Goal: Task Accomplishment & Management: Complete application form

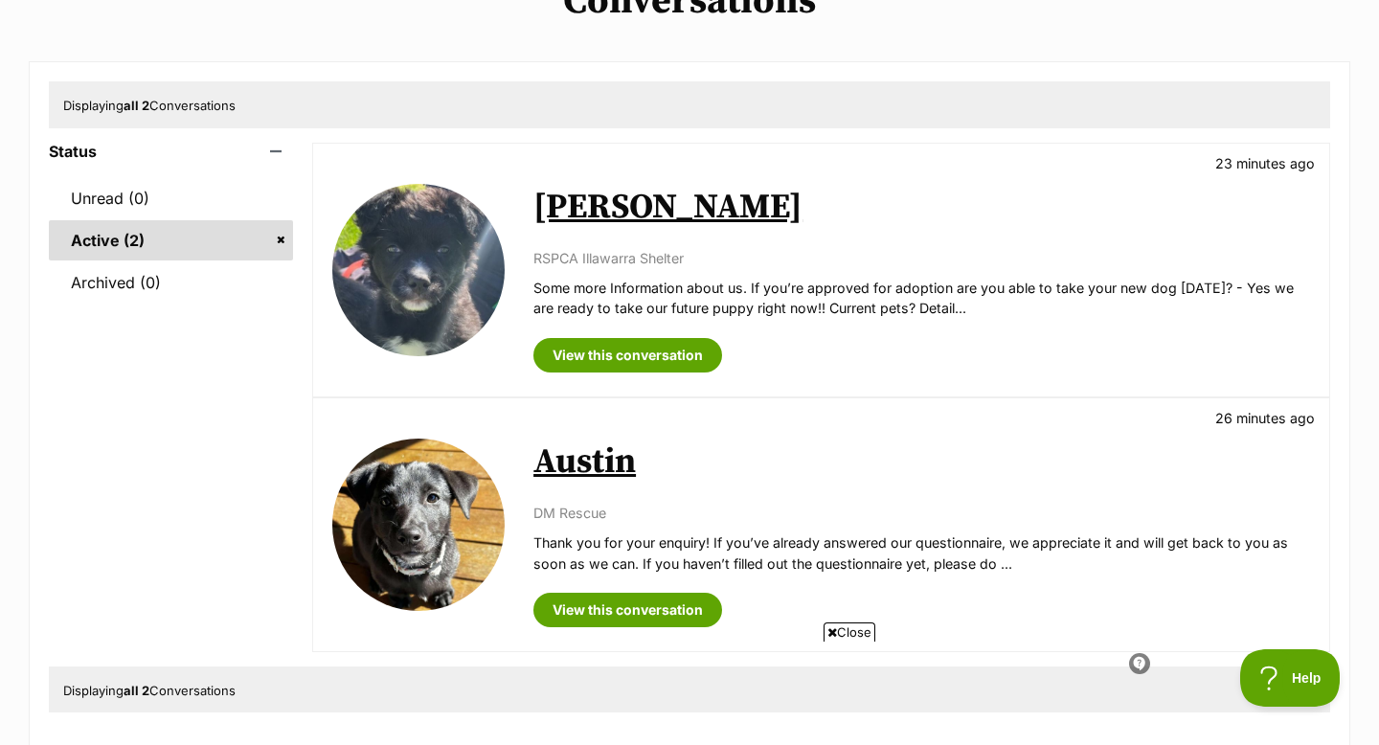
click at [475, 242] on img at bounding box center [418, 270] width 172 height 172
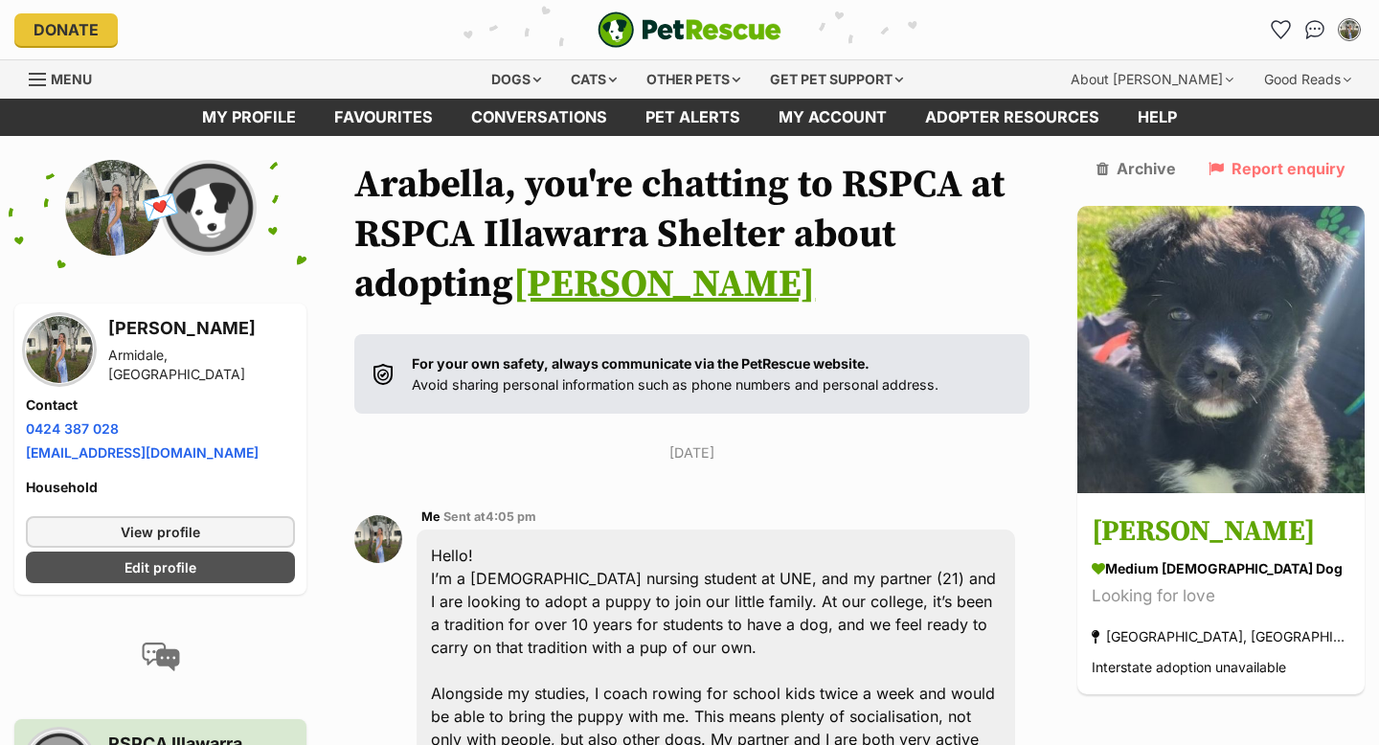
click at [513, 265] on link "Otis" at bounding box center [664, 285] width 302 height 48
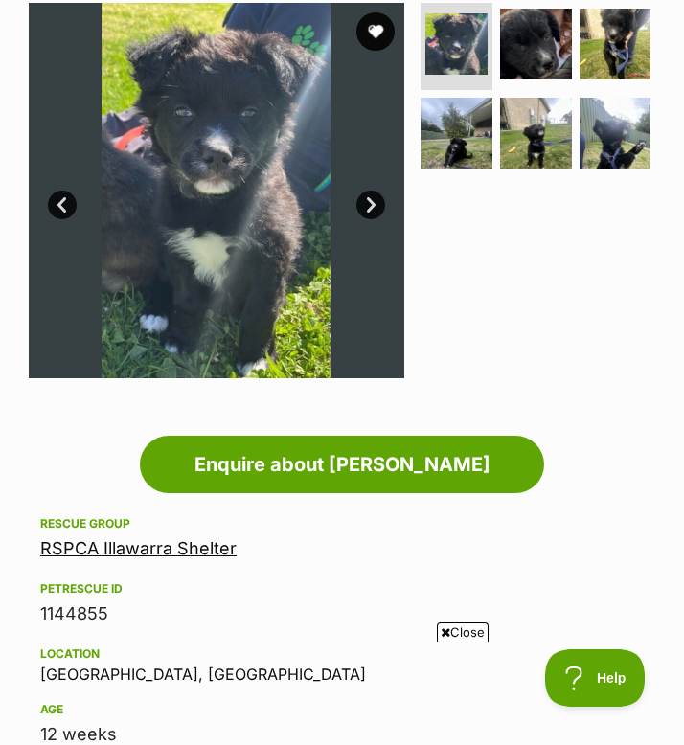
click at [257, 210] on img at bounding box center [216, 190] width 375 height 375
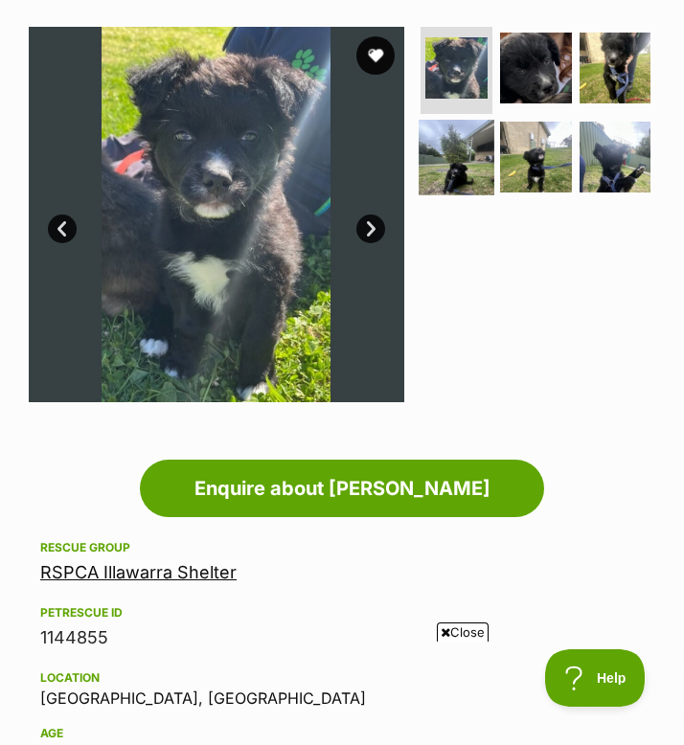
scroll to position [271, 0]
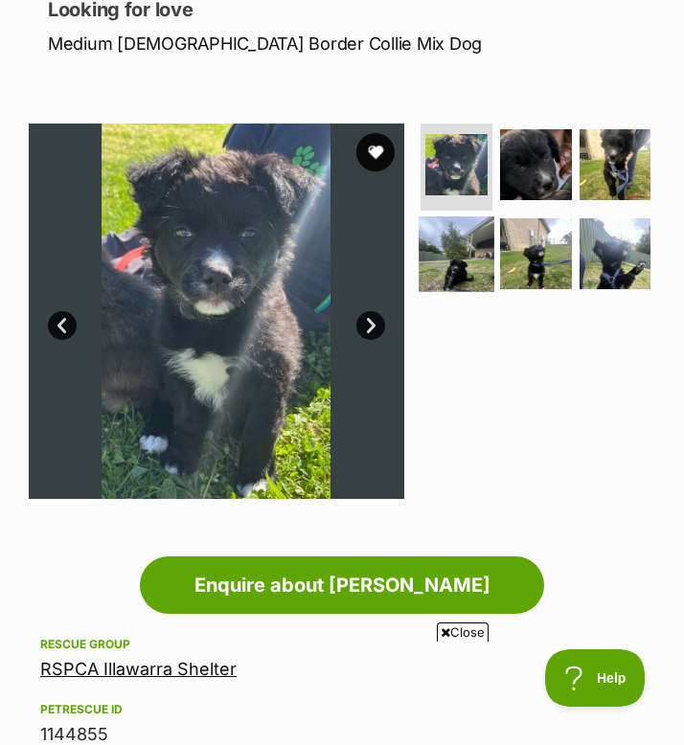
click at [455, 252] on img at bounding box center [456, 253] width 75 height 75
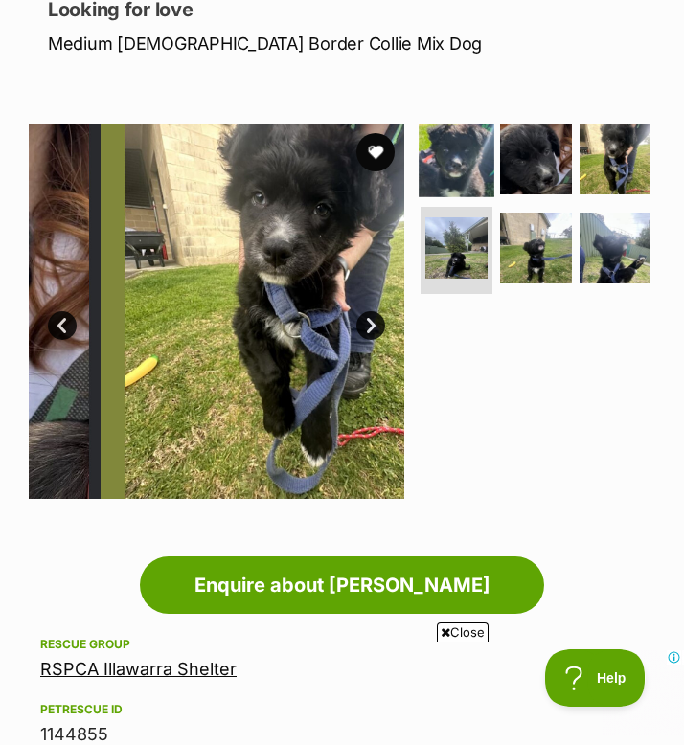
scroll to position [0, 0]
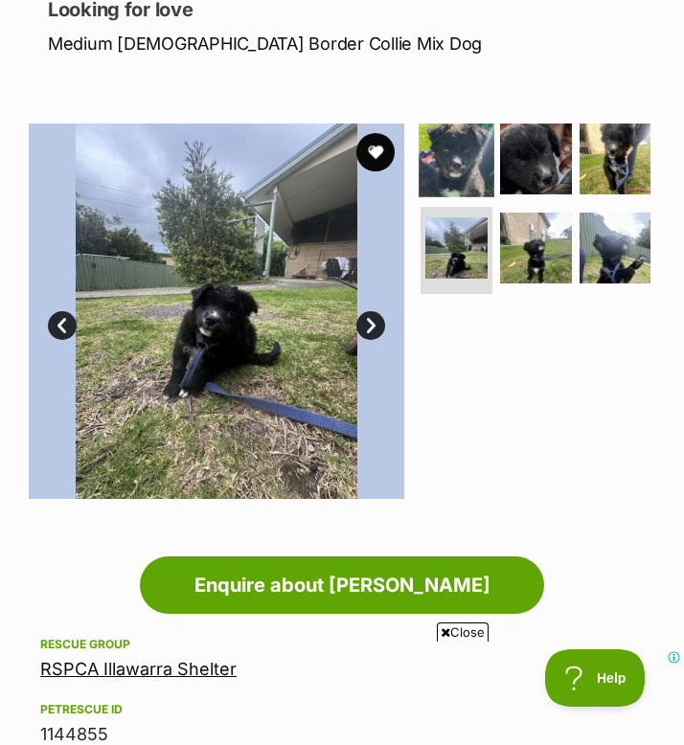
click at [449, 157] on img at bounding box center [456, 159] width 75 height 75
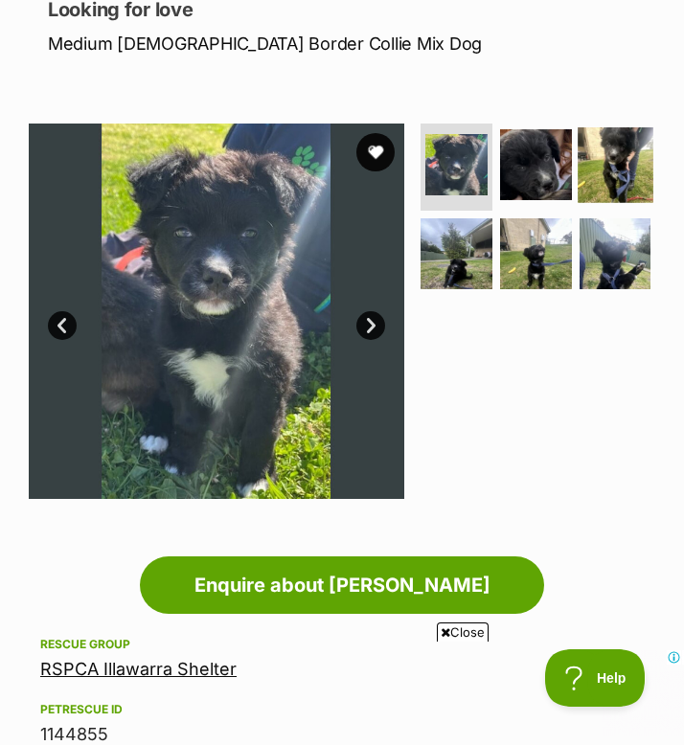
click at [592, 172] on img at bounding box center [615, 164] width 75 height 75
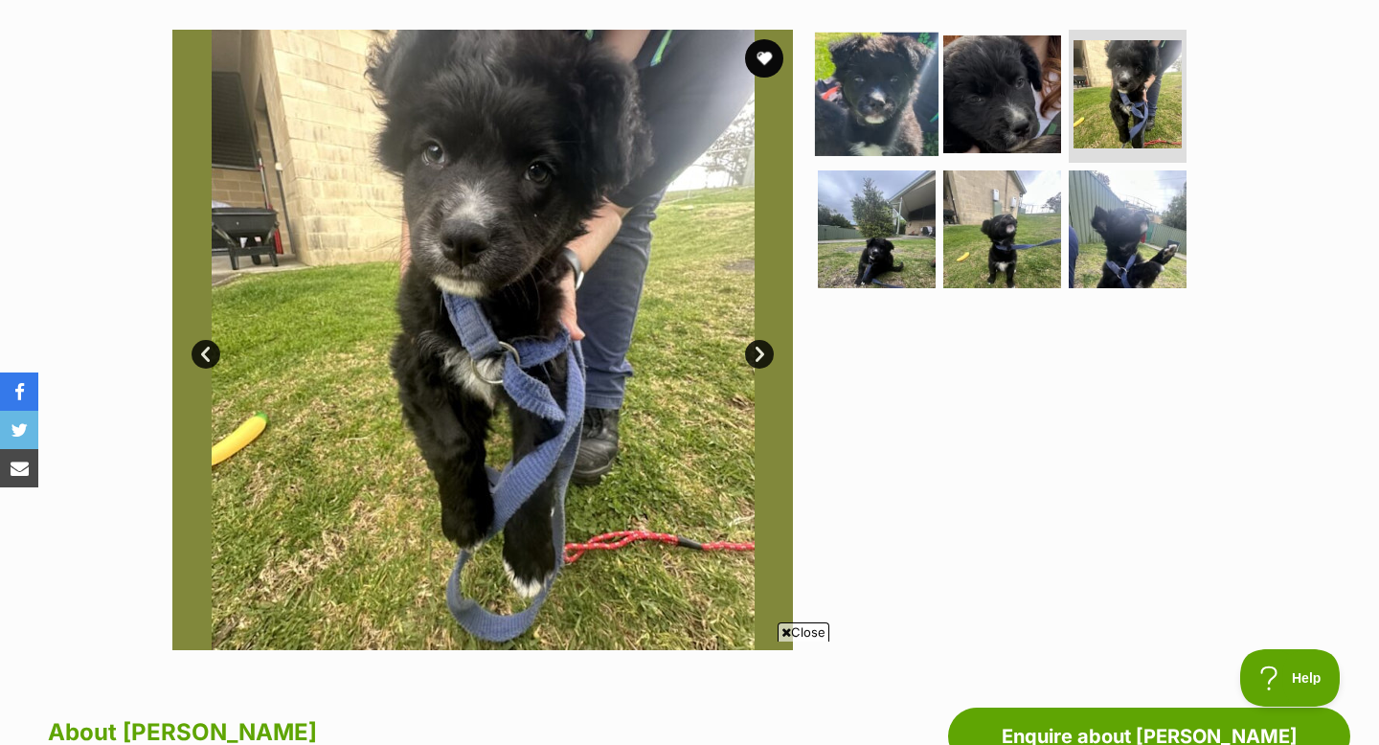
click at [892, 117] on img at bounding box center [877, 94] width 124 height 124
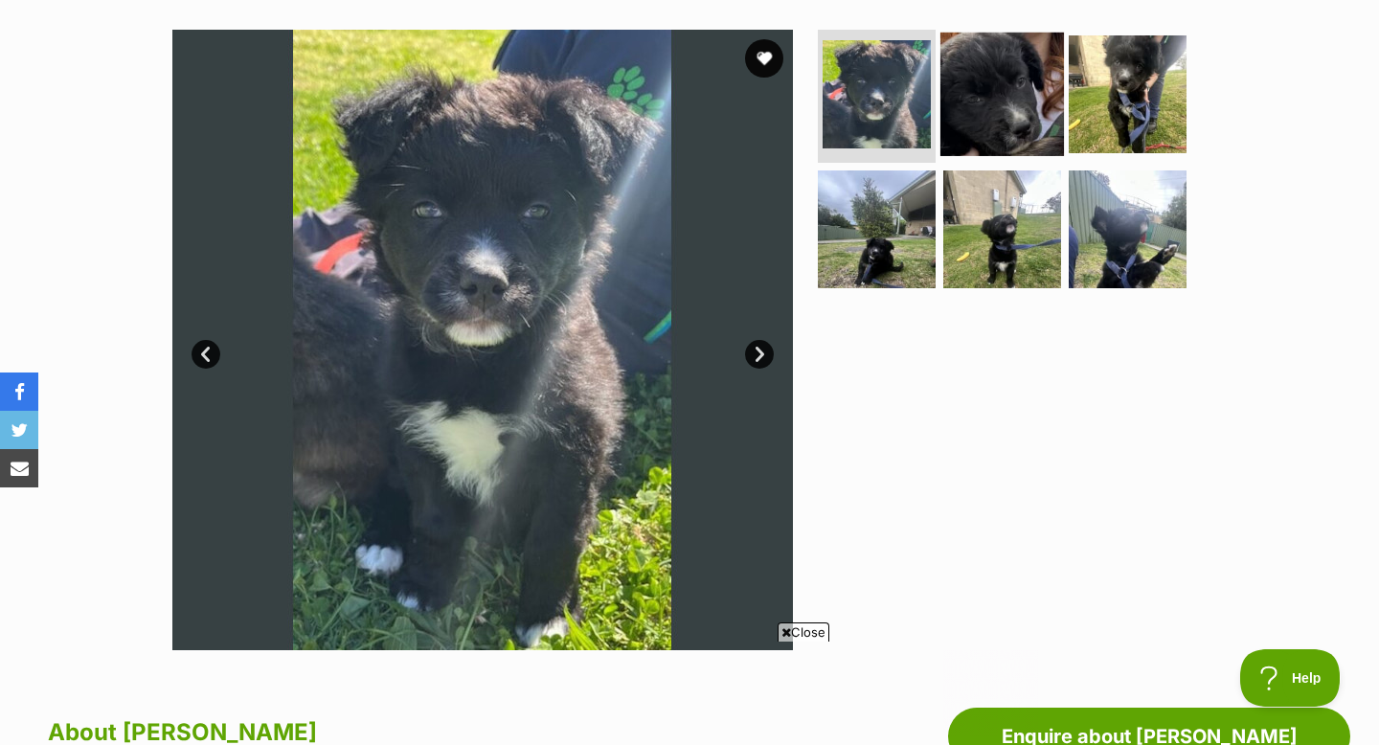
click at [995, 130] on img at bounding box center [1003, 94] width 124 height 124
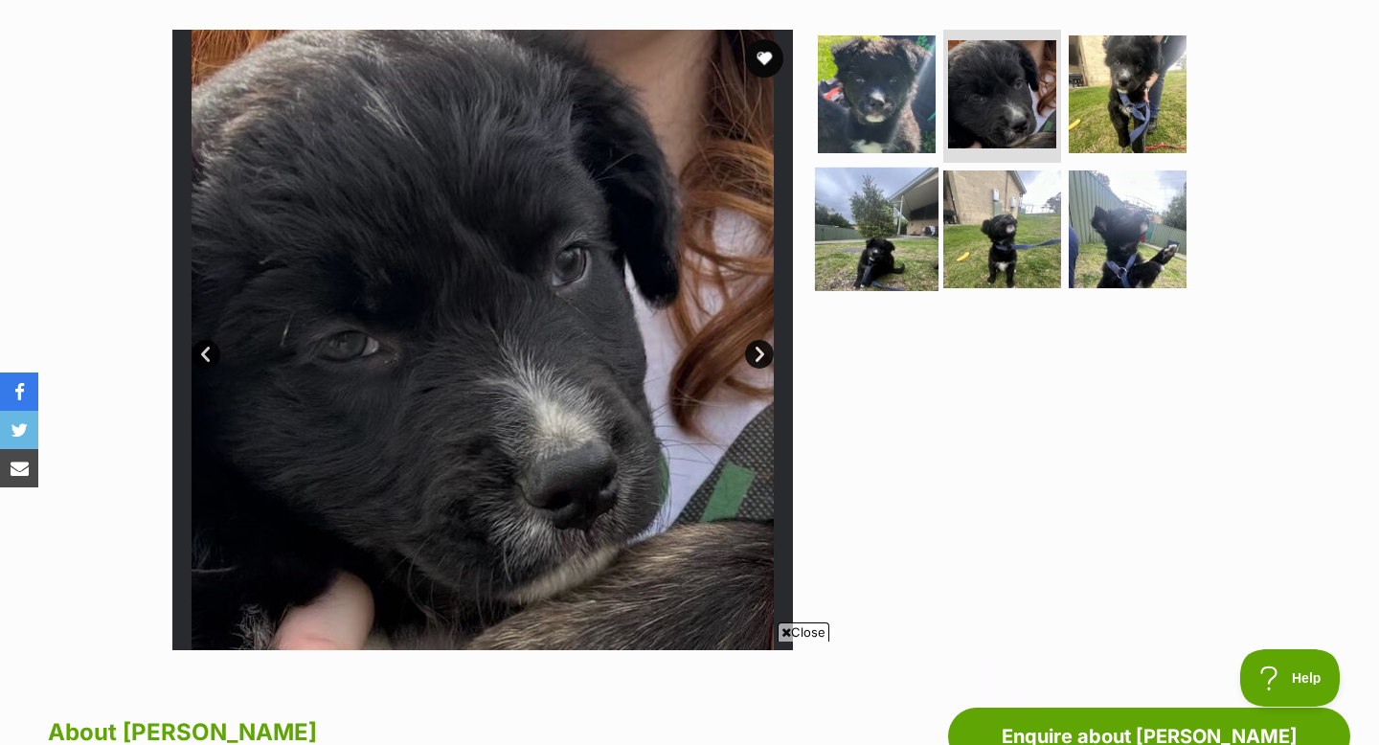
click at [880, 243] on img at bounding box center [877, 230] width 124 height 124
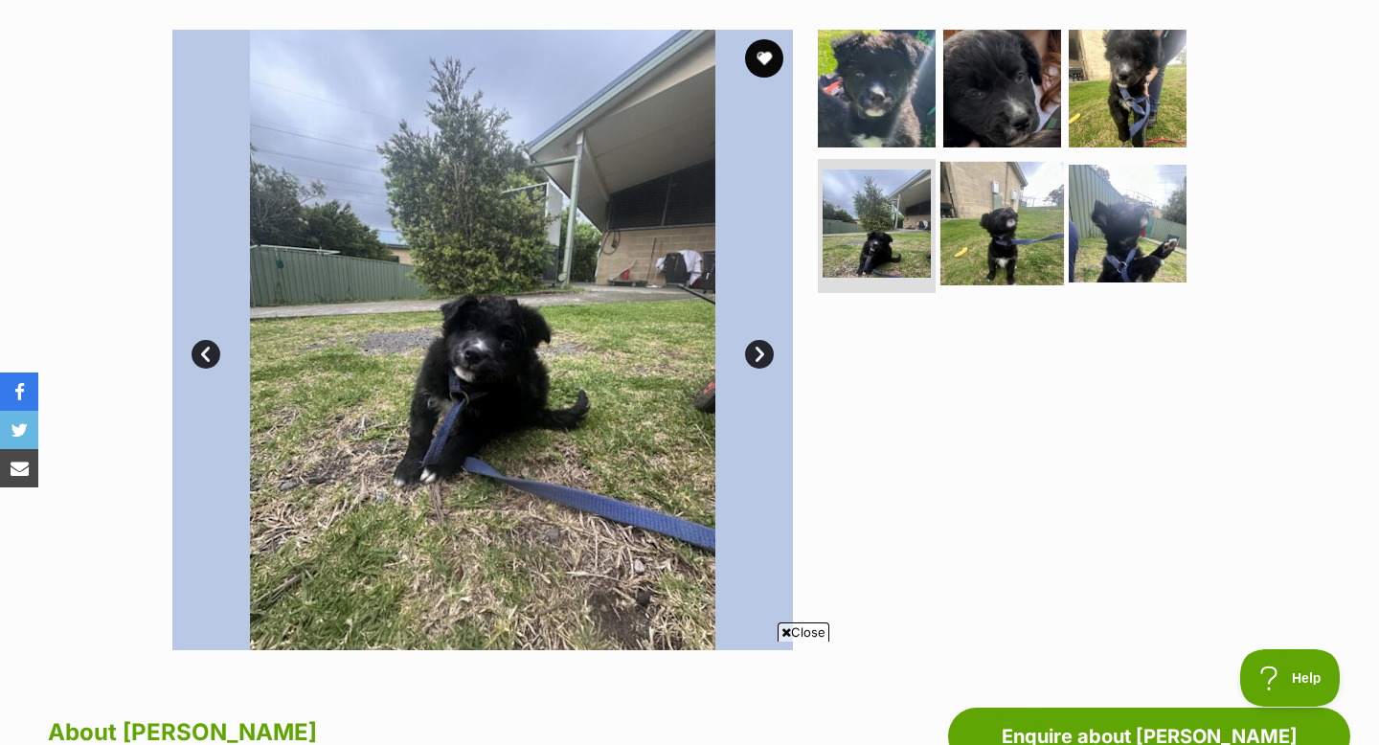
click at [1006, 225] on img at bounding box center [1003, 224] width 124 height 124
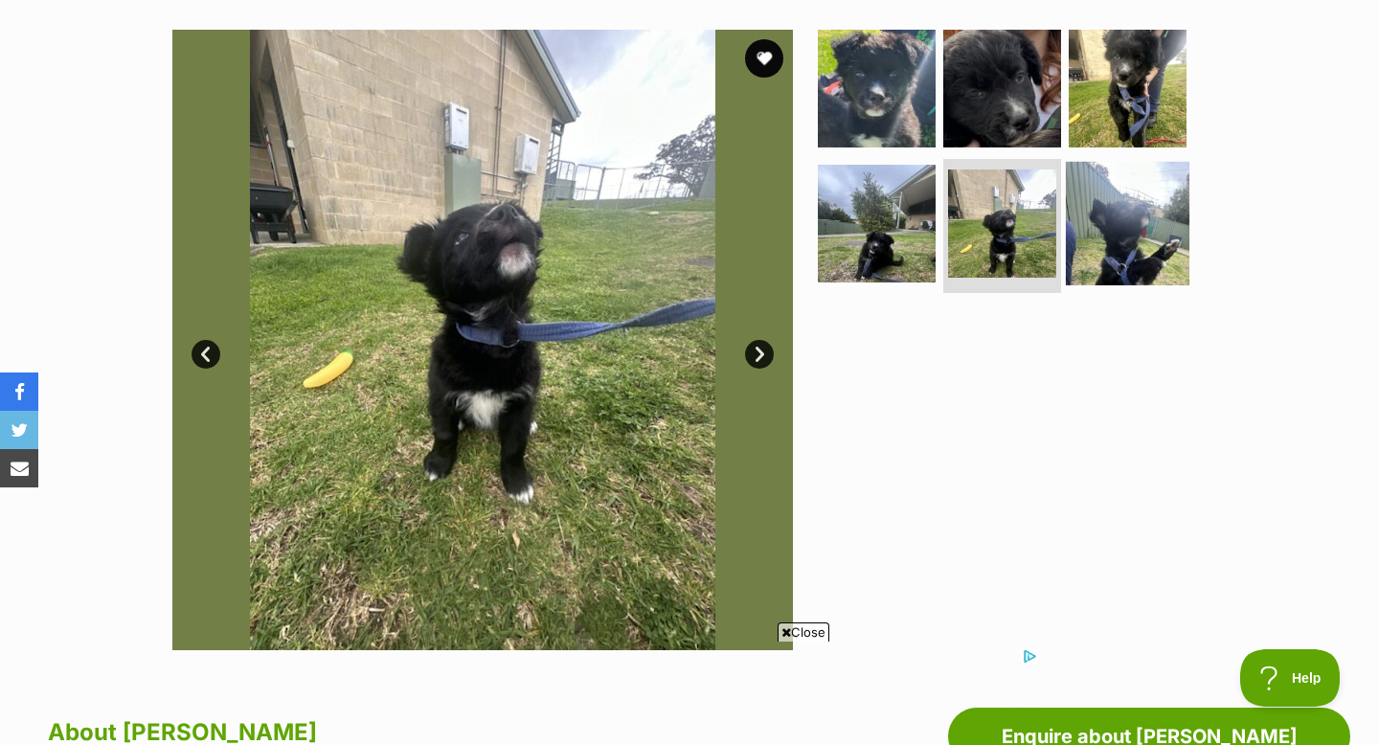
click at [1126, 209] on img at bounding box center [1128, 224] width 124 height 124
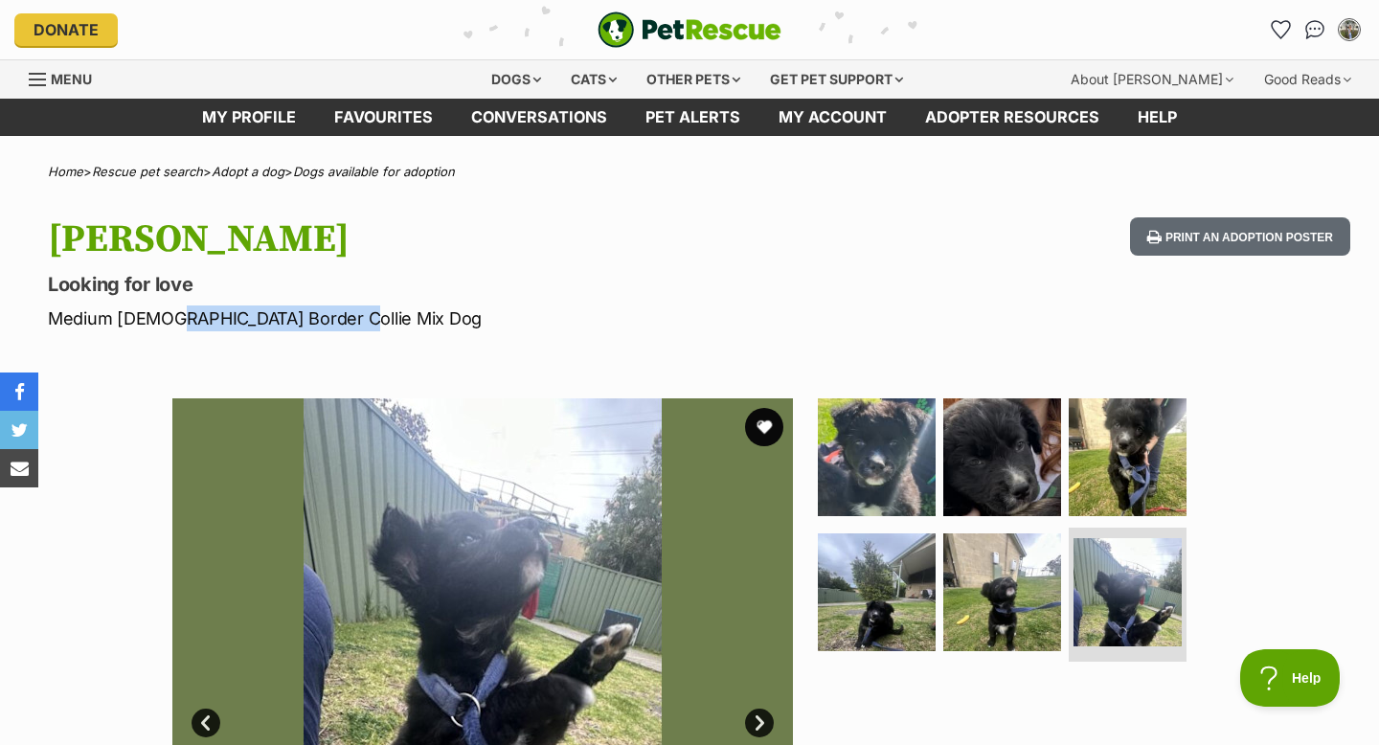
drag, startPoint x: 162, startPoint y: 313, endPoint x: 332, endPoint y: 323, distance: 170.8
click at [332, 323] on p "Medium Male Border Collie Mix Dog" at bounding box center [444, 319] width 793 height 26
copy p "Border Collie Mix Dog"
click at [832, 464] on img at bounding box center [877, 457] width 124 height 124
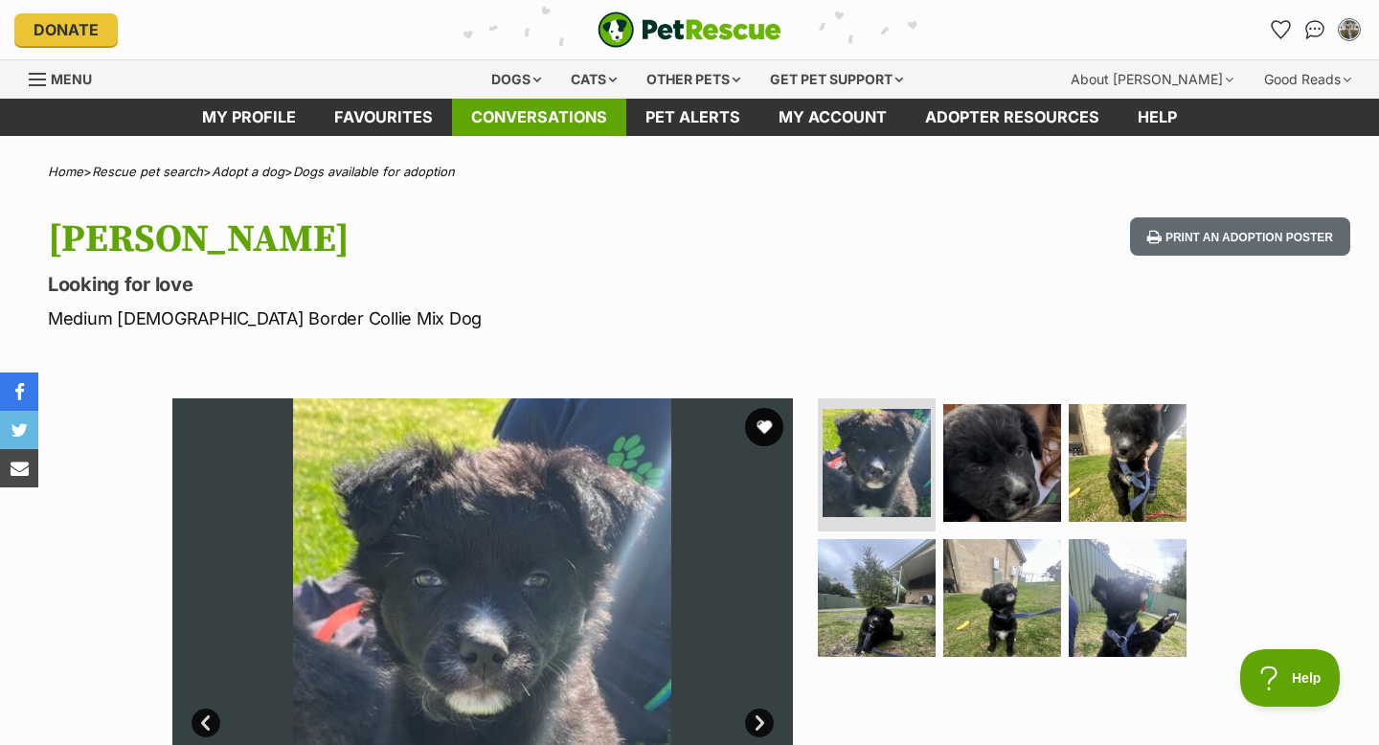
click at [547, 131] on link "Conversations" at bounding box center [539, 117] width 174 height 37
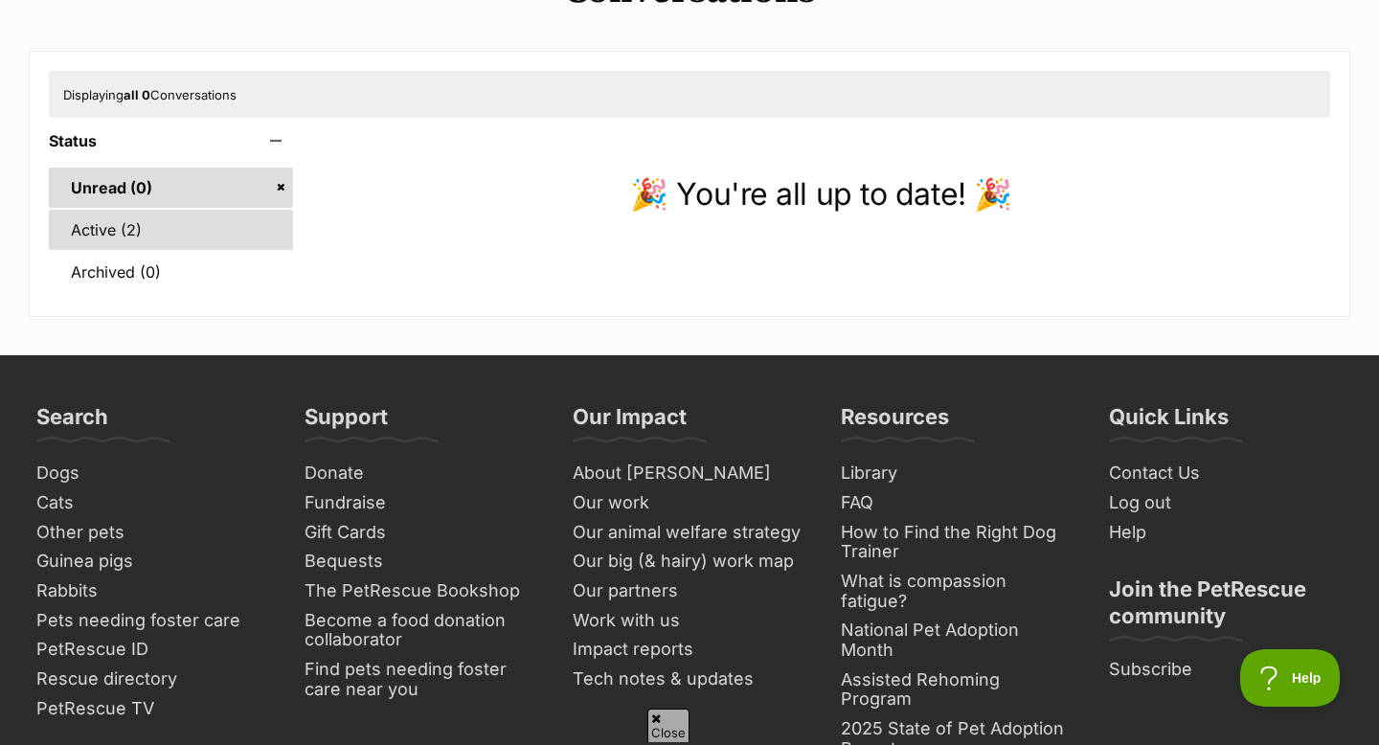
click at [193, 238] on link "Active (2)" at bounding box center [171, 230] width 244 height 40
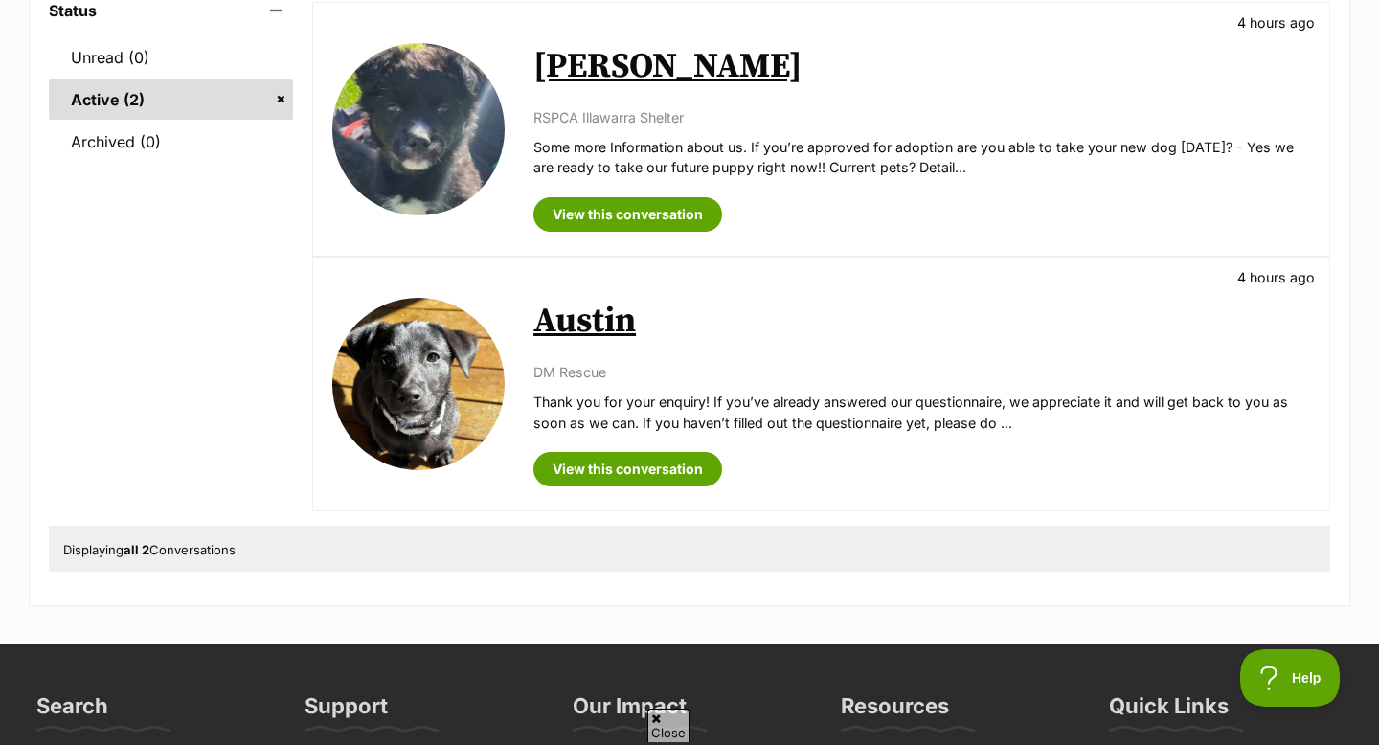
click at [577, 334] on link "Austin" at bounding box center [584, 321] width 102 height 43
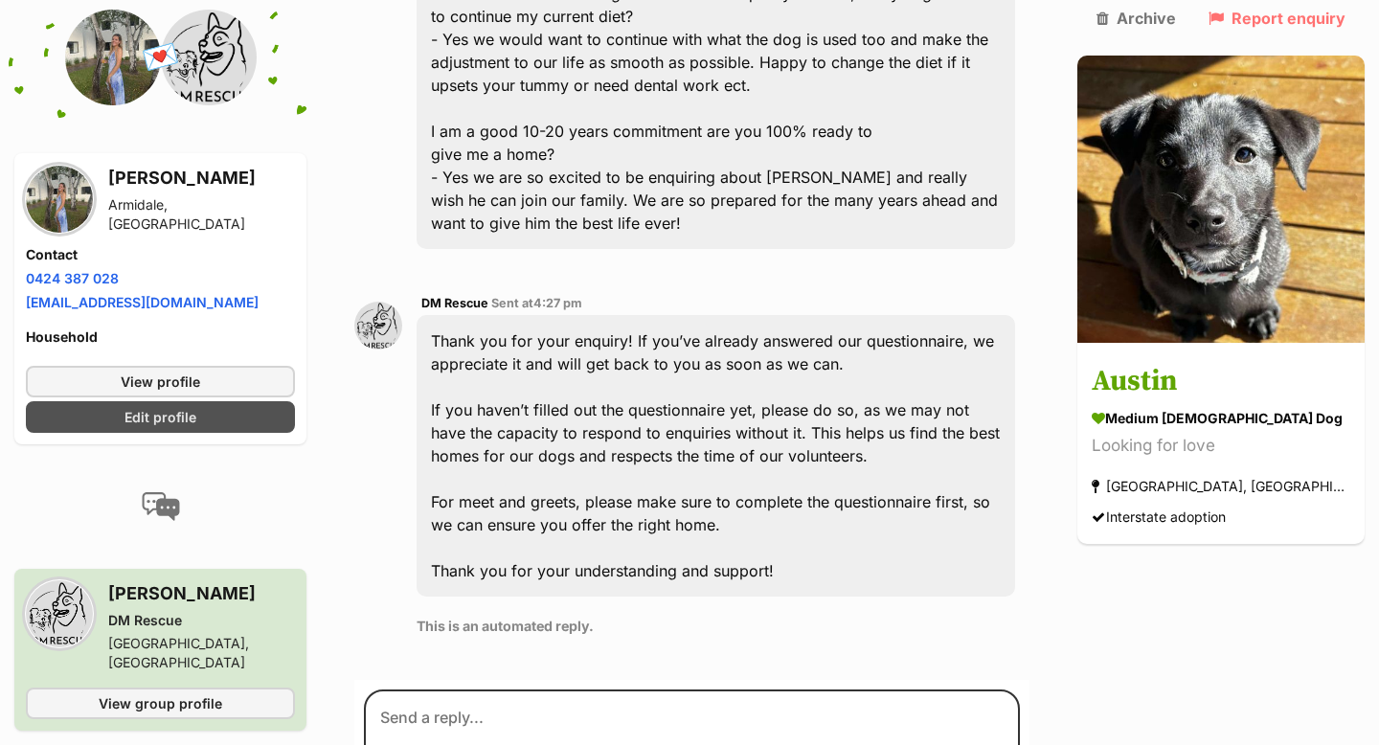
scroll to position [2496, 0]
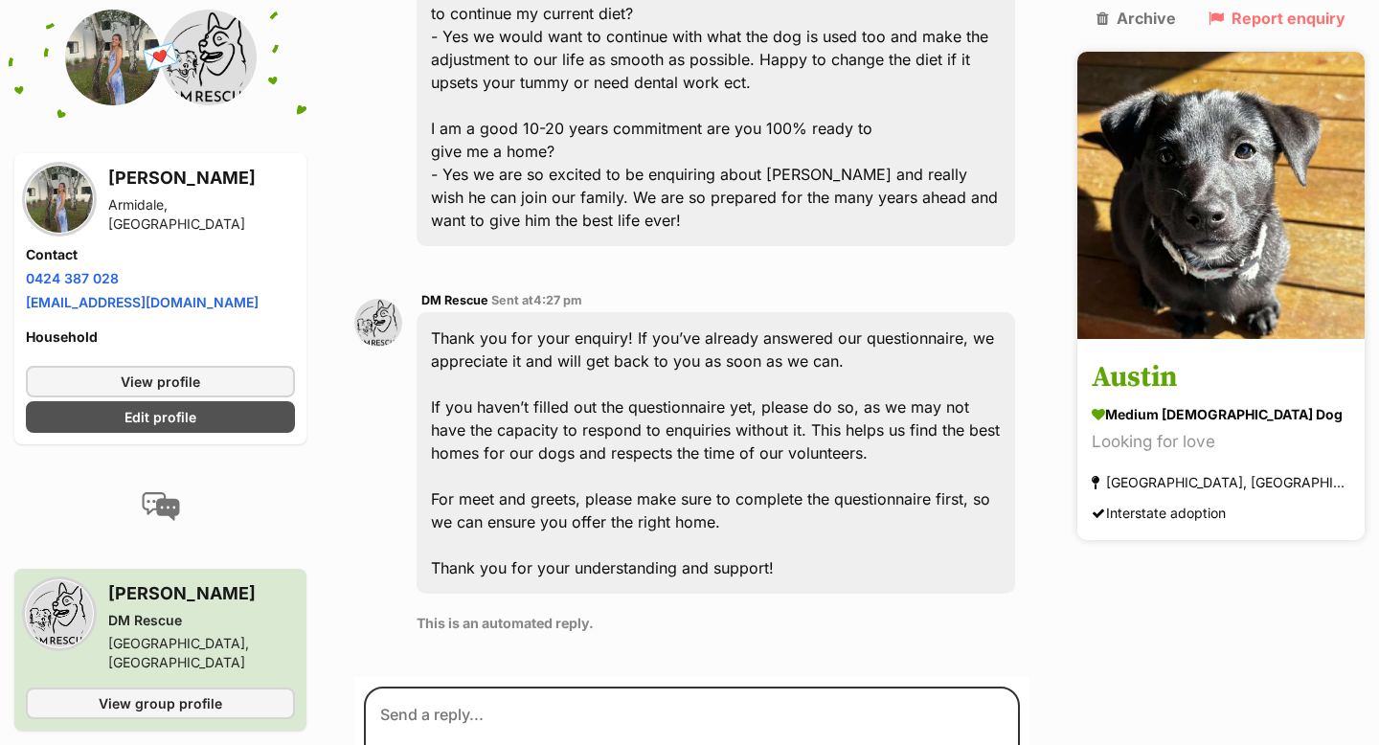
click at [1202, 357] on h3 "Austin" at bounding box center [1221, 378] width 259 height 43
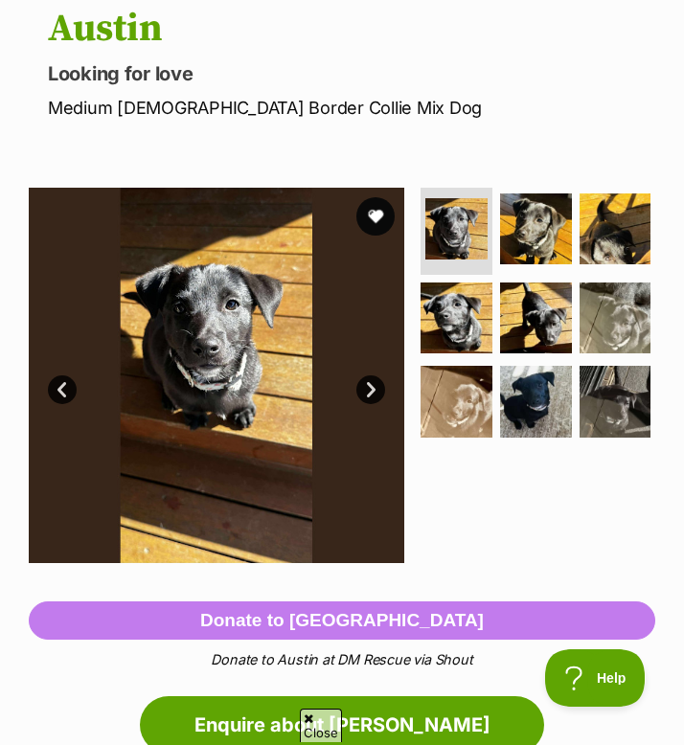
scroll to position [174, 0]
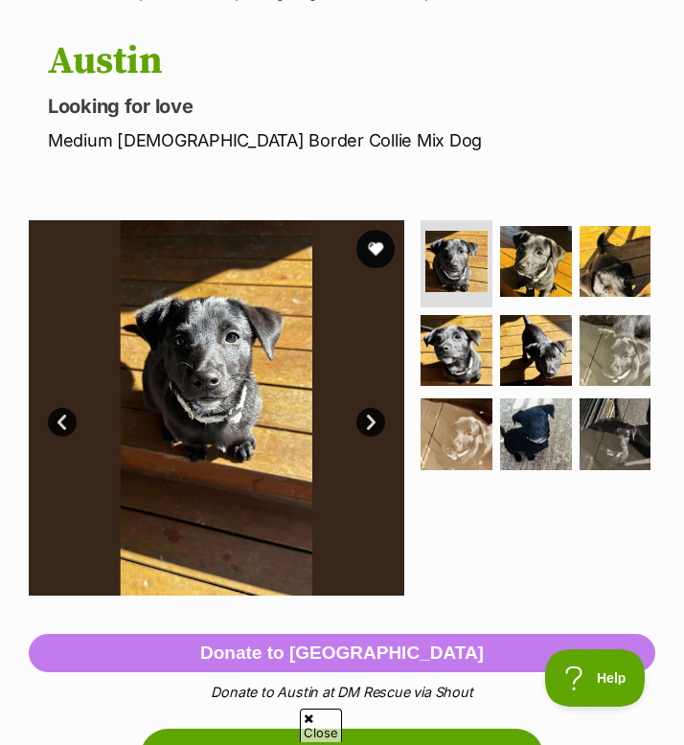
click at [253, 366] on img at bounding box center [216, 407] width 375 height 375
click at [293, 352] on img at bounding box center [216, 407] width 375 height 375
click at [362, 381] on img at bounding box center [216, 407] width 375 height 375
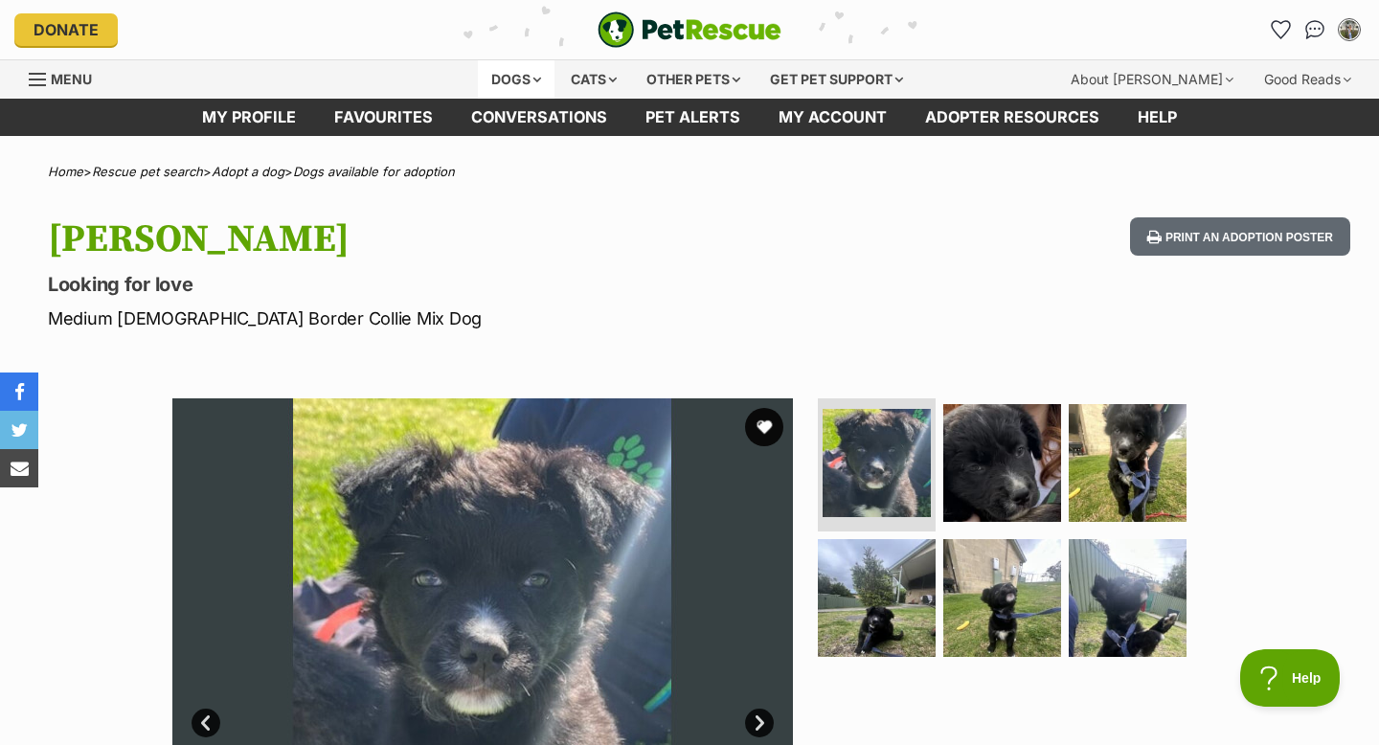
click at [505, 87] on div "Dogs" at bounding box center [516, 79] width 77 height 38
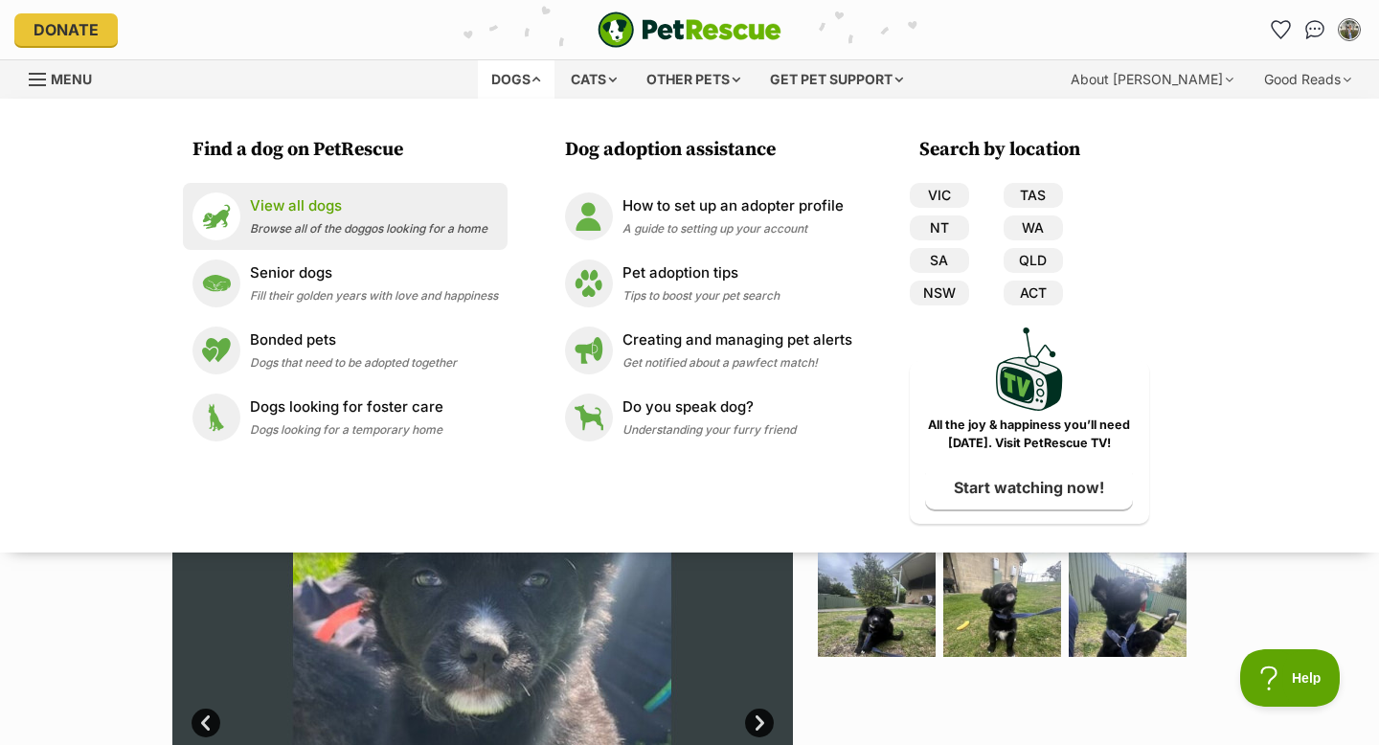
click at [440, 215] on p "View all dogs" at bounding box center [369, 206] width 238 height 22
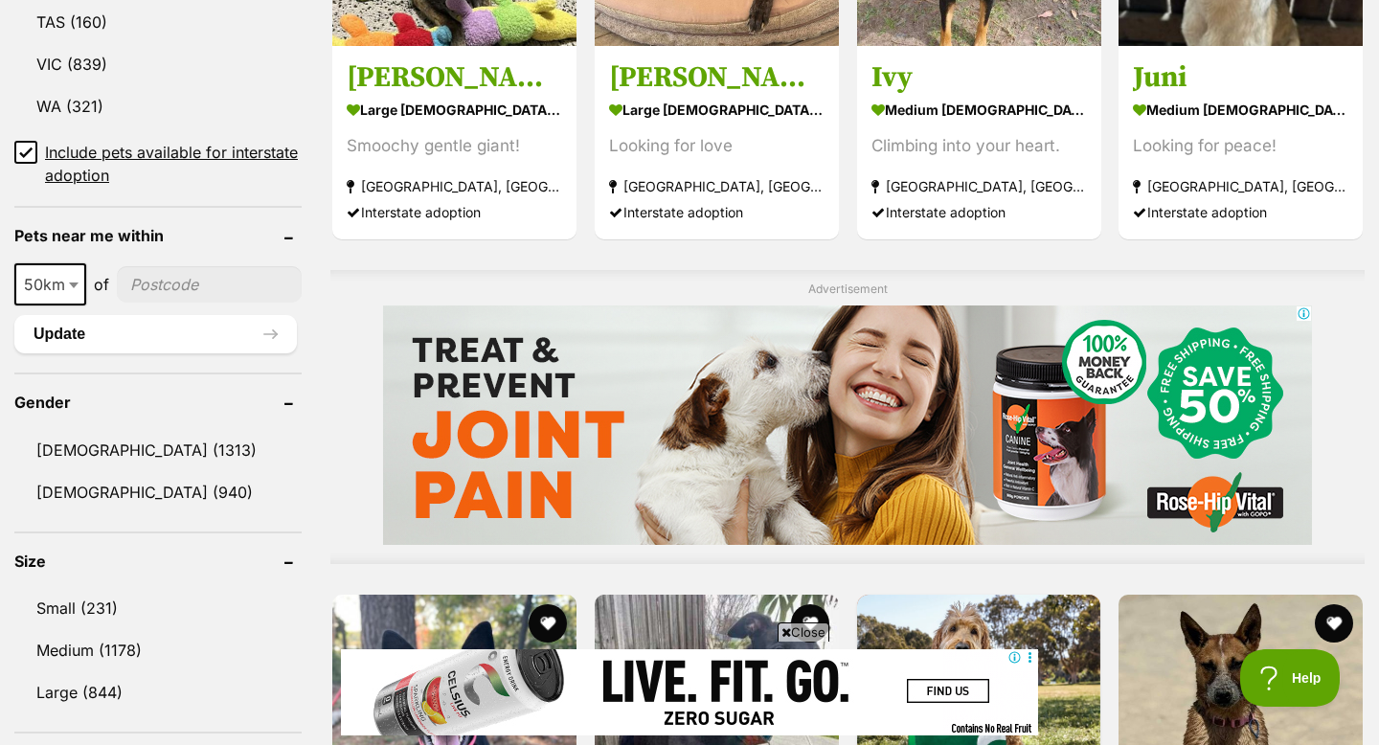
scroll to position [1280, 0]
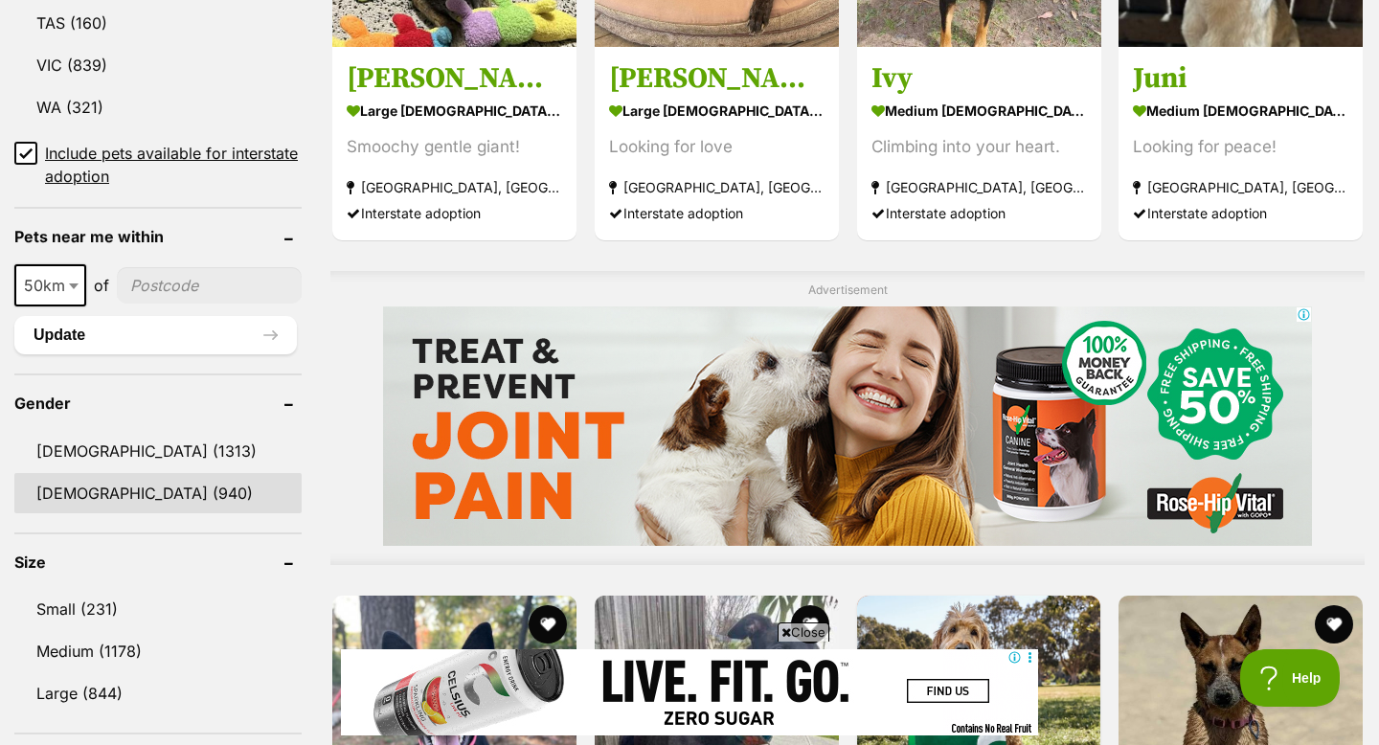
click at [120, 486] on link "[DEMOGRAPHIC_DATA] (940)" at bounding box center [157, 493] width 287 height 40
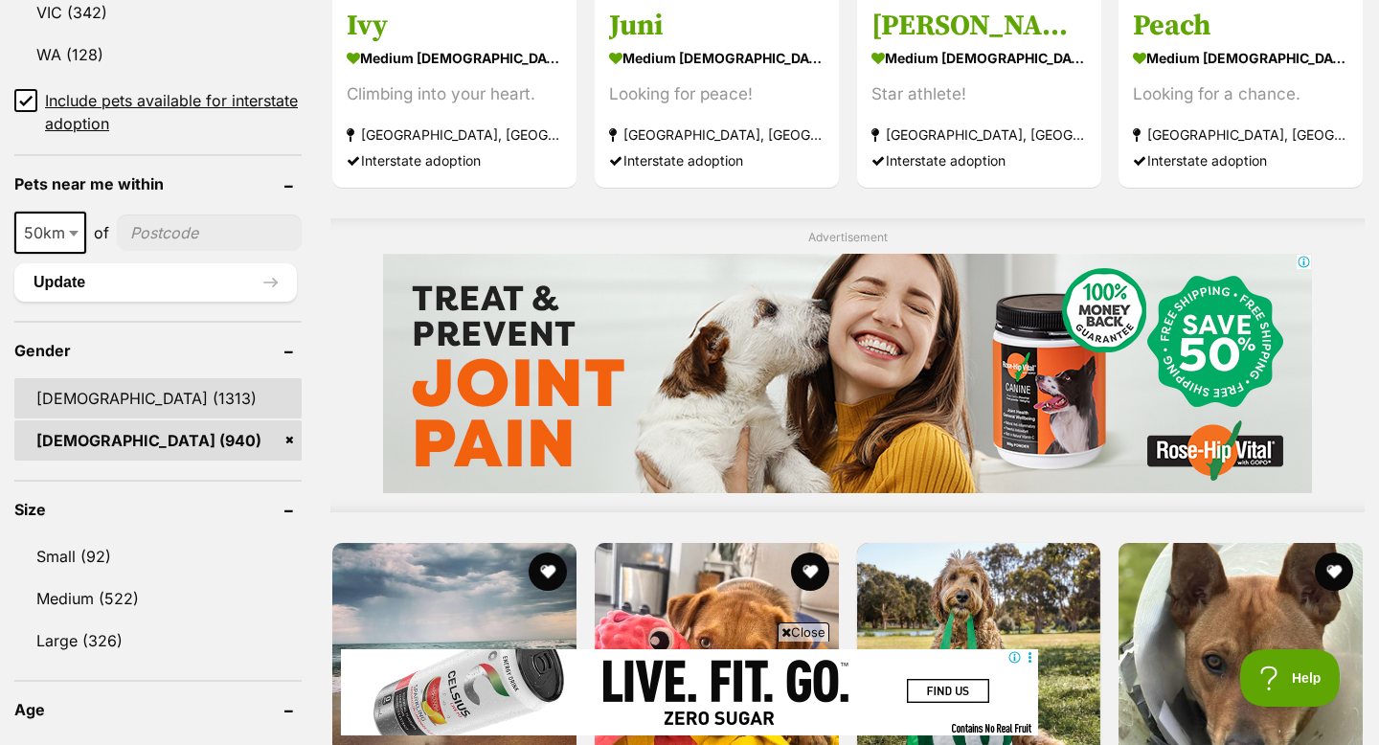
click at [109, 393] on link "[DEMOGRAPHIC_DATA] (1313)" at bounding box center [157, 398] width 287 height 40
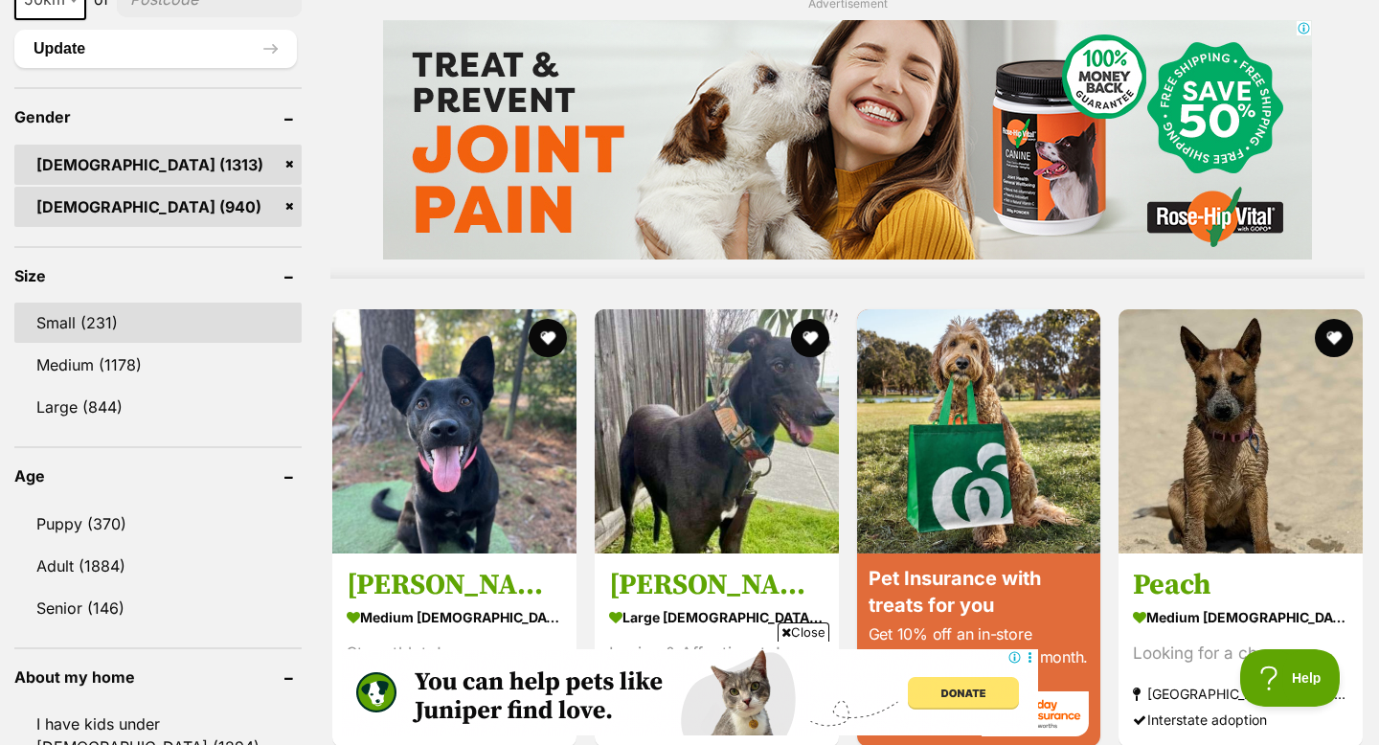
scroll to position [1609, 0]
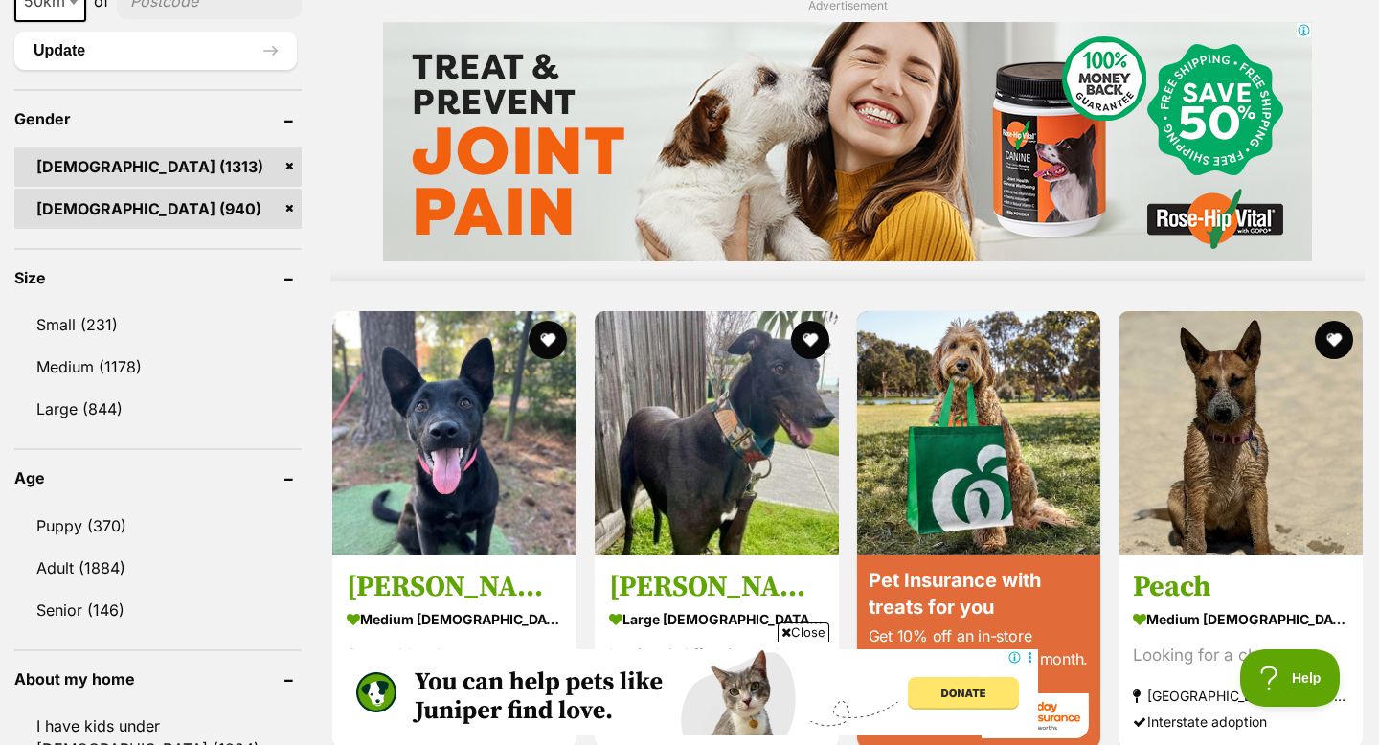
click at [290, 147] on link "Male (1313)" at bounding box center [157, 167] width 287 height 40
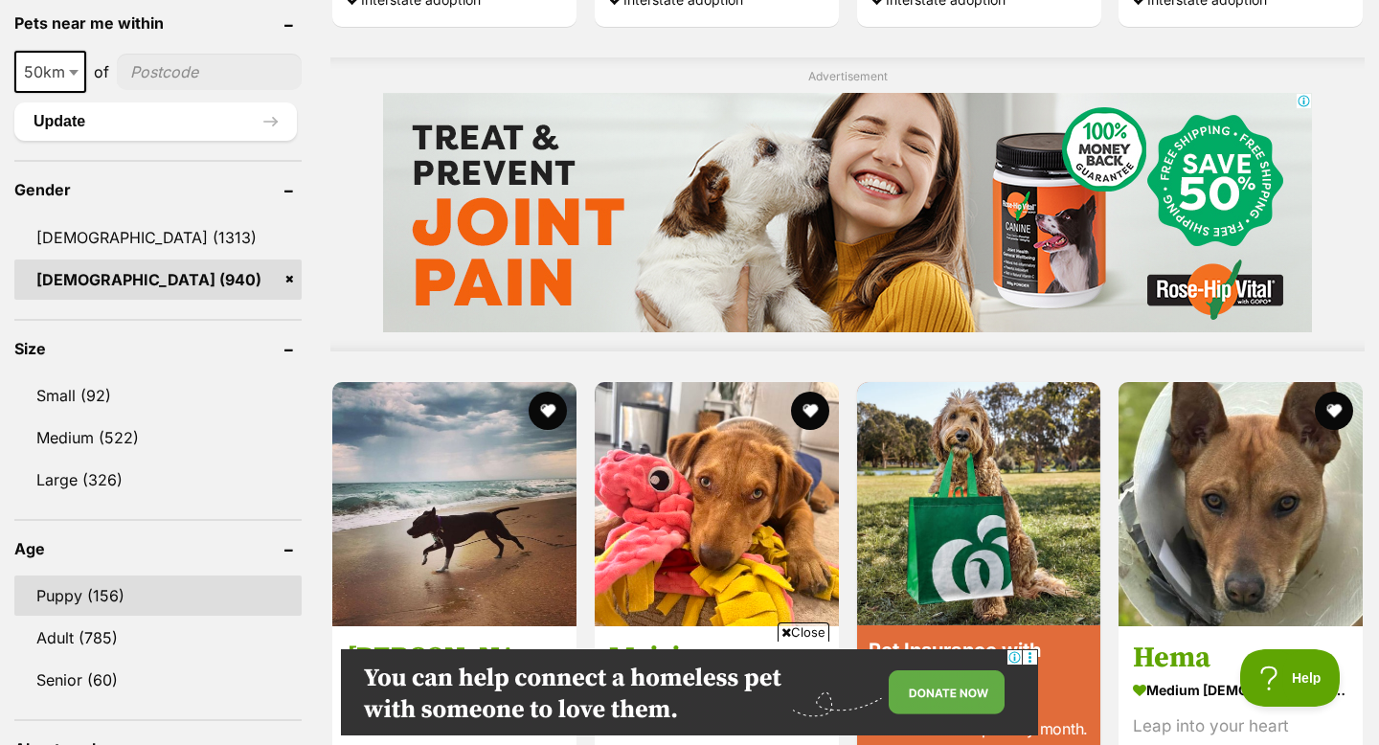
click at [157, 580] on link "Puppy (156)" at bounding box center [157, 596] width 287 height 40
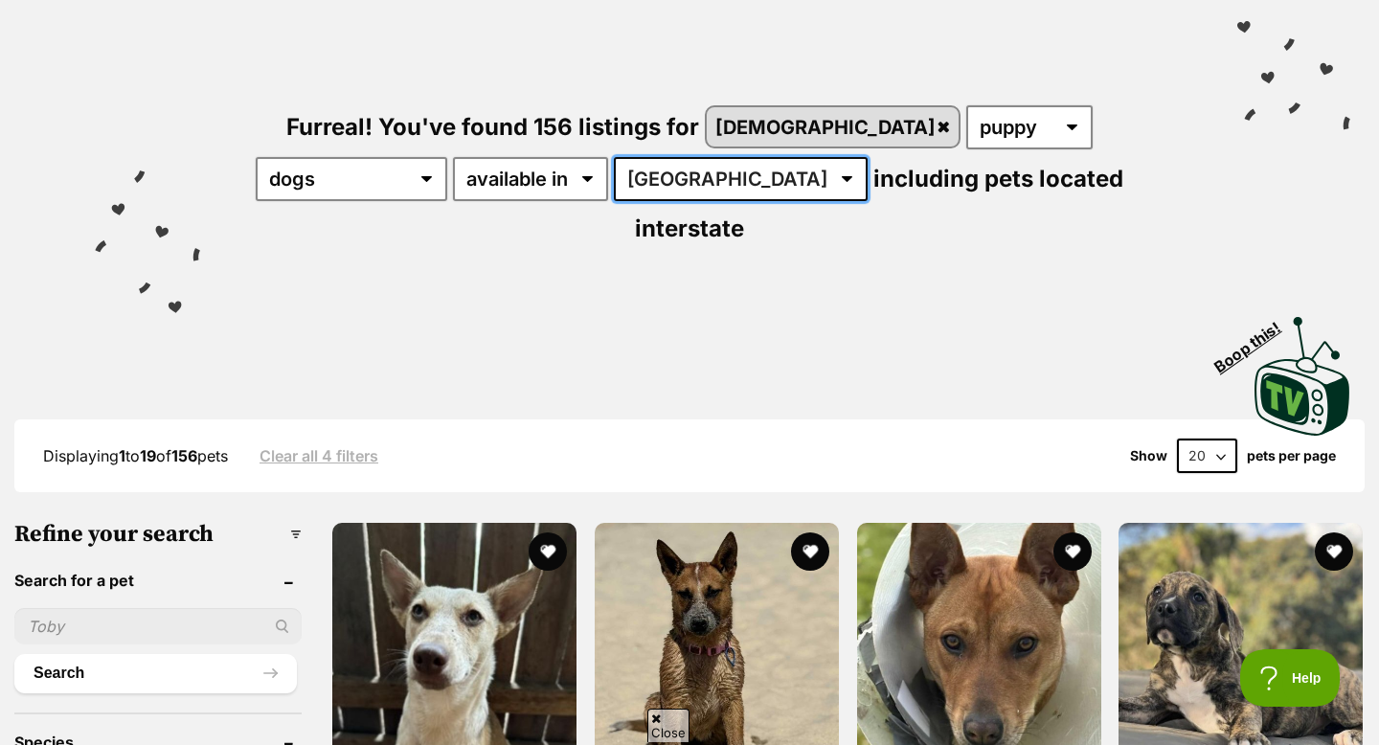
click at [614, 184] on select "[GEOGRAPHIC_DATA] [GEOGRAPHIC_DATA] [GEOGRAPHIC_DATA] [GEOGRAPHIC_DATA] [GEOGRA…" at bounding box center [741, 179] width 254 height 44
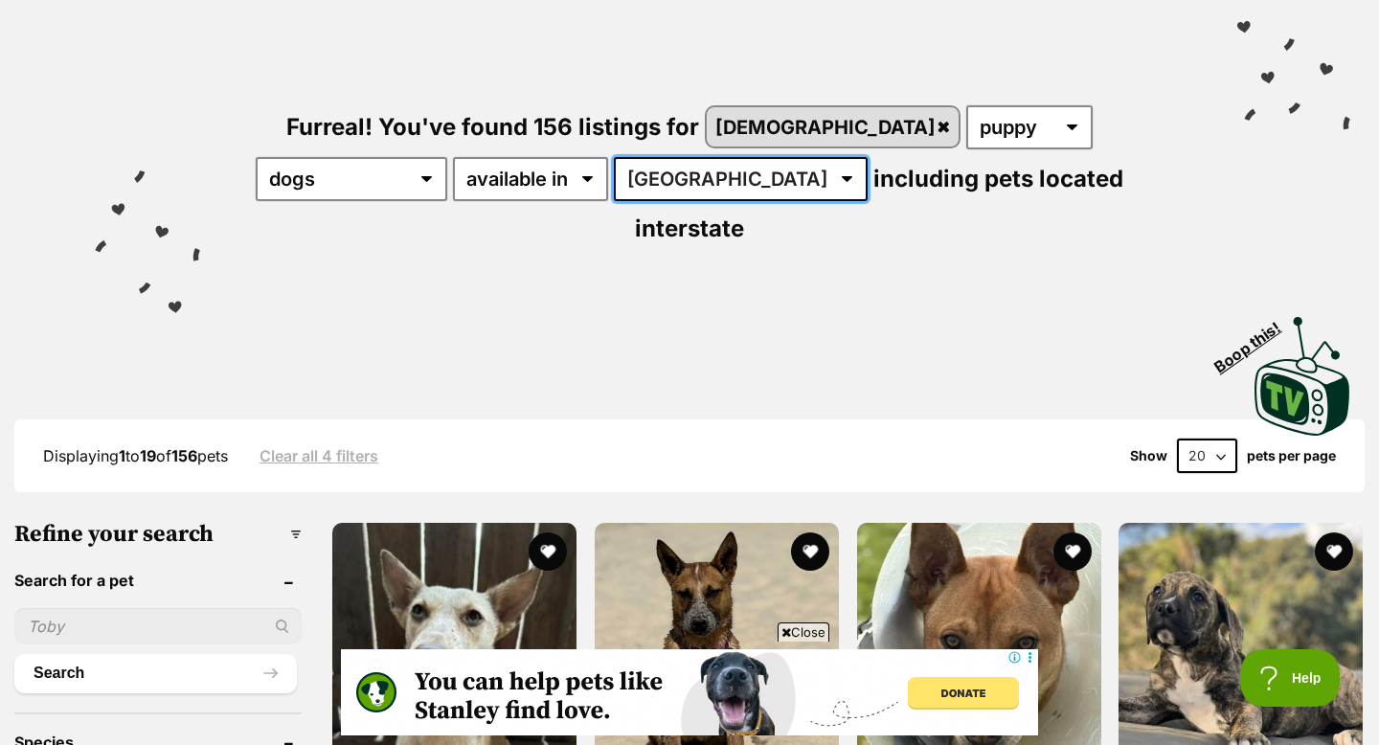
select select "NSW"
click at [614, 157] on select "[GEOGRAPHIC_DATA] [GEOGRAPHIC_DATA] [GEOGRAPHIC_DATA] [GEOGRAPHIC_DATA] [GEOGRA…" at bounding box center [741, 179] width 254 height 44
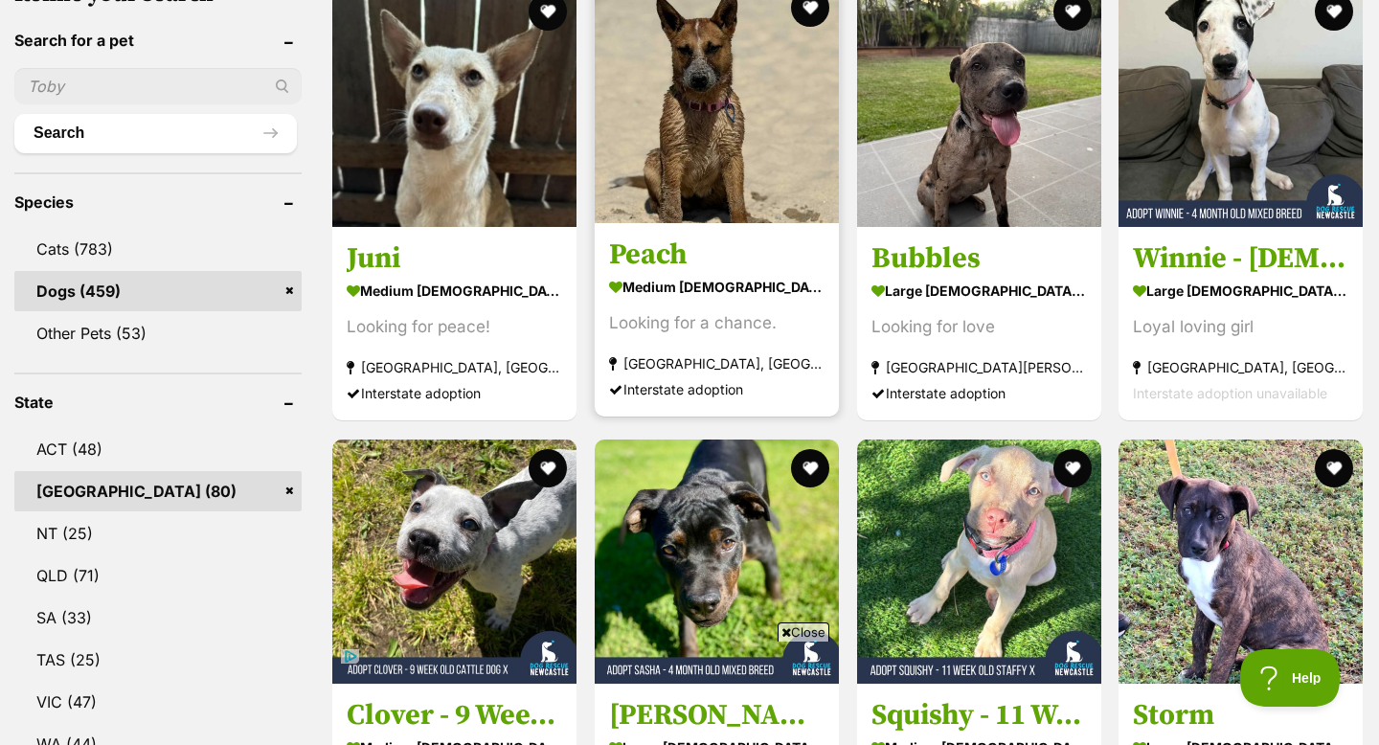
scroll to position [677, 0]
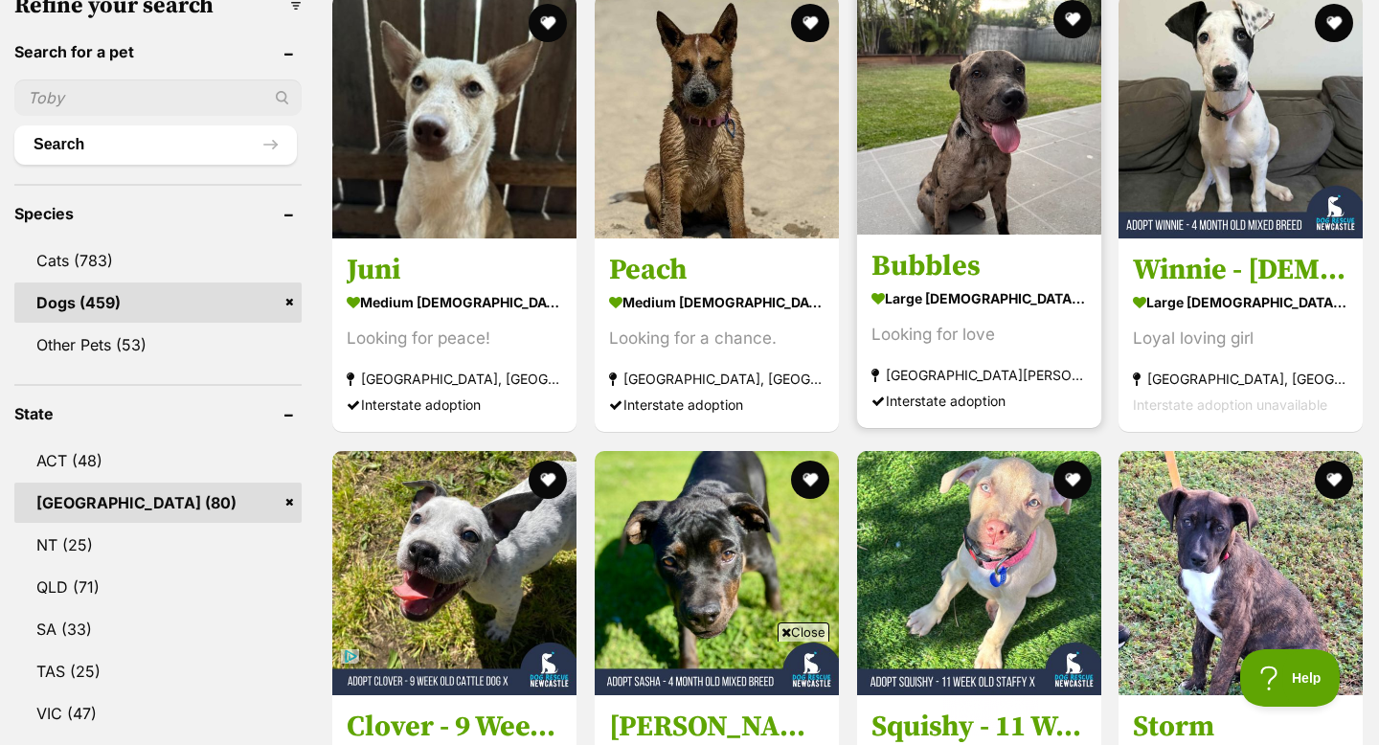
drag, startPoint x: 719, startPoint y: 194, endPoint x: 892, endPoint y: 0, distance: 259.9
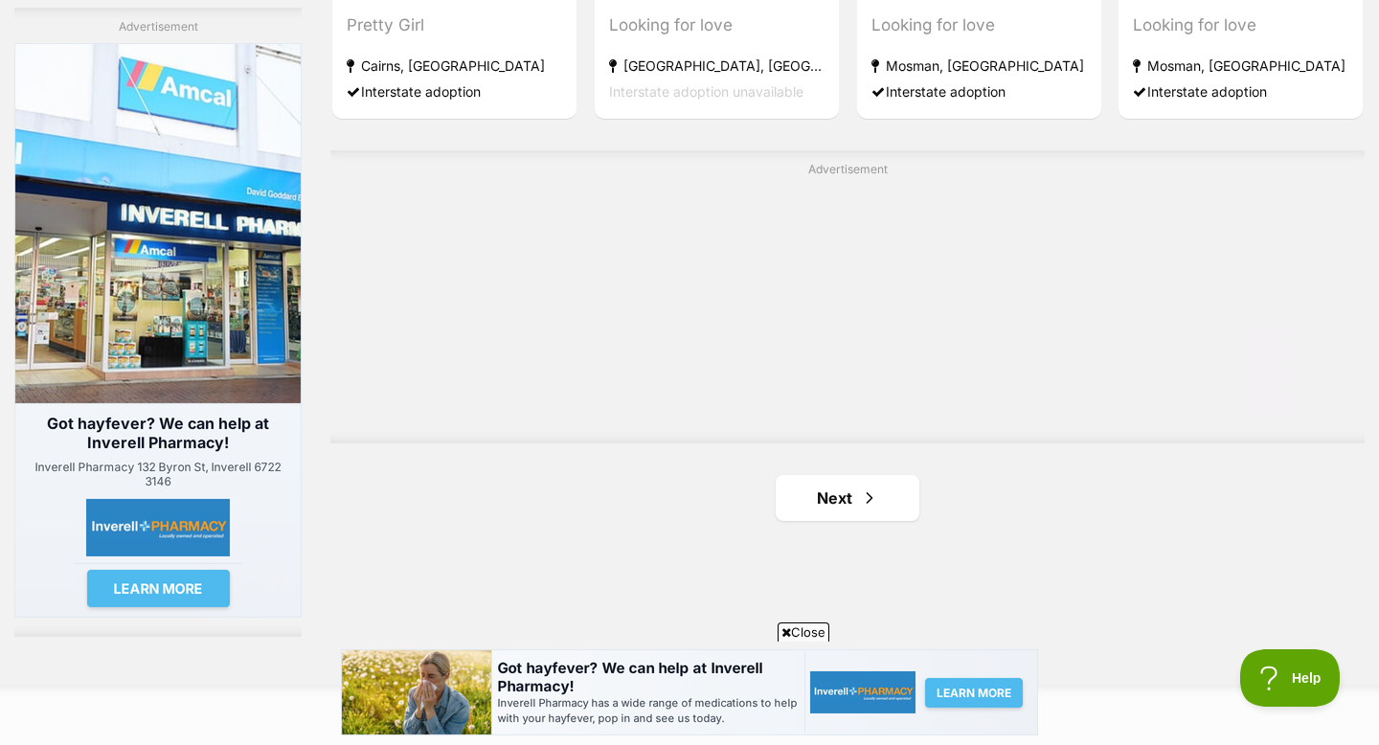
scroll to position [3381, 0]
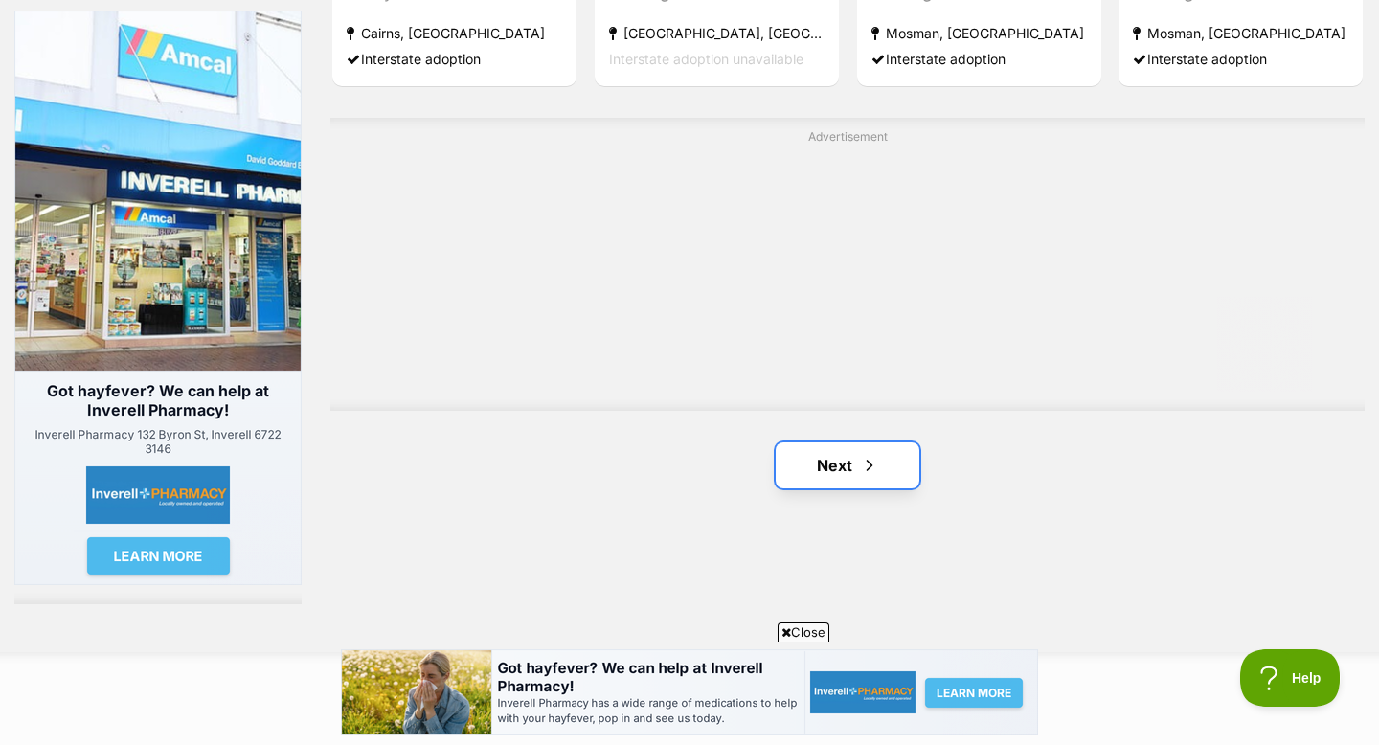
click at [849, 442] on link "Next" at bounding box center [848, 465] width 144 height 46
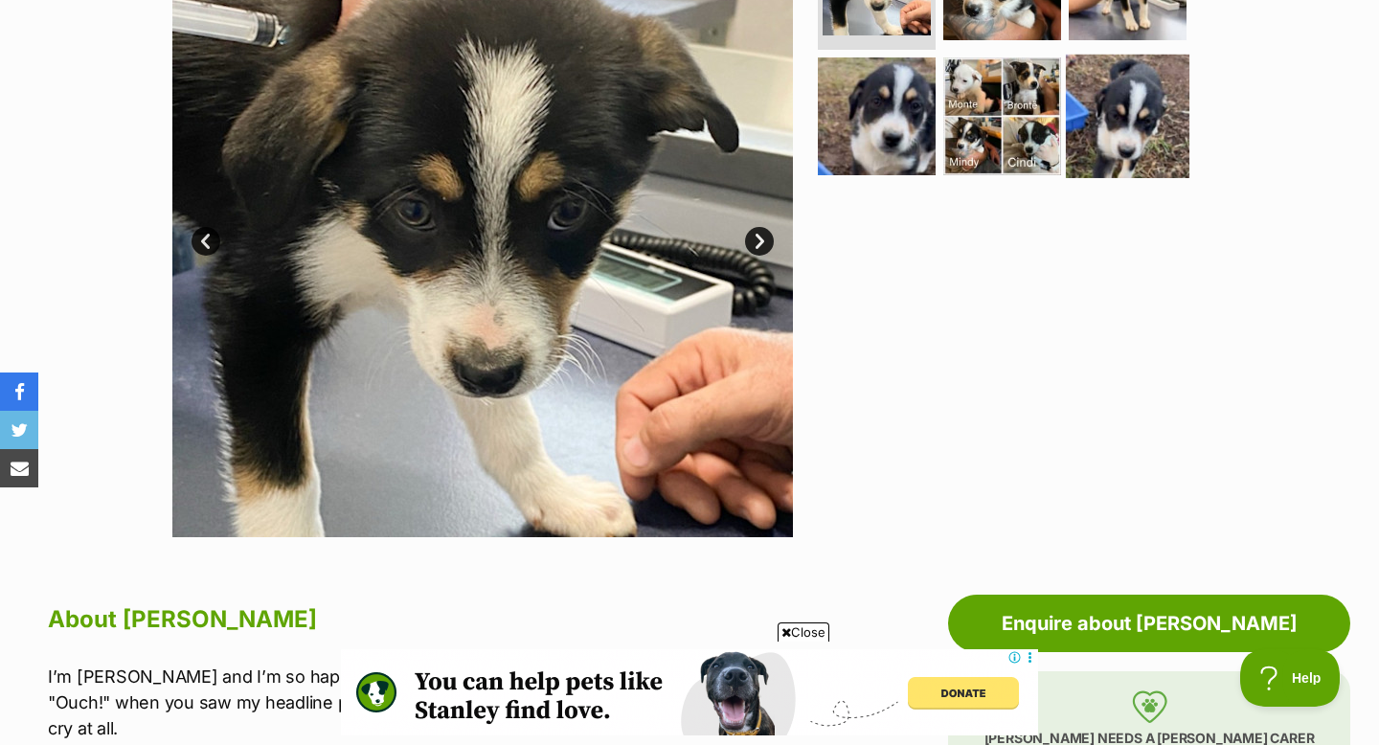
scroll to position [506, 0]
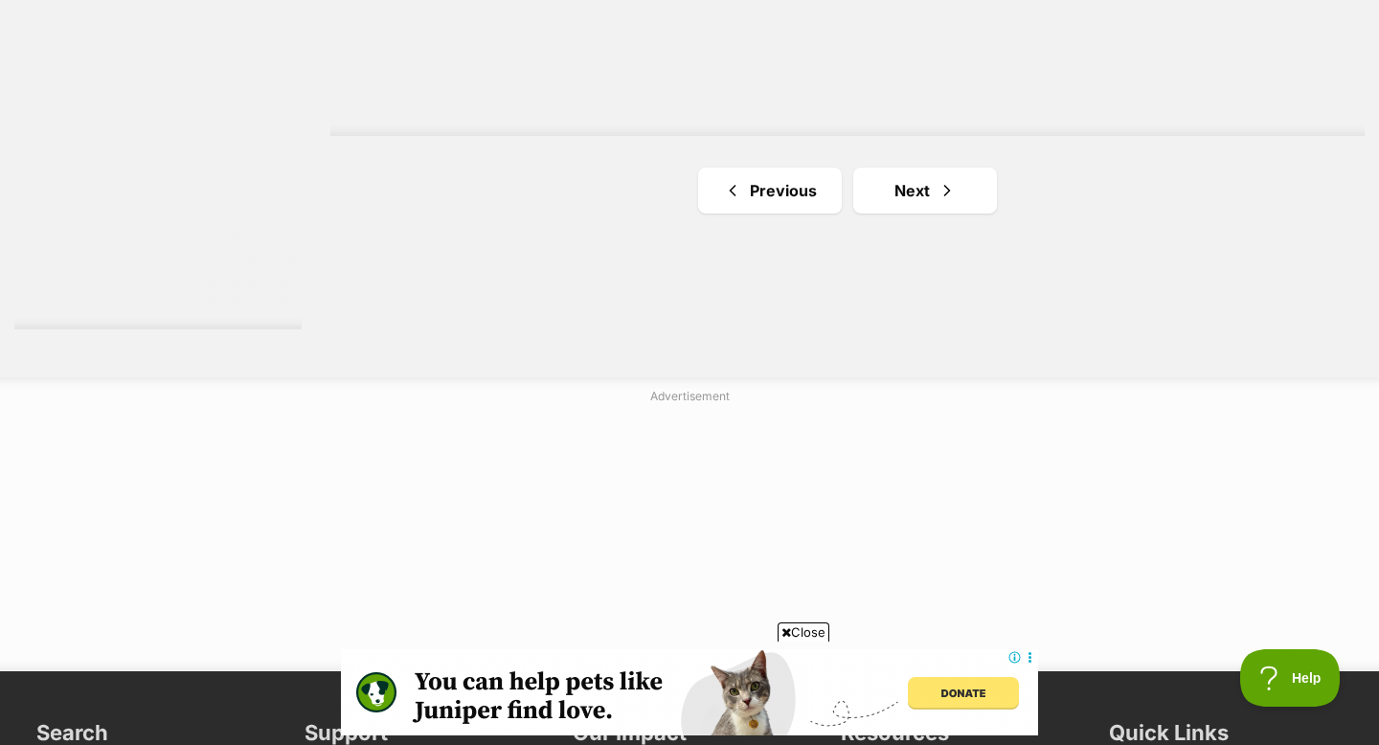
scroll to position [3637, 0]
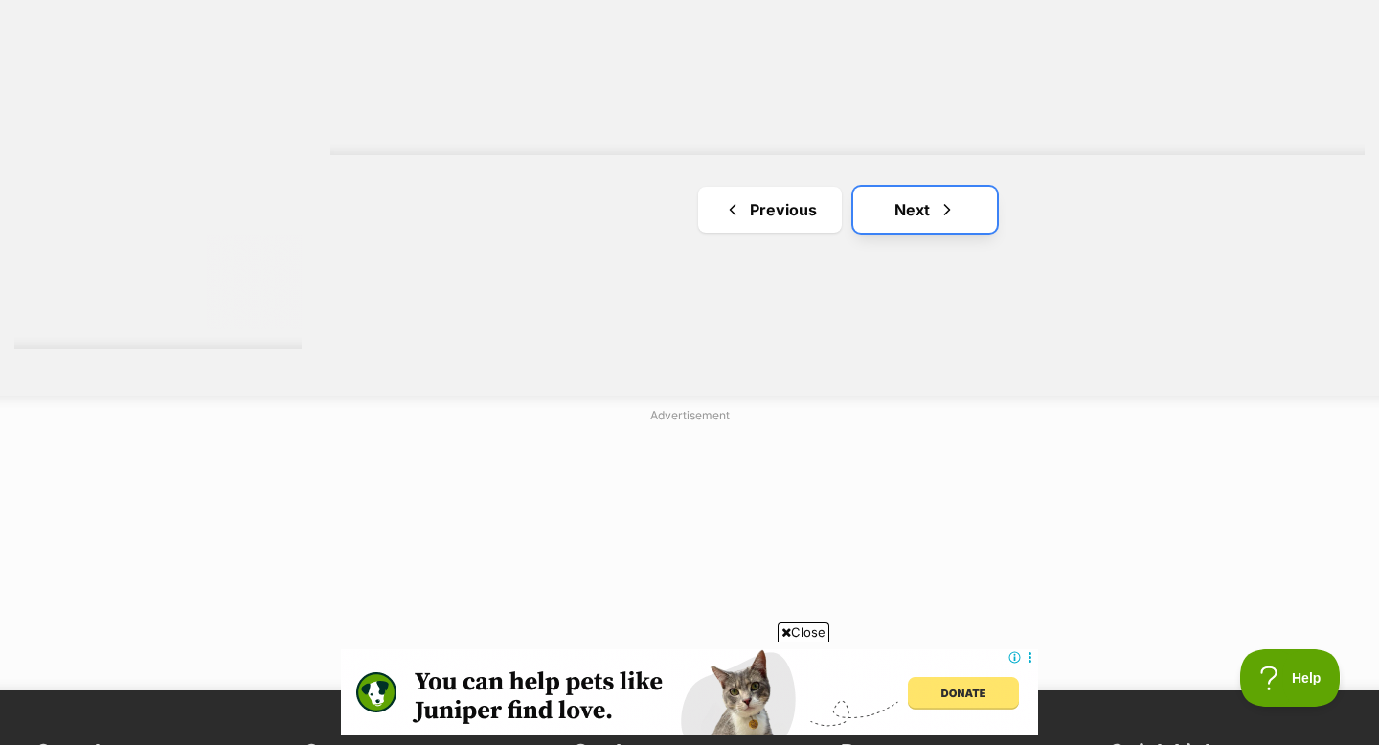
click at [887, 187] on link "Next" at bounding box center [925, 210] width 144 height 46
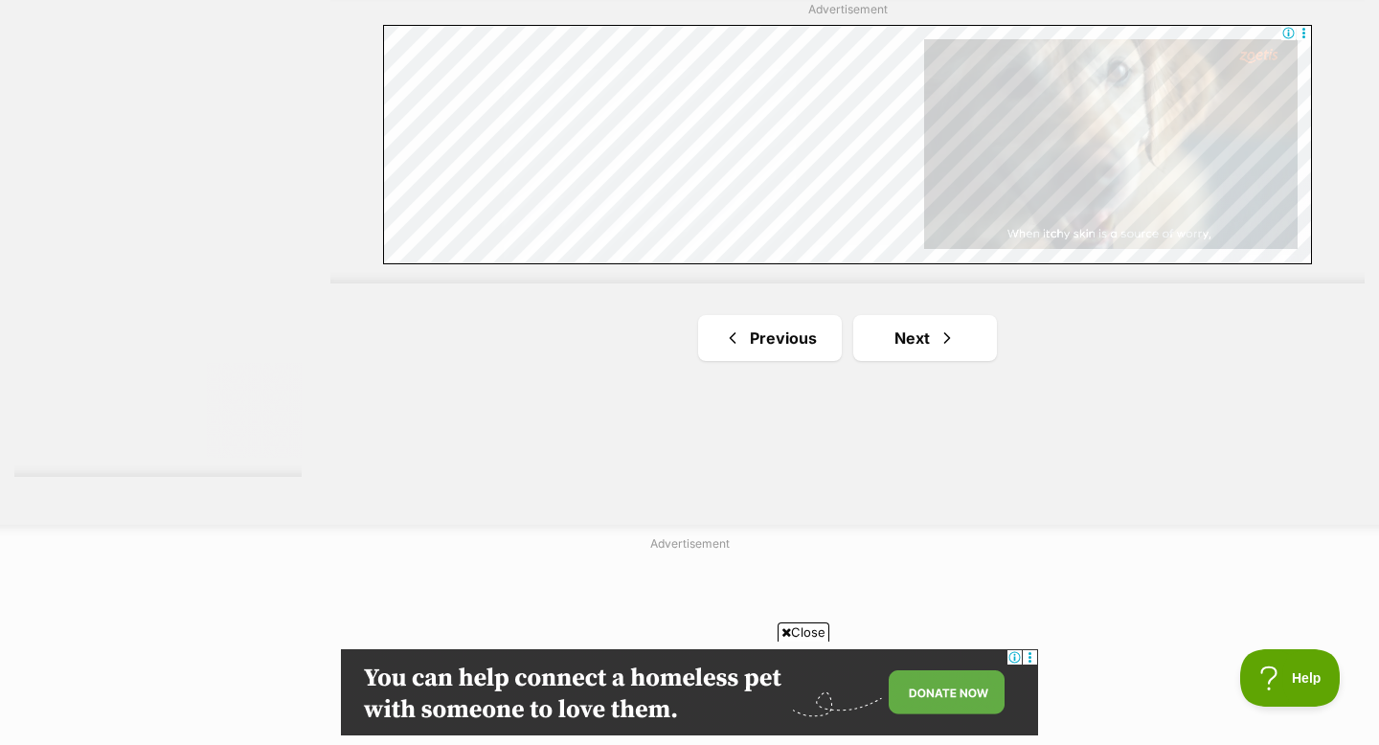
scroll to position [3569, 0]
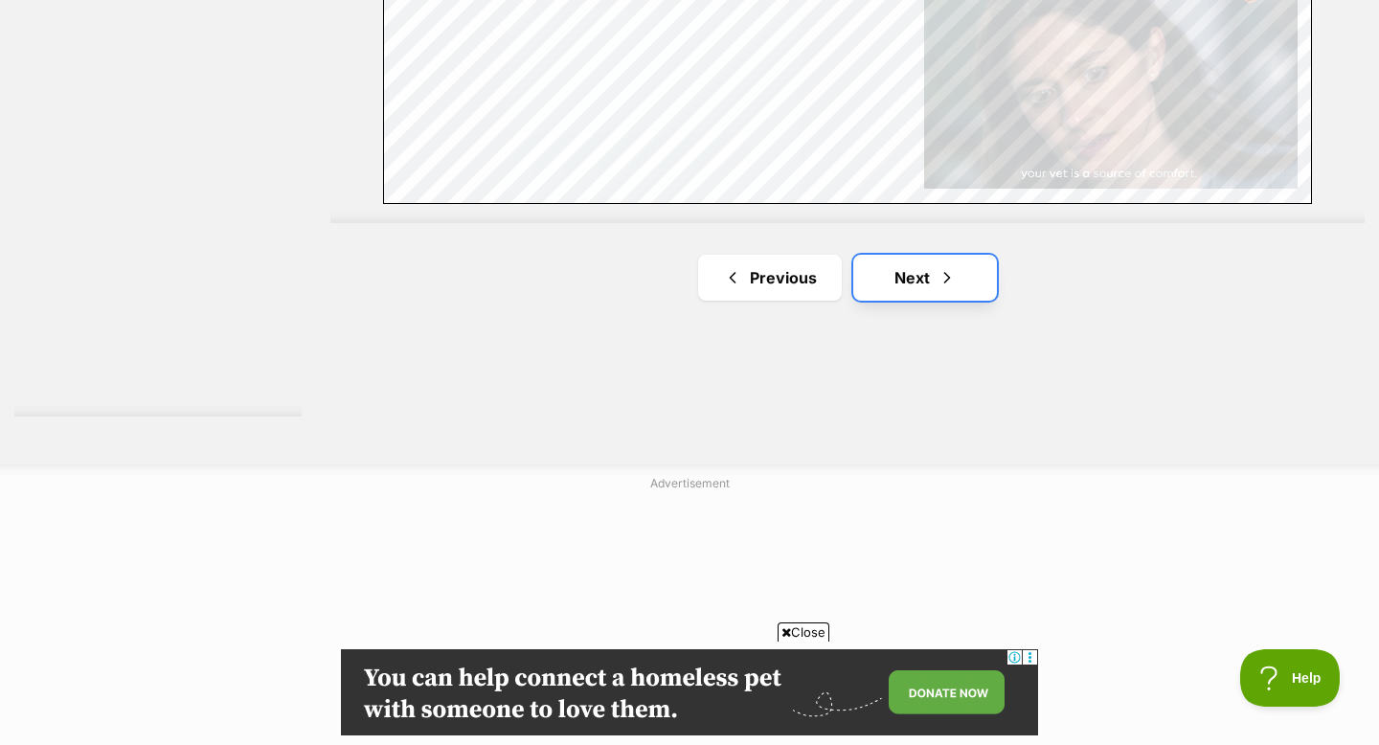
click at [871, 255] on link "Next" at bounding box center [925, 278] width 144 height 46
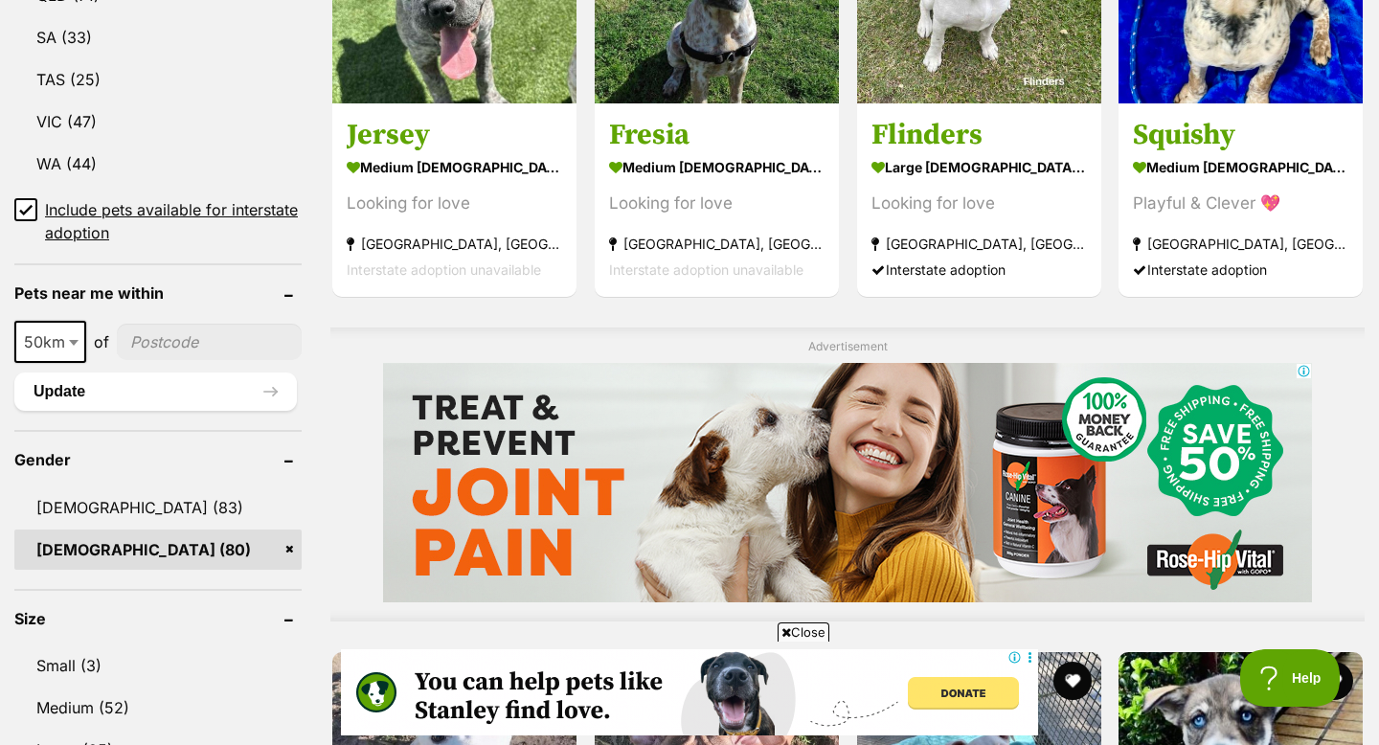
scroll to position [1331, 0]
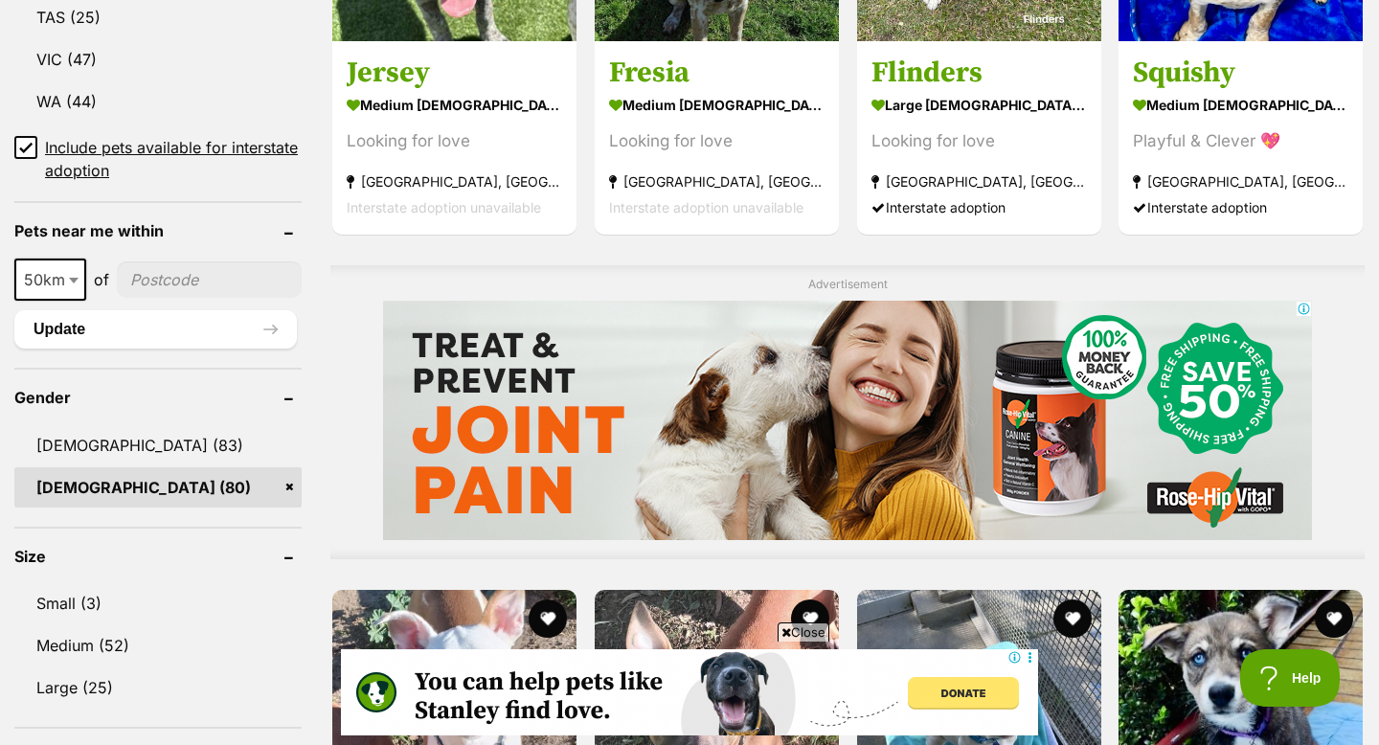
click at [286, 467] on link "[DEMOGRAPHIC_DATA] (80)" at bounding box center [157, 487] width 287 height 40
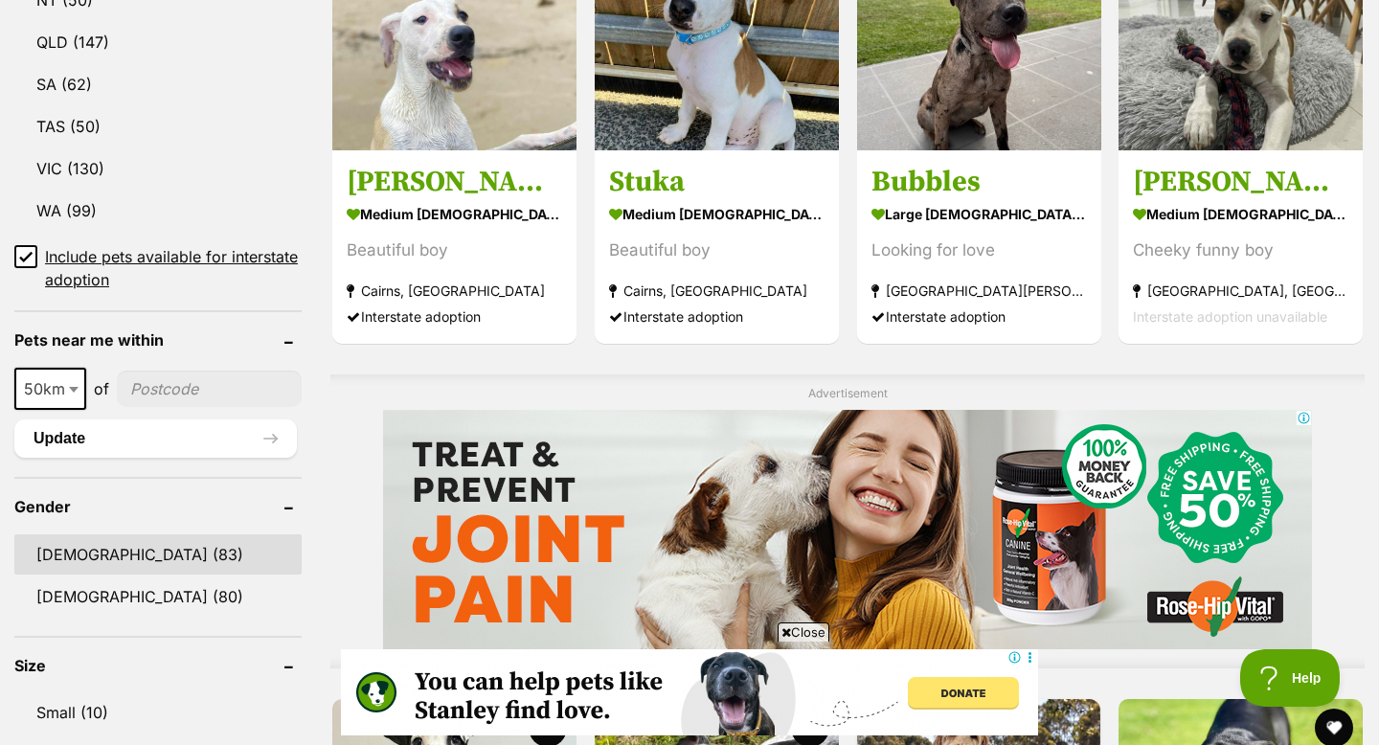
click at [108, 562] on link "[DEMOGRAPHIC_DATA] (83)" at bounding box center [157, 554] width 287 height 40
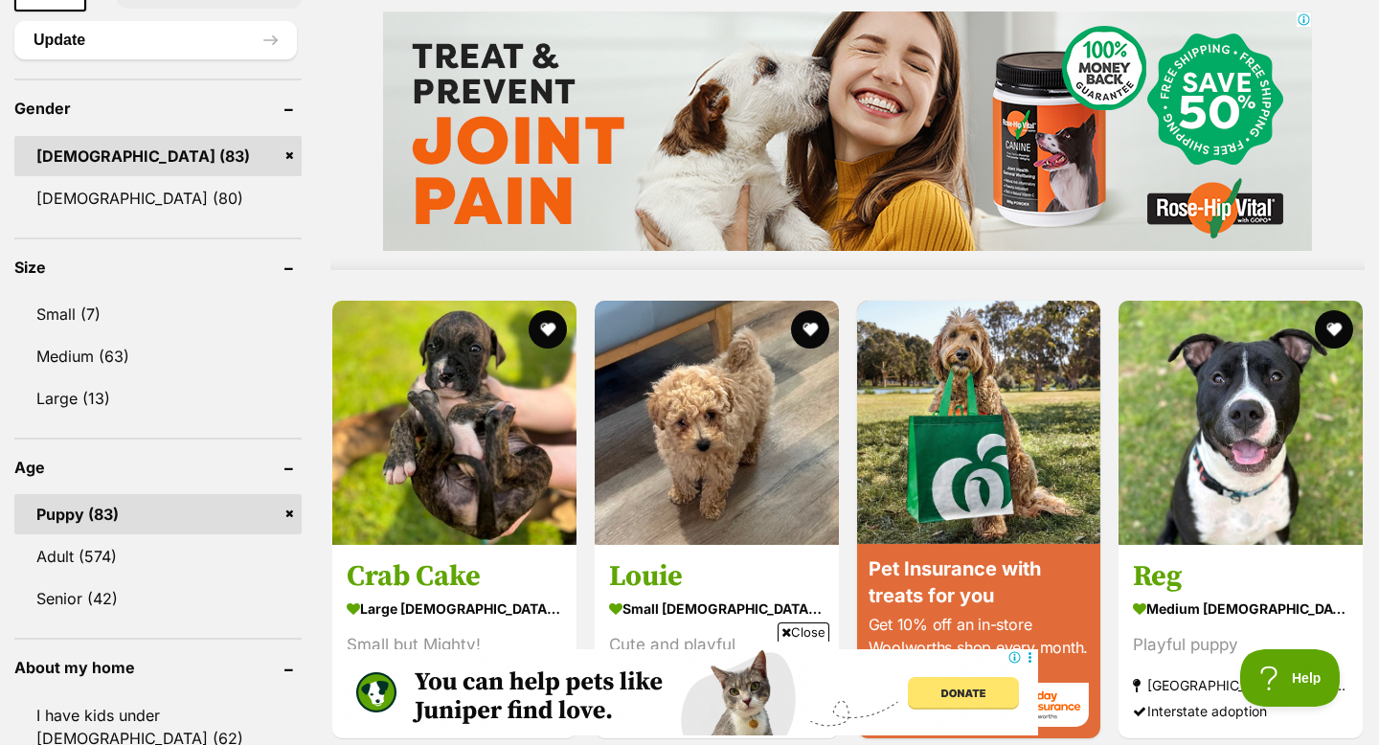
scroll to position [1621, 0]
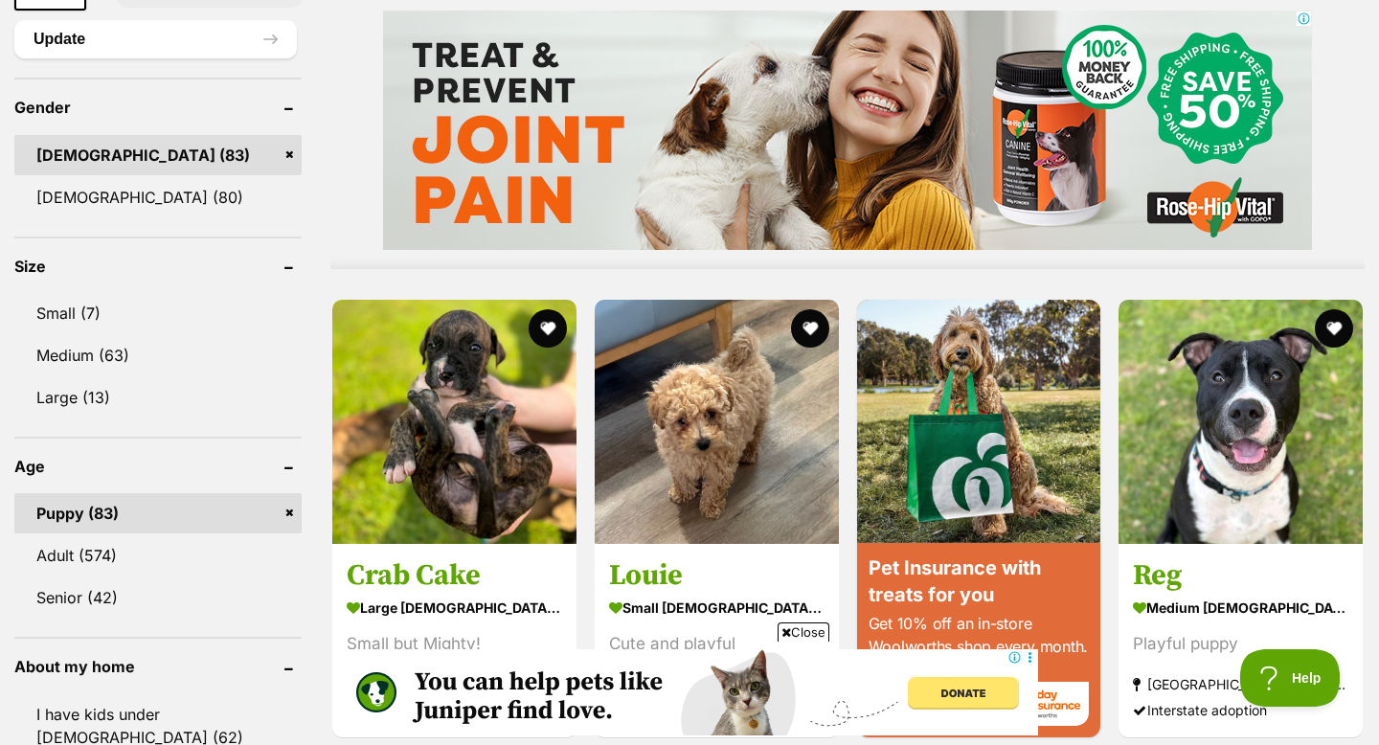
click at [146, 493] on link "Puppy (83)" at bounding box center [157, 513] width 287 height 40
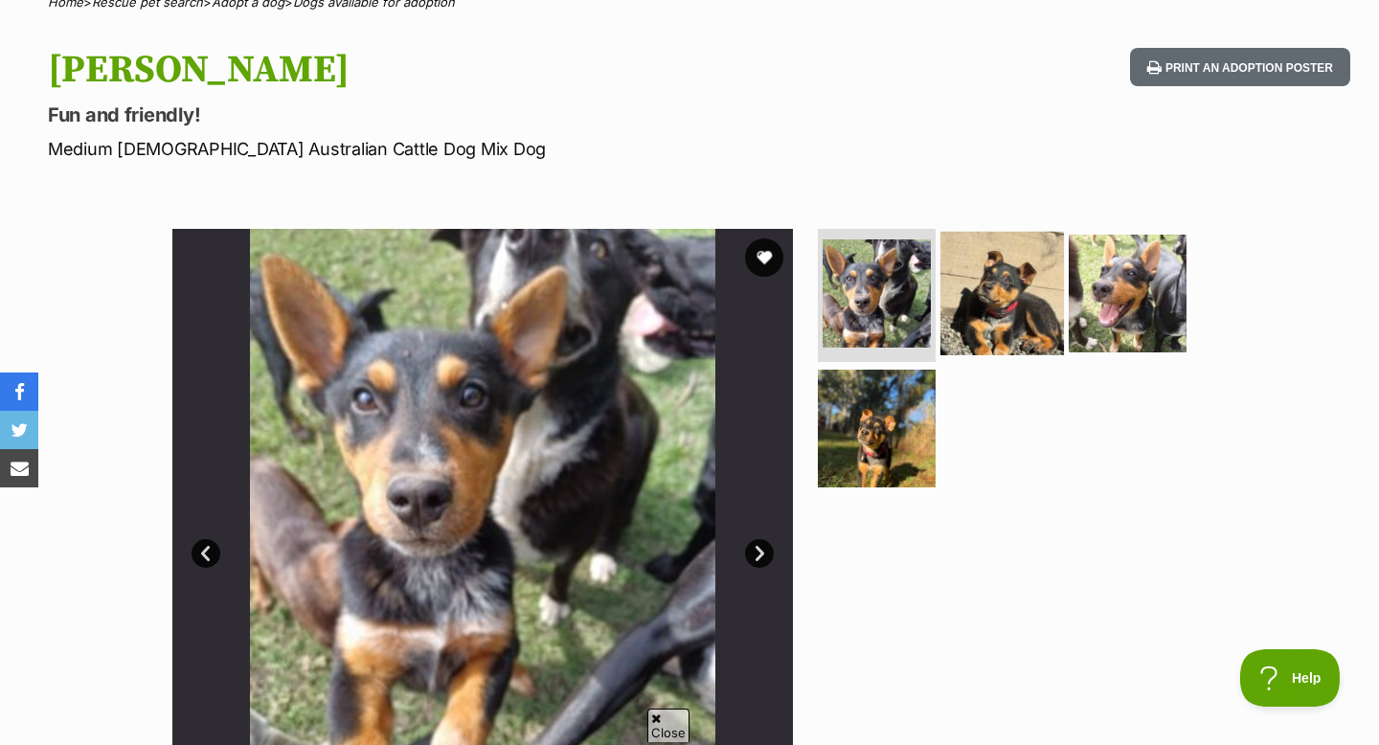
click at [1013, 303] on img at bounding box center [1003, 293] width 124 height 124
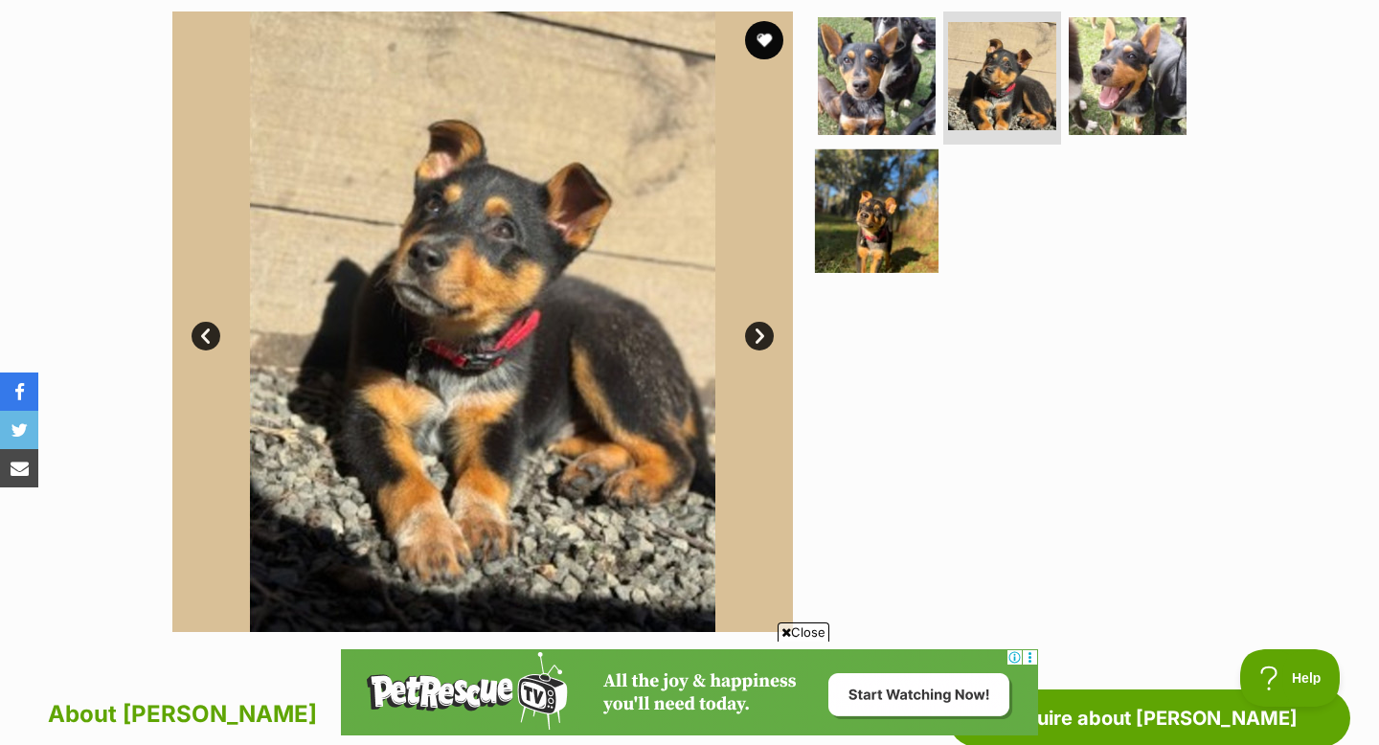
click at [898, 208] on img at bounding box center [877, 211] width 124 height 124
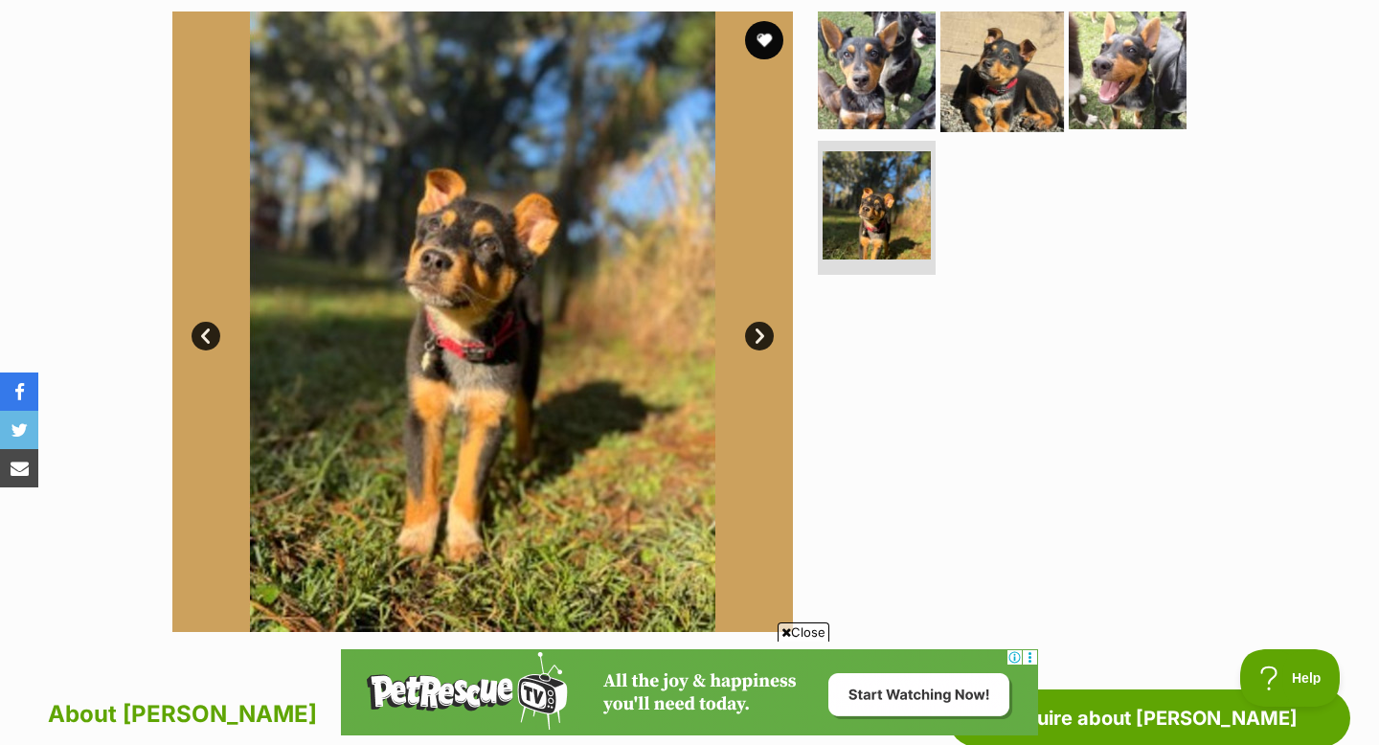
click at [976, 73] on img at bounding box center [1003, 70] width 124 height 124
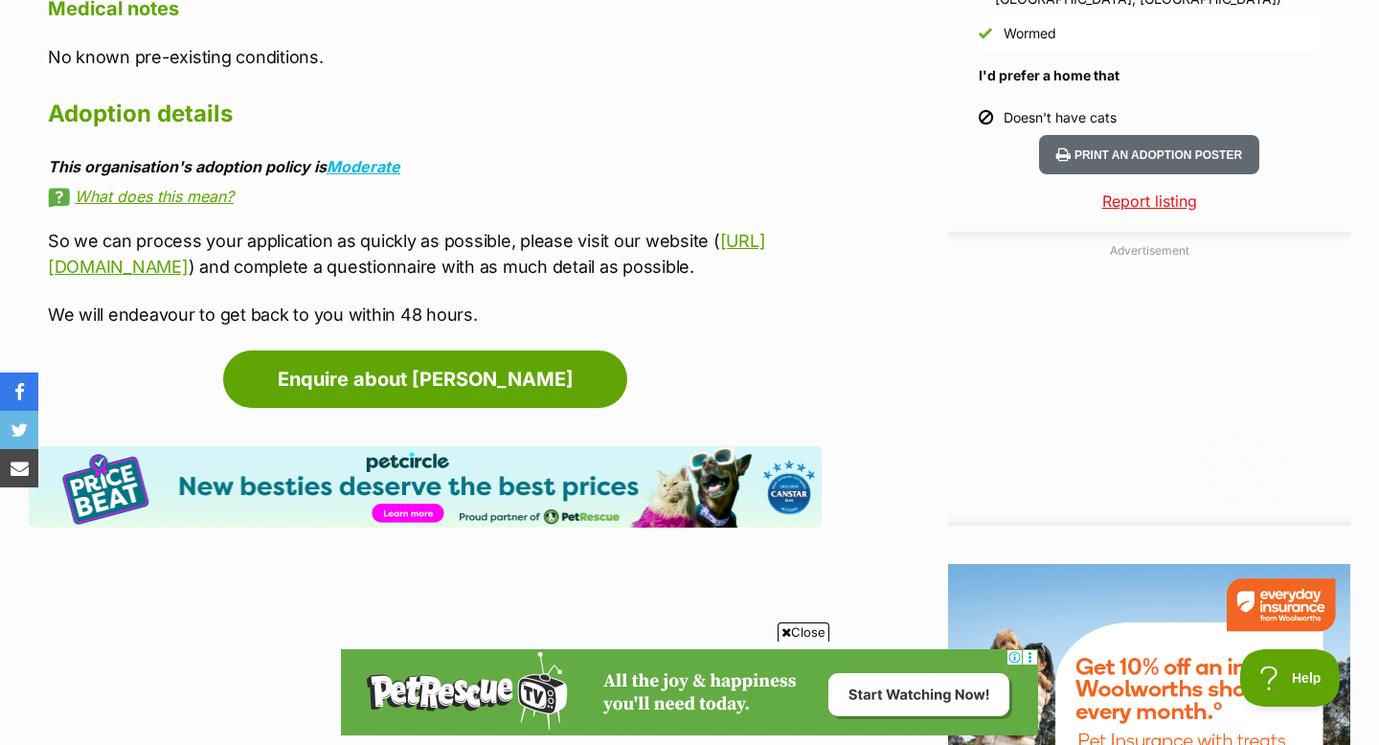
scroll to position [2034, 0]
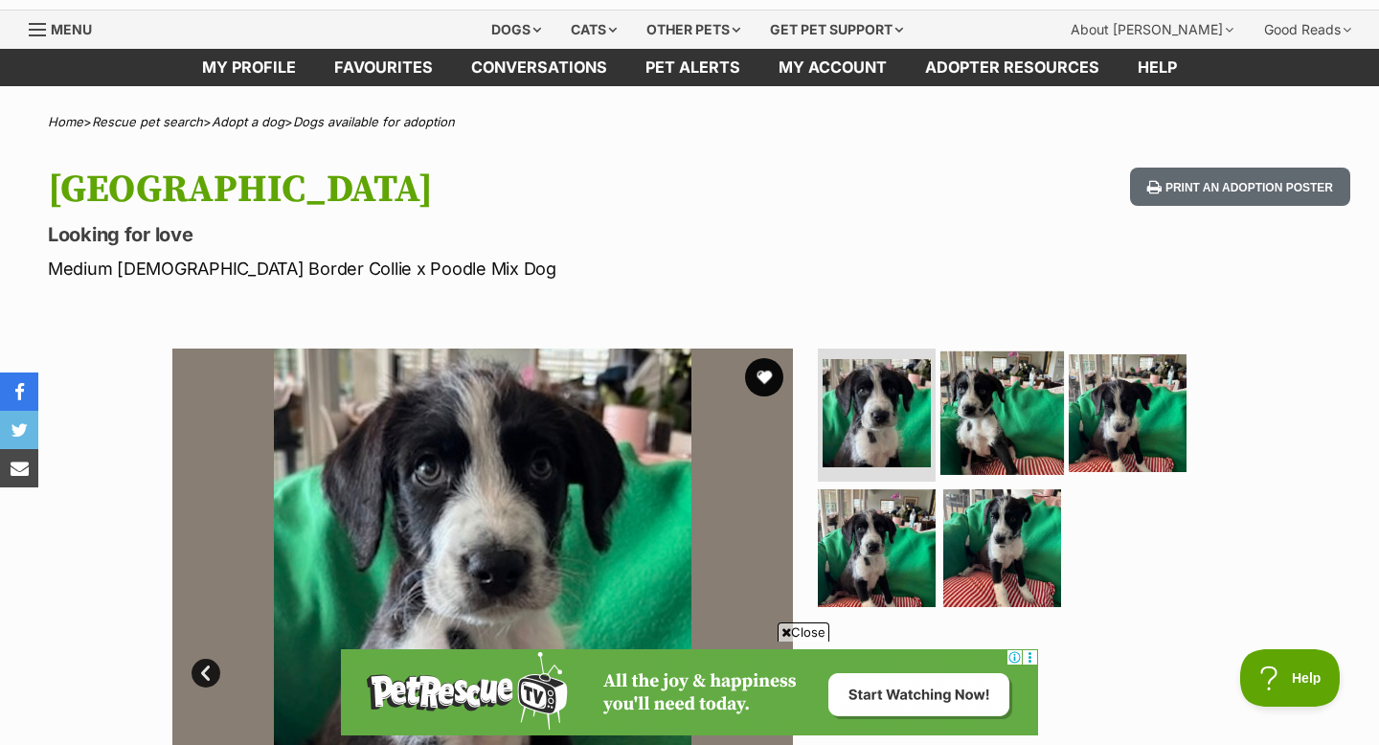
click at [976, 392] on img at bounding box center [1003, 413] width 124 height 124
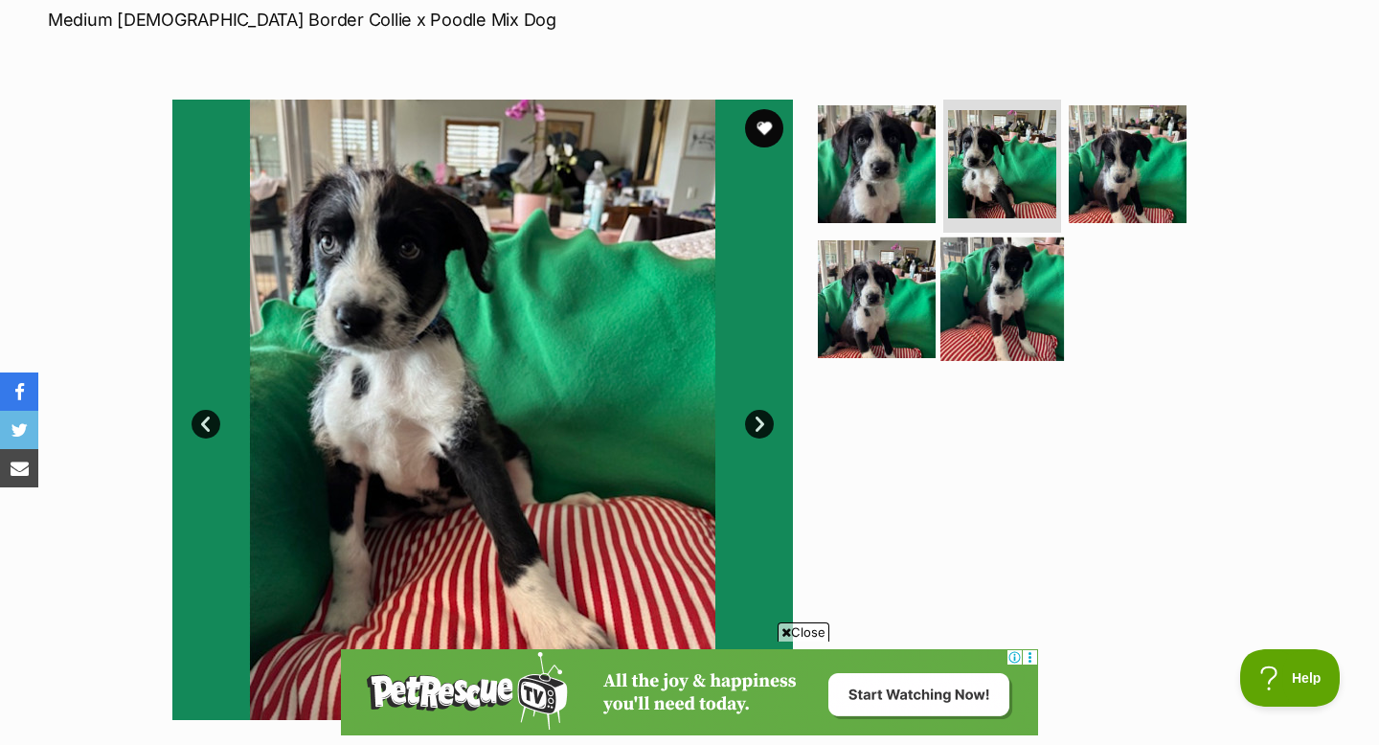
click at [1027, 346] on img at bounding box center [1003, 300] width 124 height 124
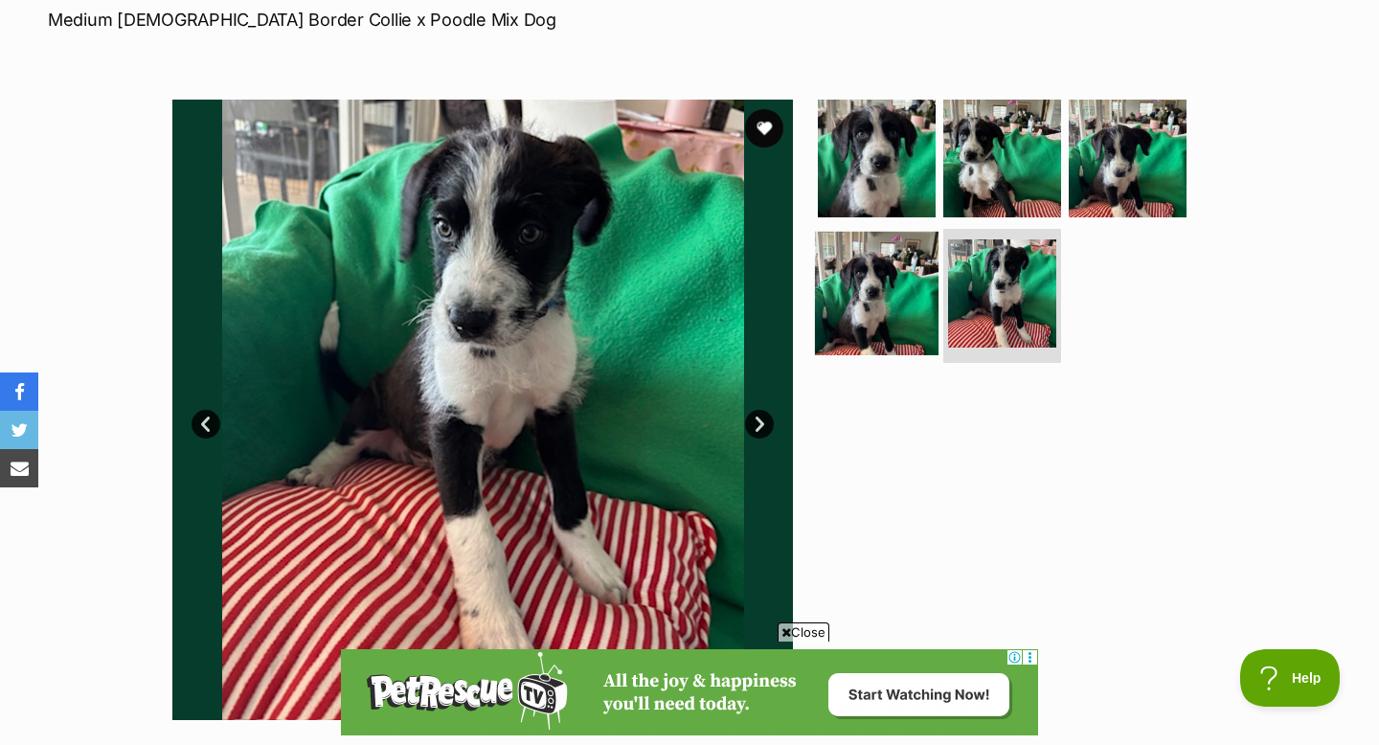
click at [877, 326] on img at bounding box center [877, 294] width 124 height 124
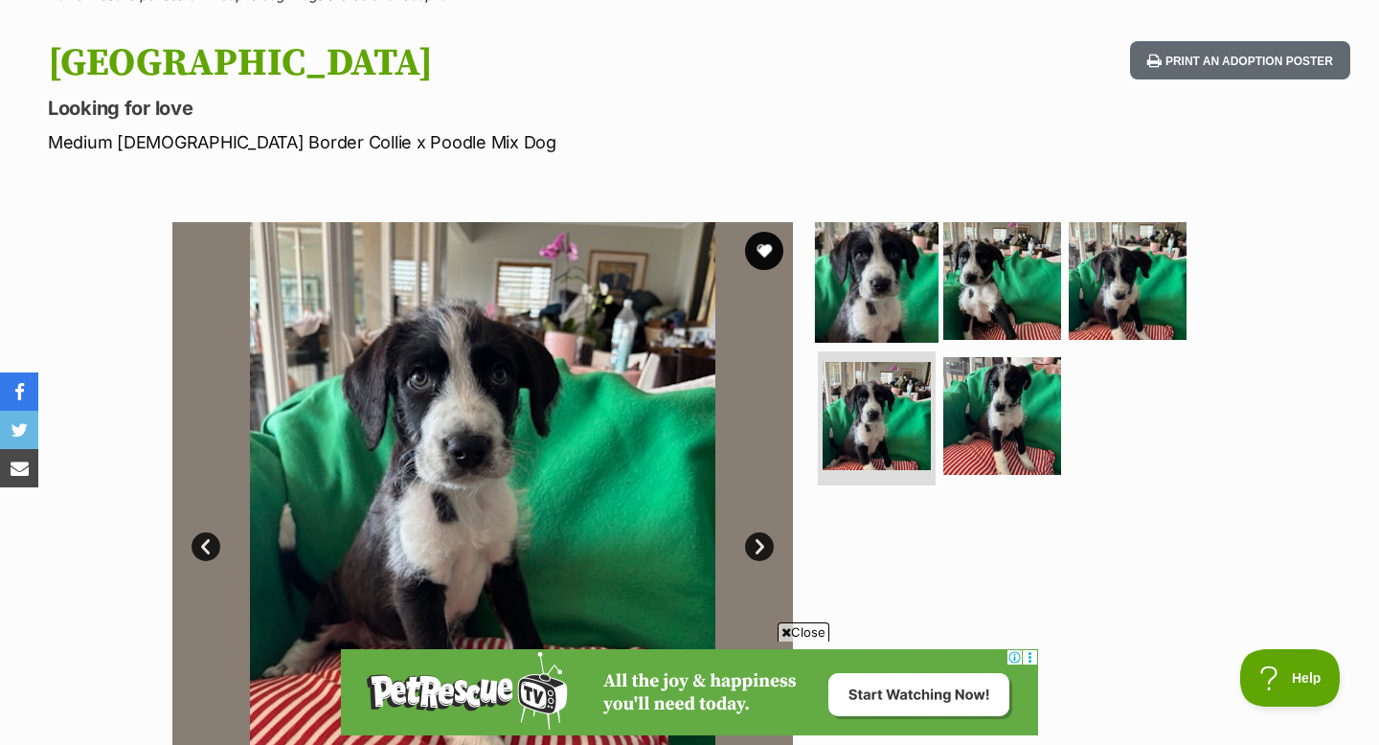
scroll to position [178, 0]
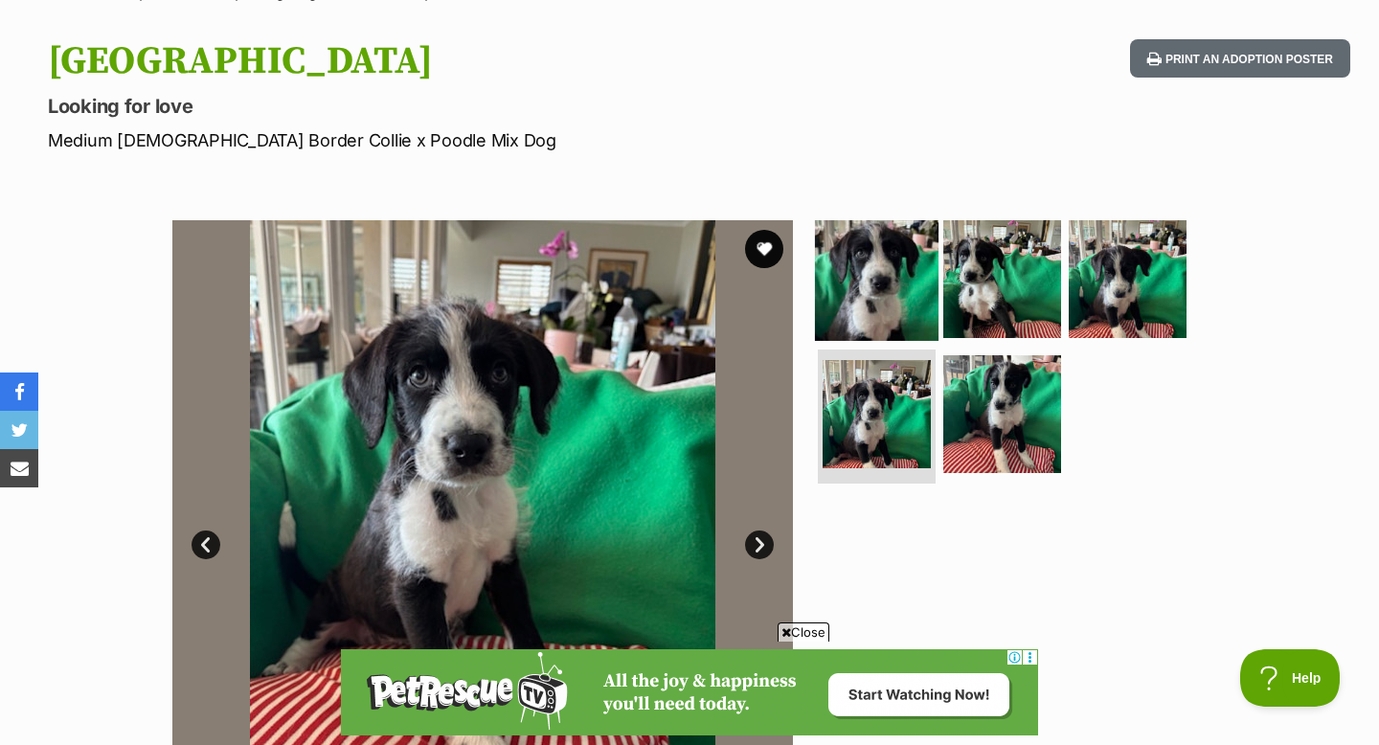
click at [867, 264] on img at bounding box center [877, 278] width 124 height 124
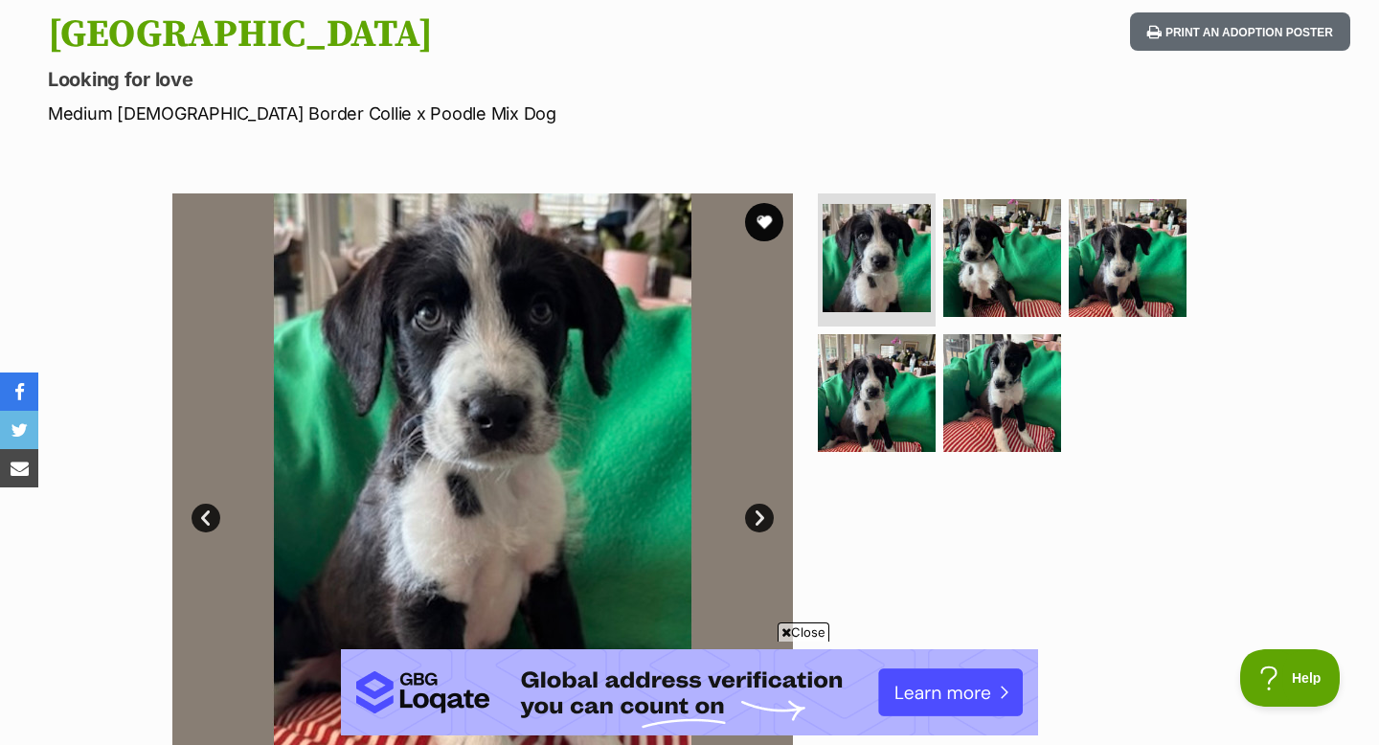
scroll to position [0, 0]
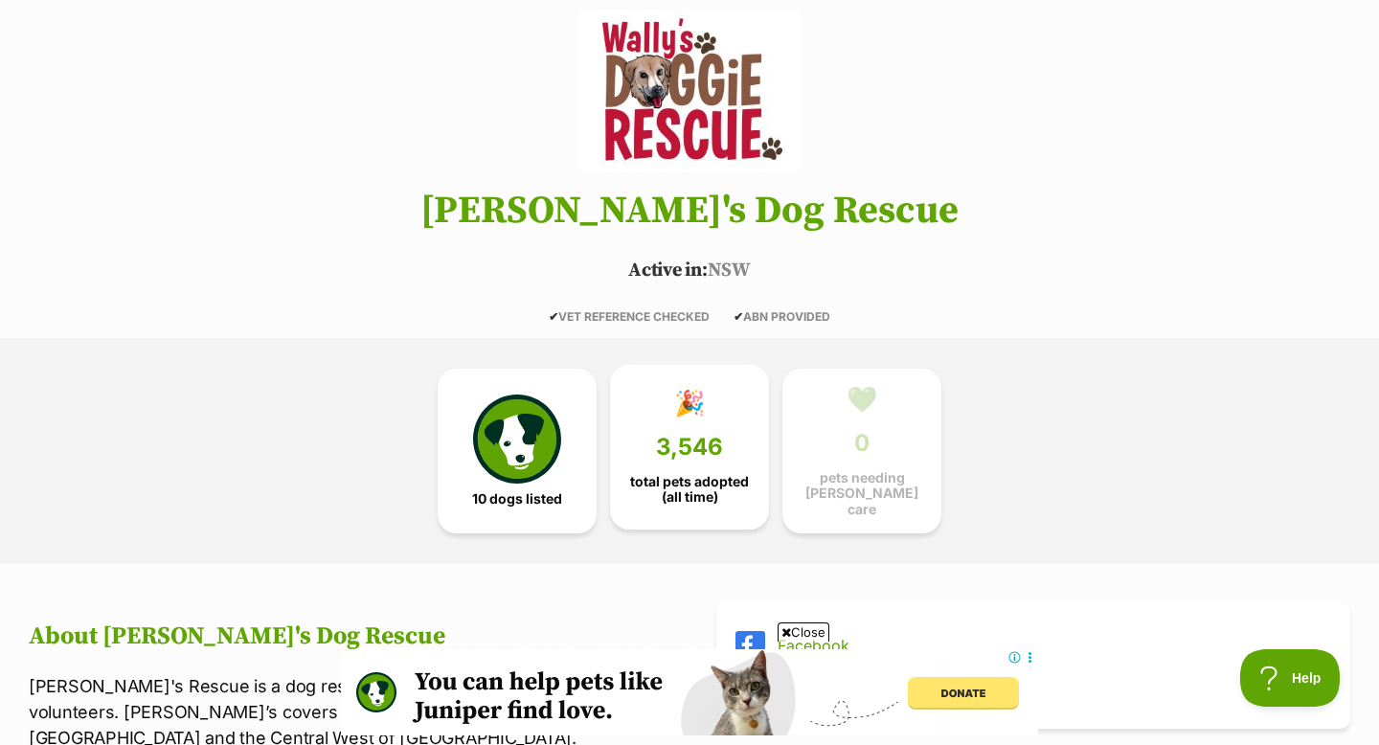
scroll to position [176, 0]
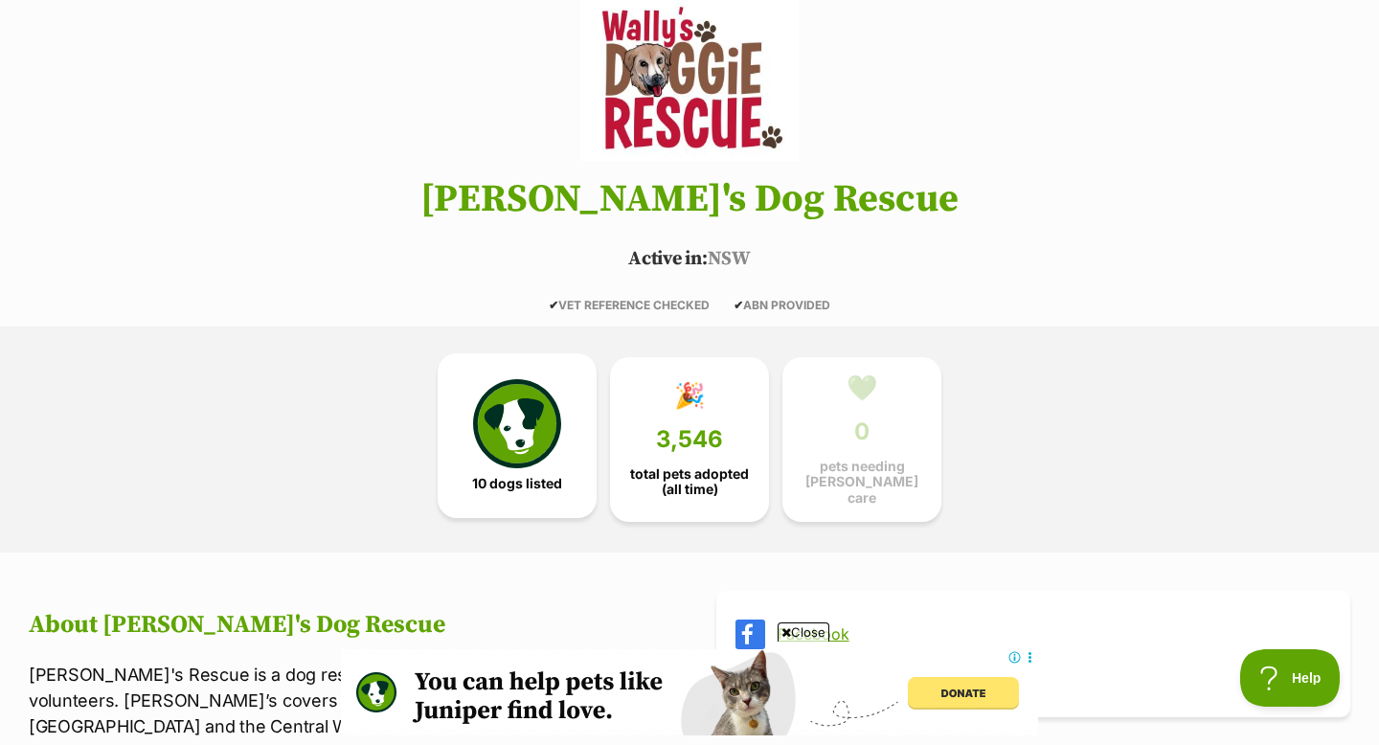
click at [586, 434] on link "10 dogs listed" at bounding box center [517, 435] width 159 height 165
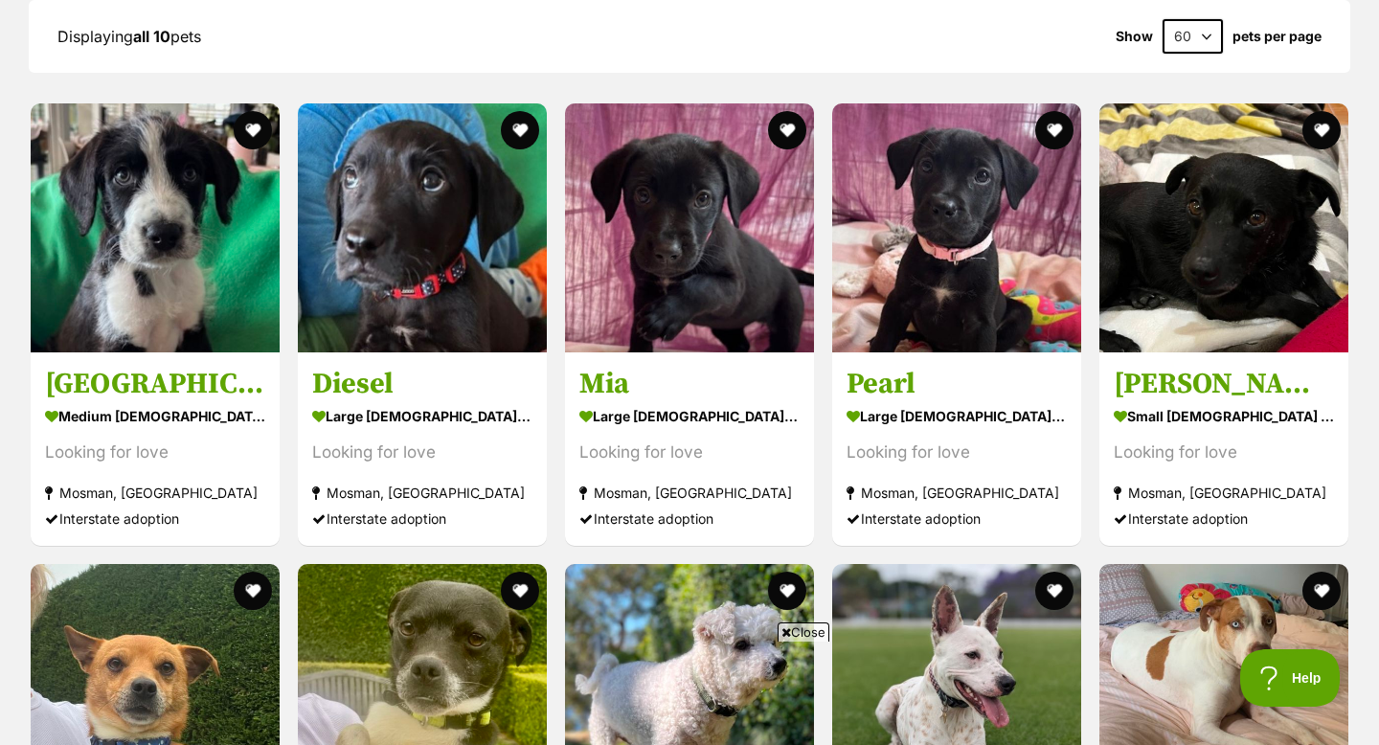
scroll to position [1846, 0]
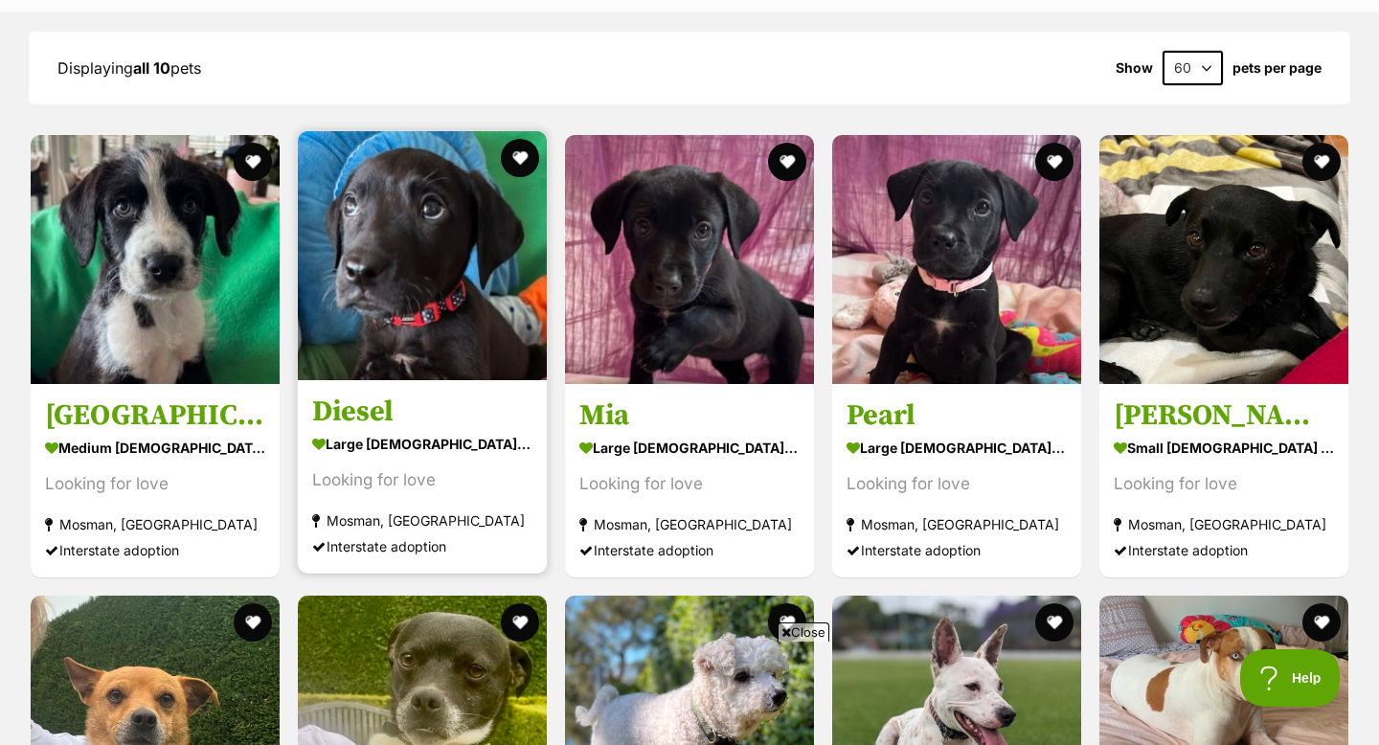
click at [488, 345] on img at bounding box center [422, 255] width 249 height 249
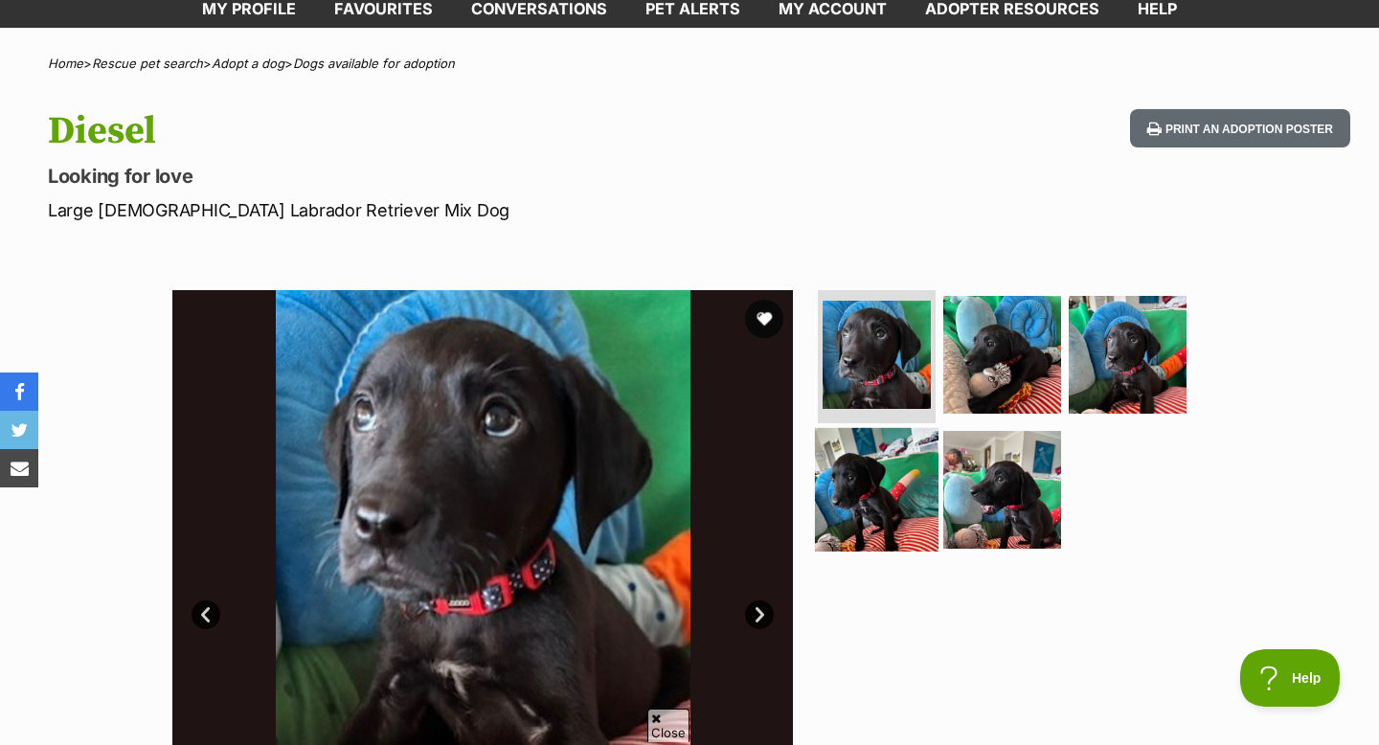
click at [879, 470] on img at bounding box center [877, 490] width 124 height 124
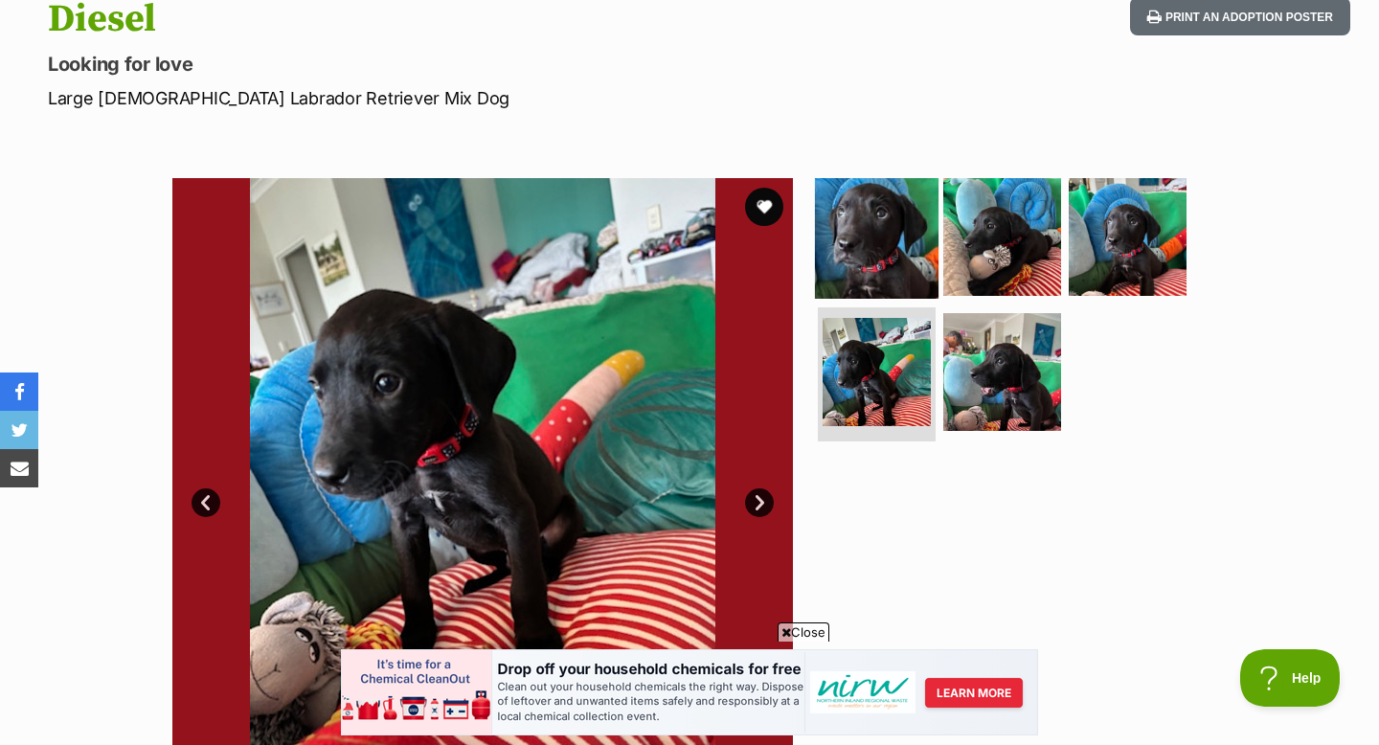
click at [878, 215] on img at bounding box center [877, 236] width 124 height 124
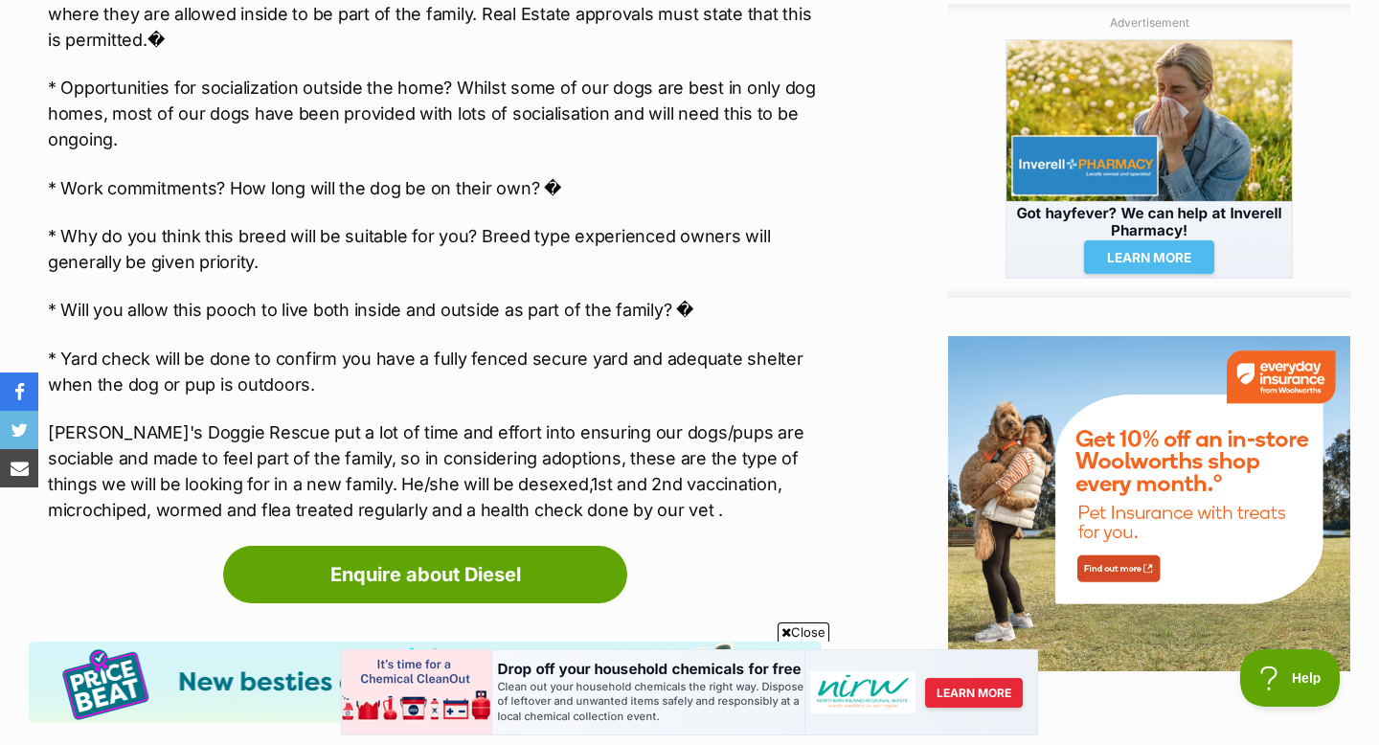
scroll to position [1975, 0]
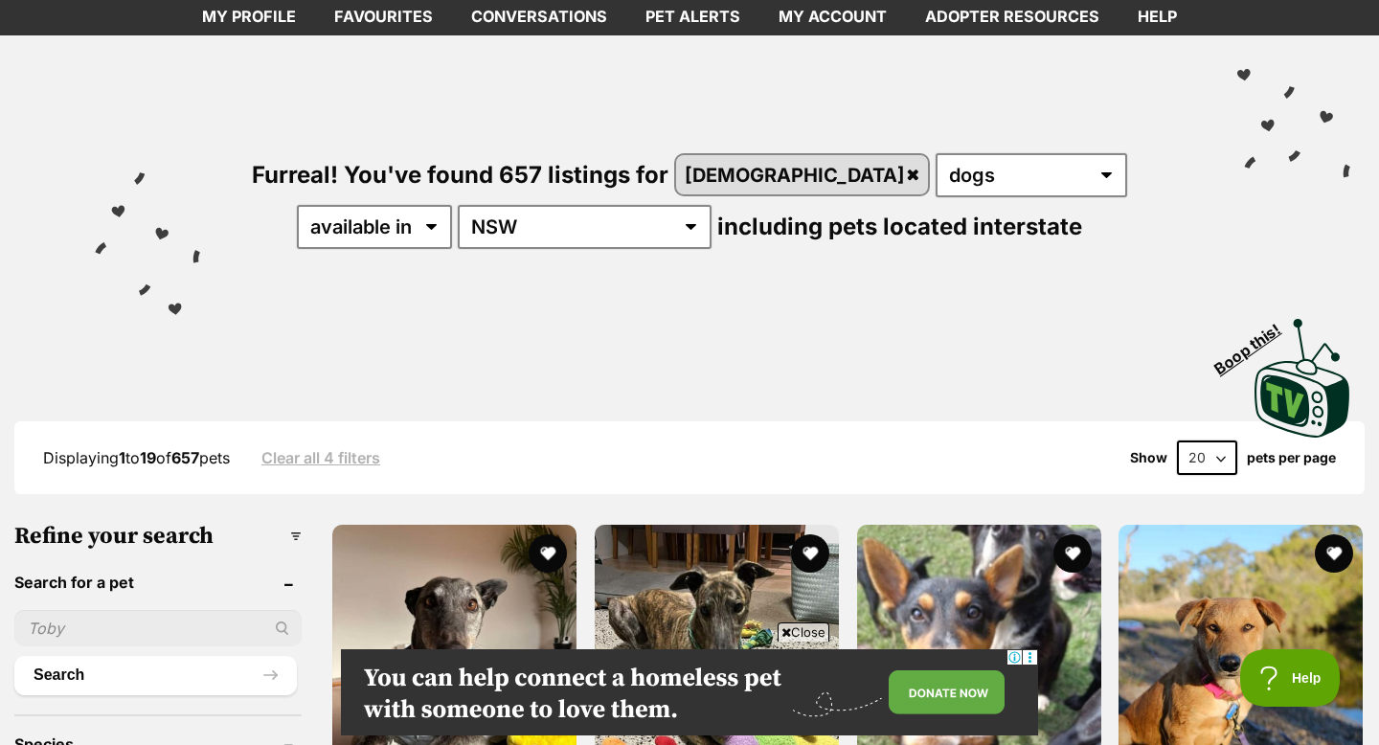
scroll to position [76, 0]
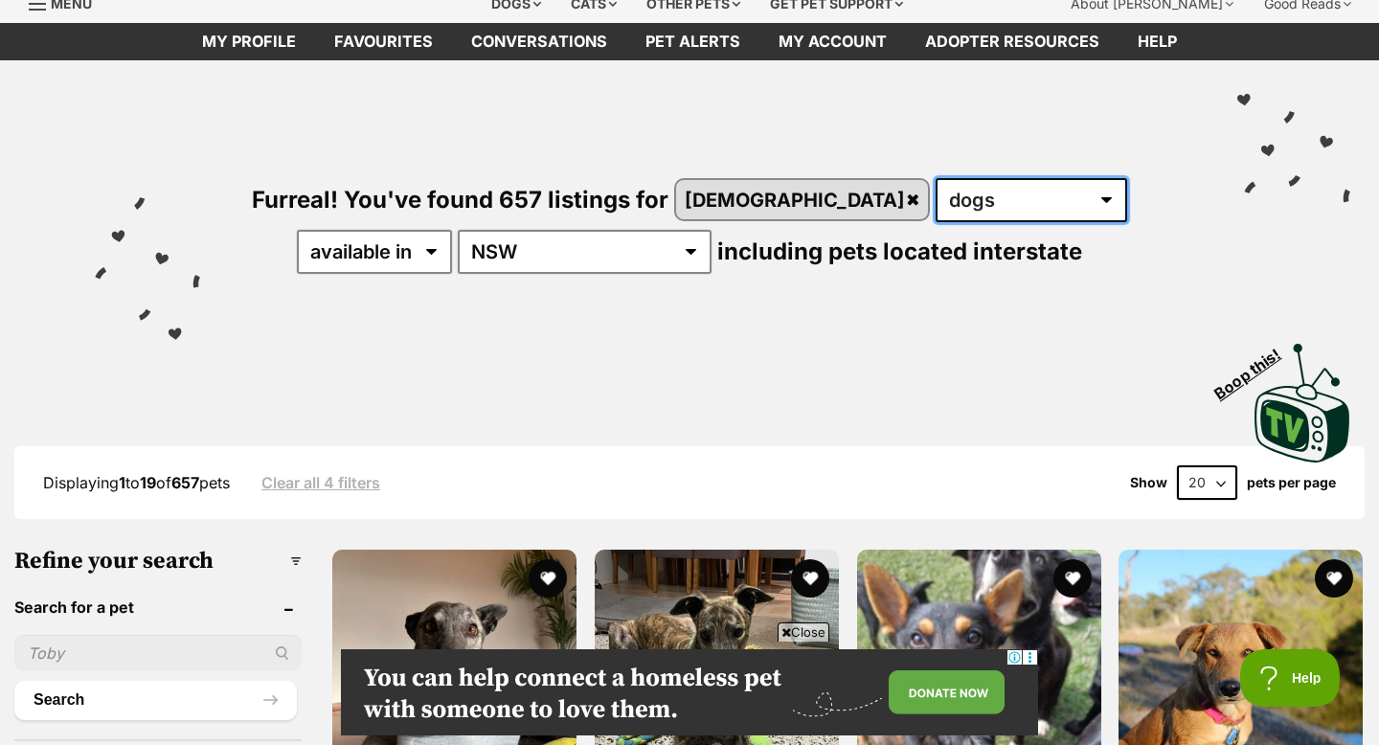
click at [936, 197] on select "any type of pet cats dogs other pets" at bounding box center [1032, 200] width 192 height 44
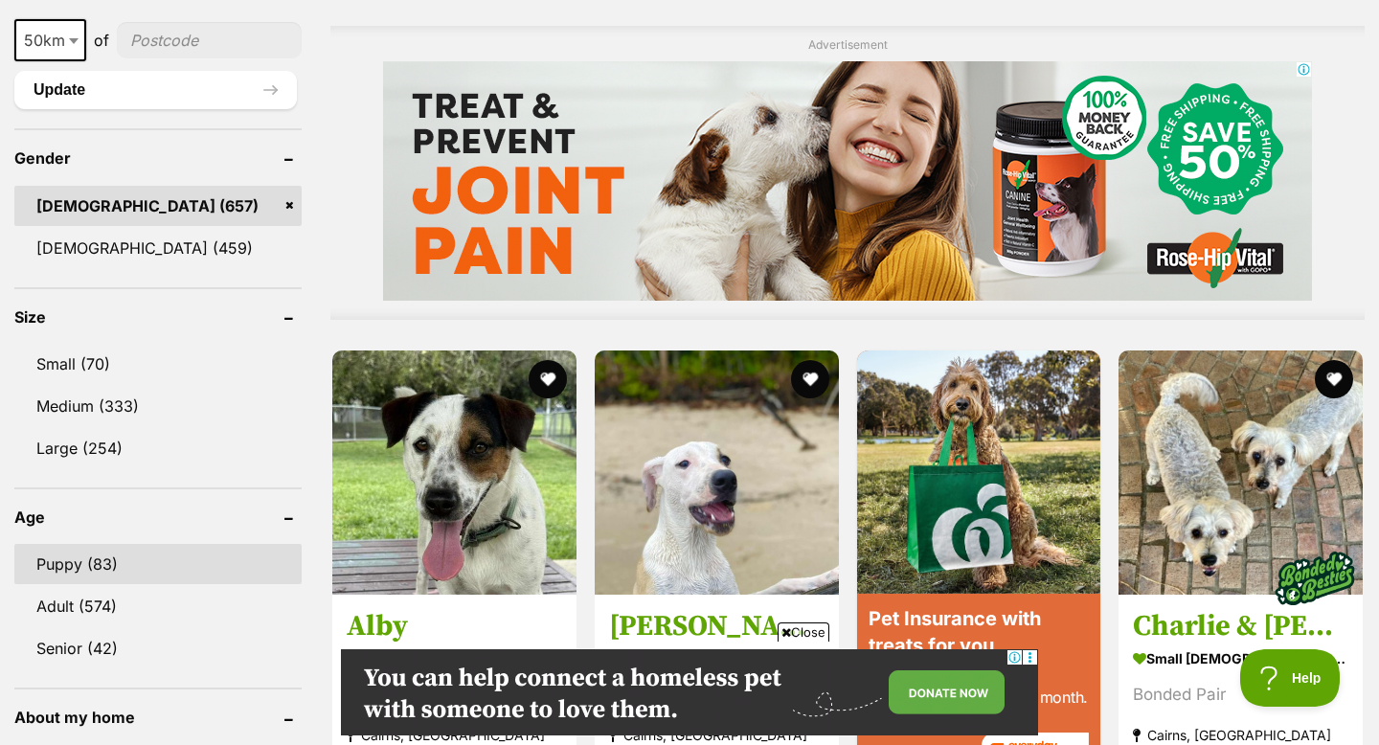
scroll to position [1536, 0]
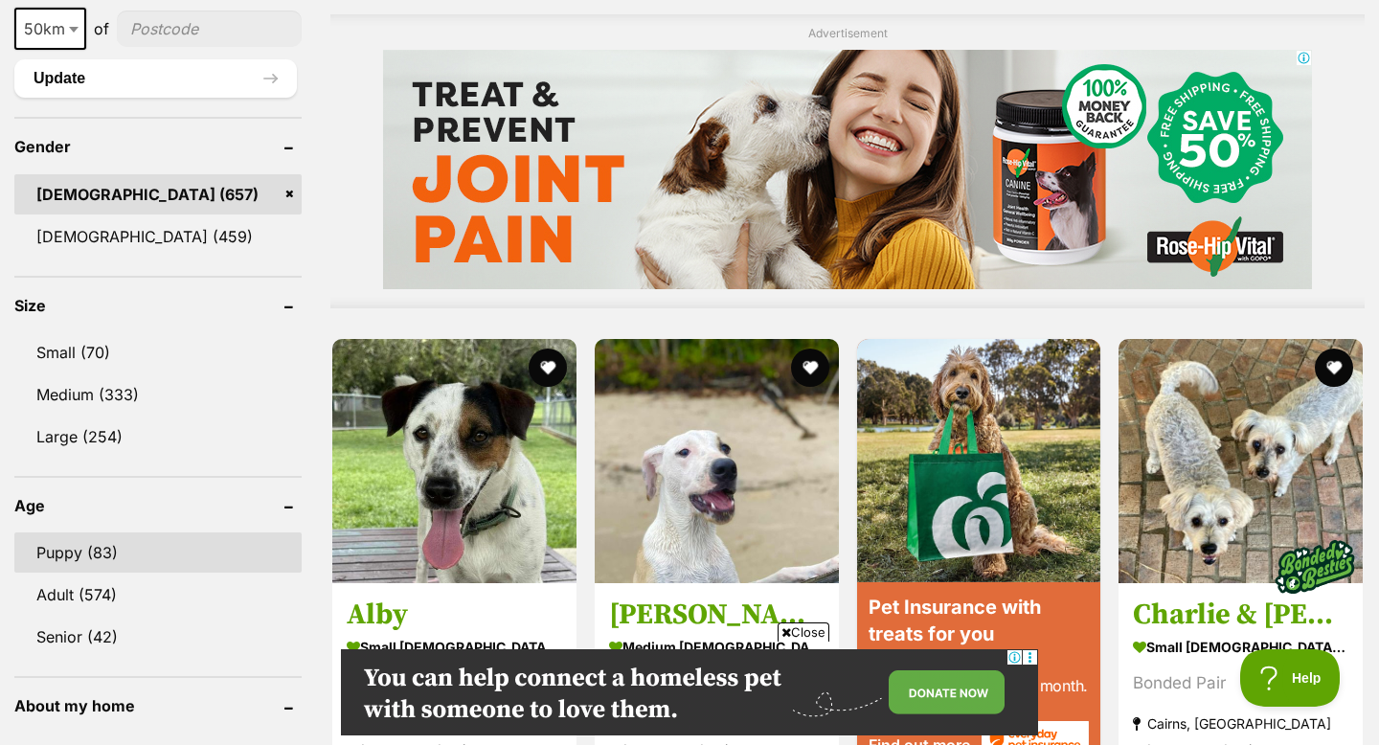
click at [133, 566] on link "Puppy (83)" at bounding box center [157, 553] width 287 height 40
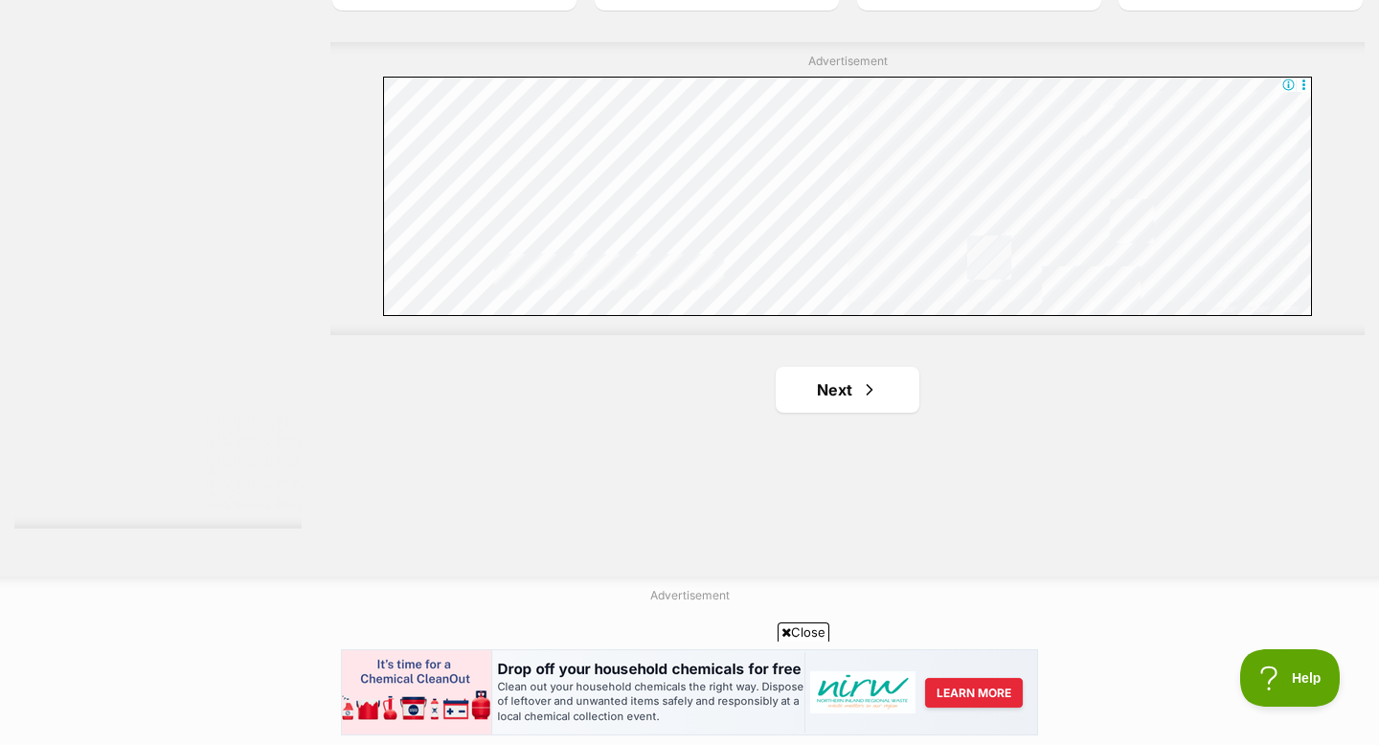
scroll to position [3476, 0]
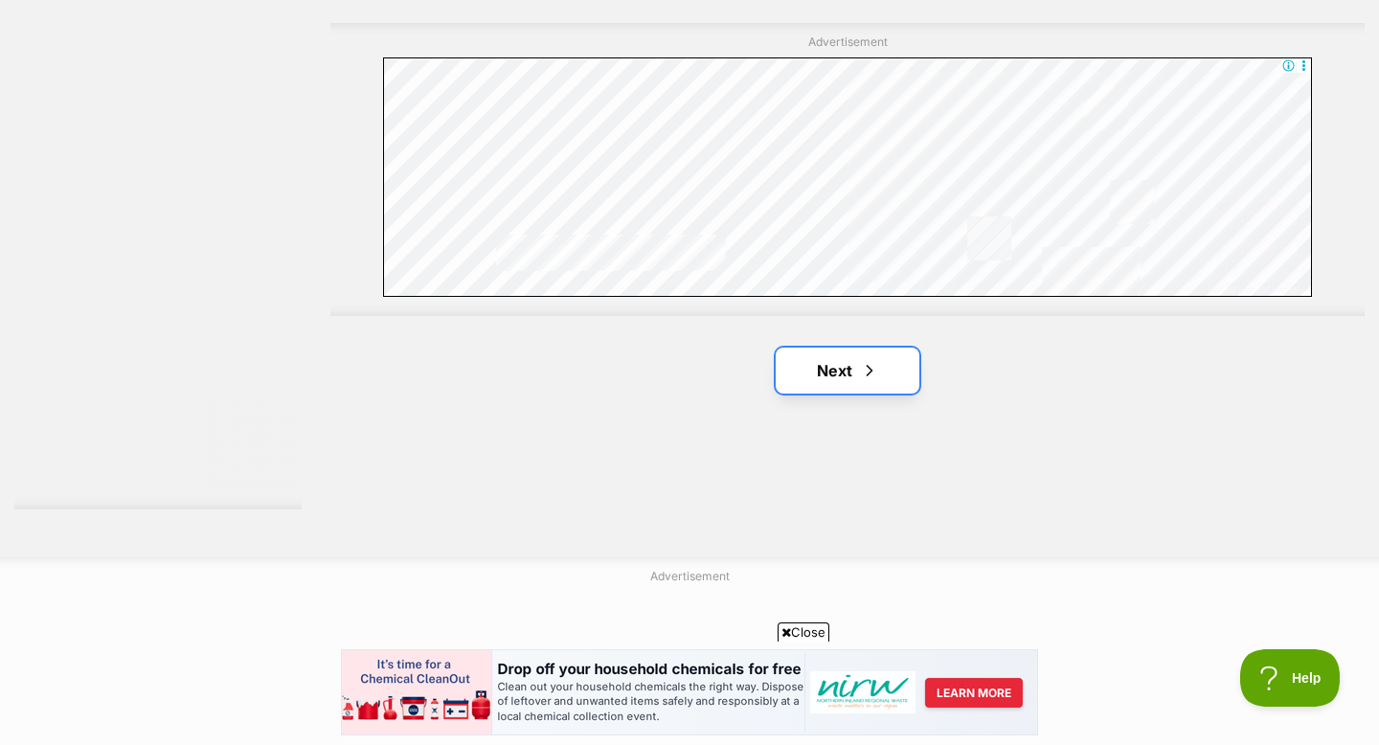
click at [901, 348] on link "Next" at bounding box center [848, 371] width 144 height 46
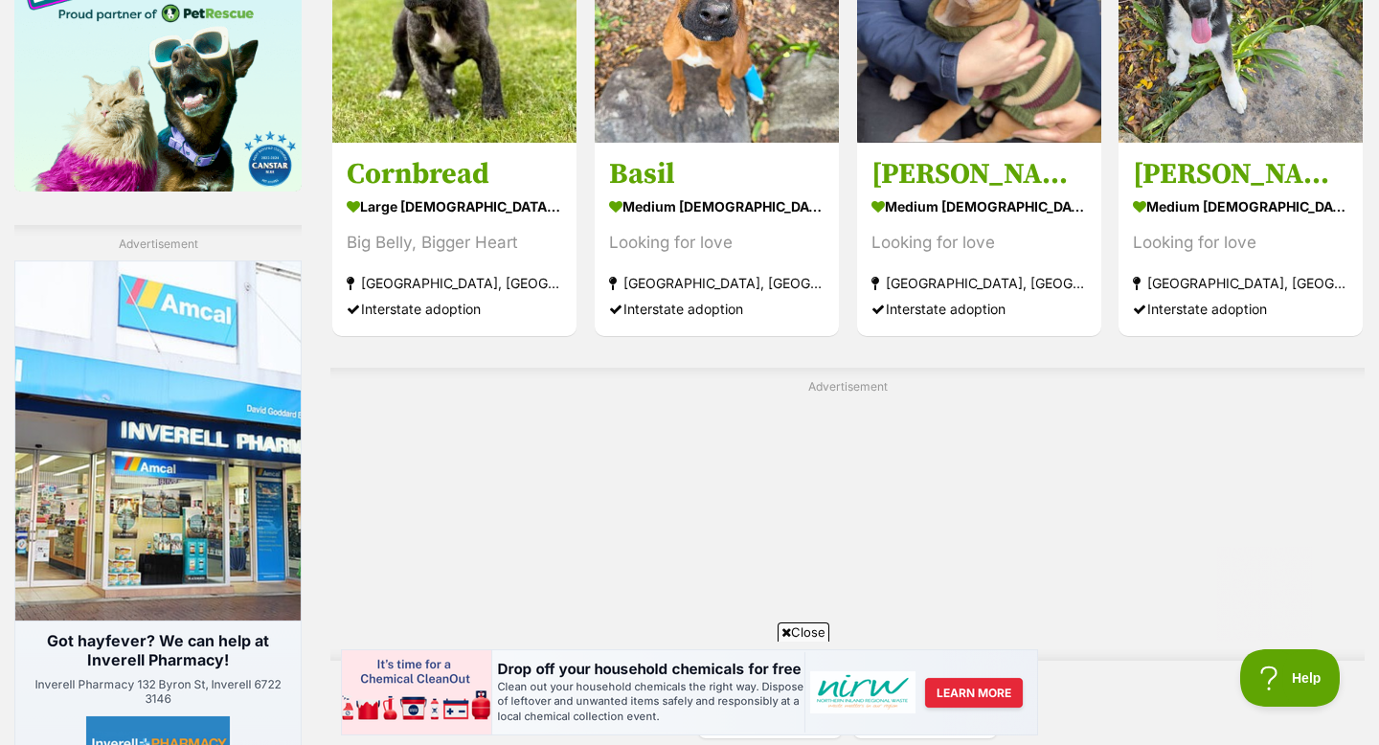
scroll to position [3367, 0]
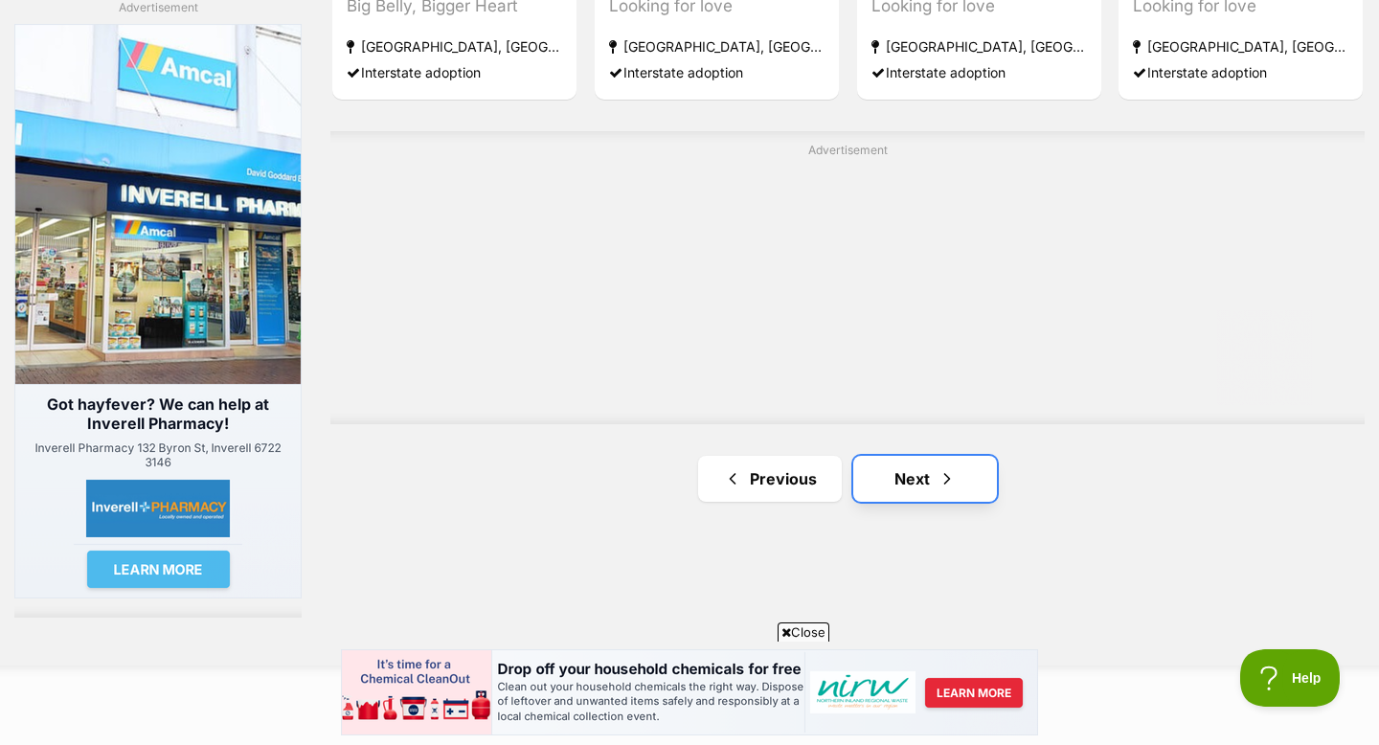
click at [899, 456] on link "Next" at bounding box center [925, 479] width 144 height 46
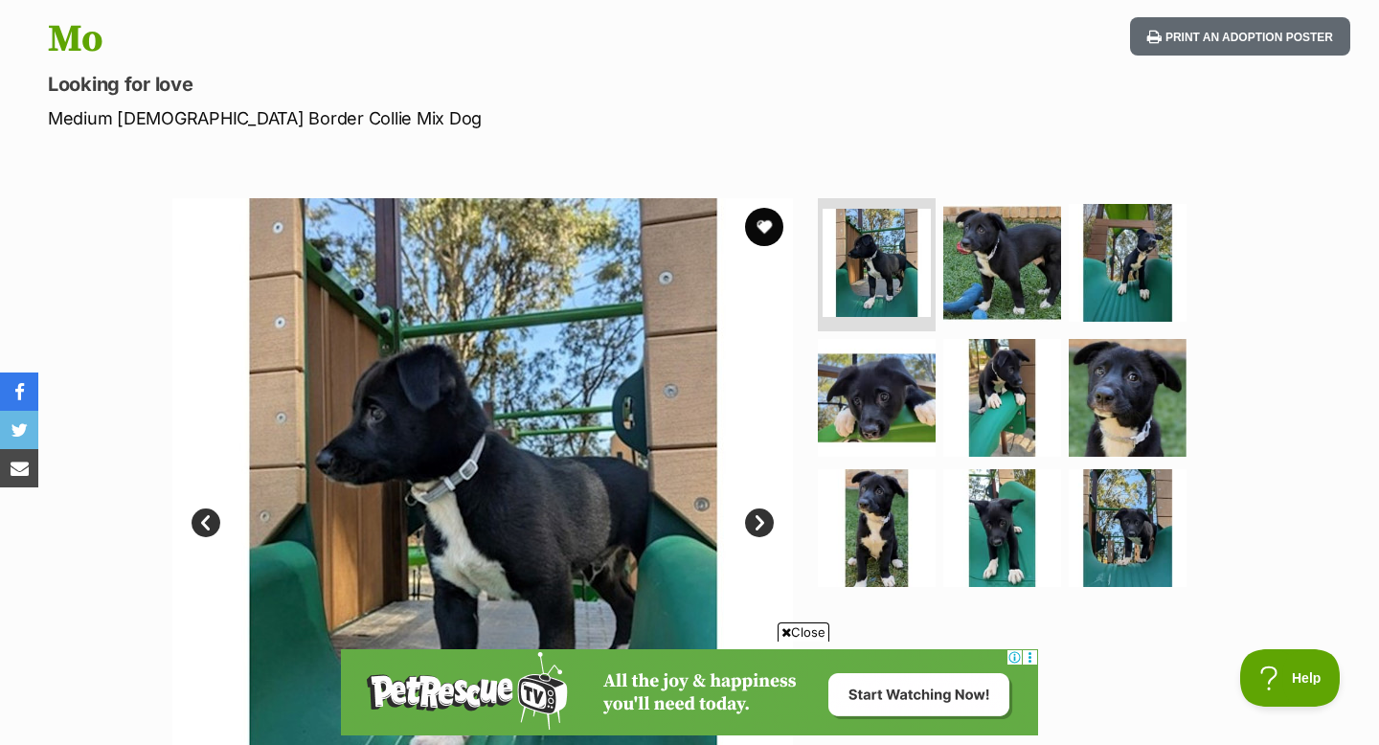
scroll to position [325, 0]
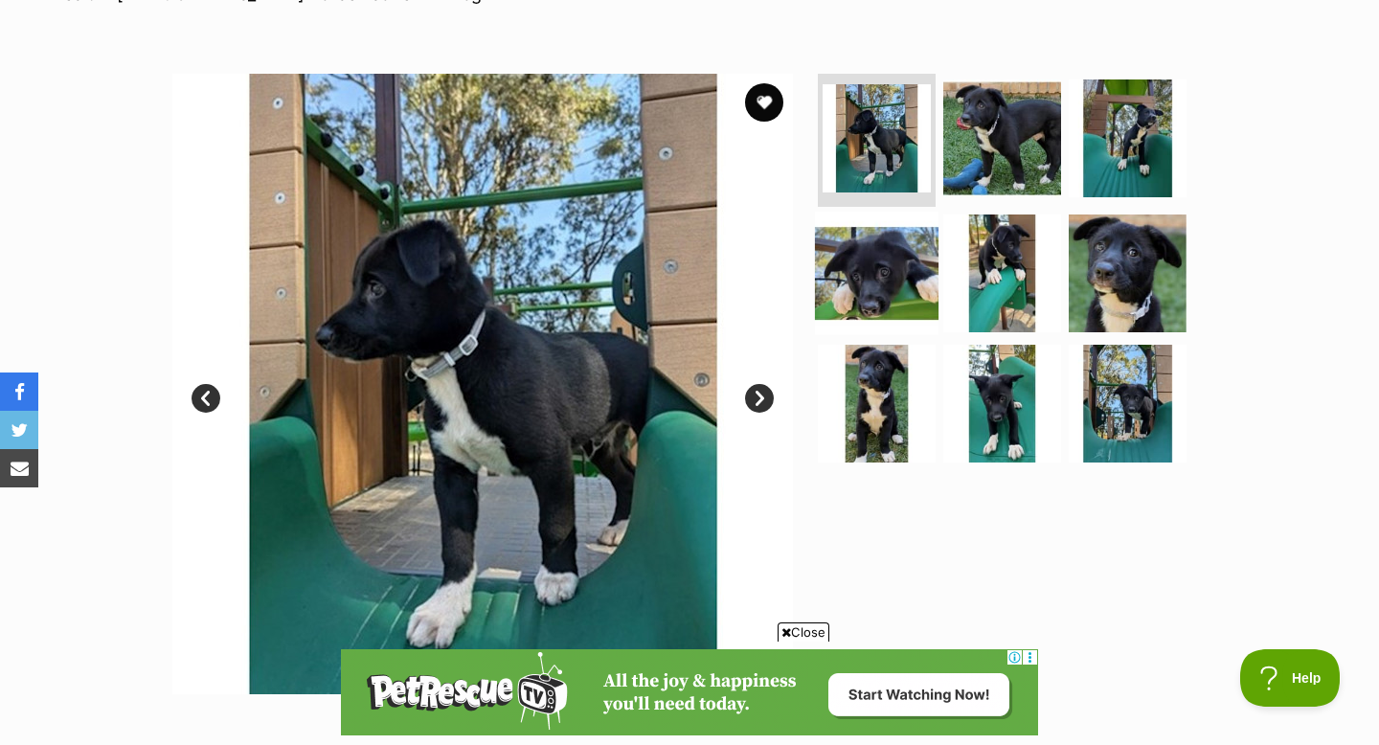
click at [856, 259] on img at bounding box center [877, 274] width 124 height 124
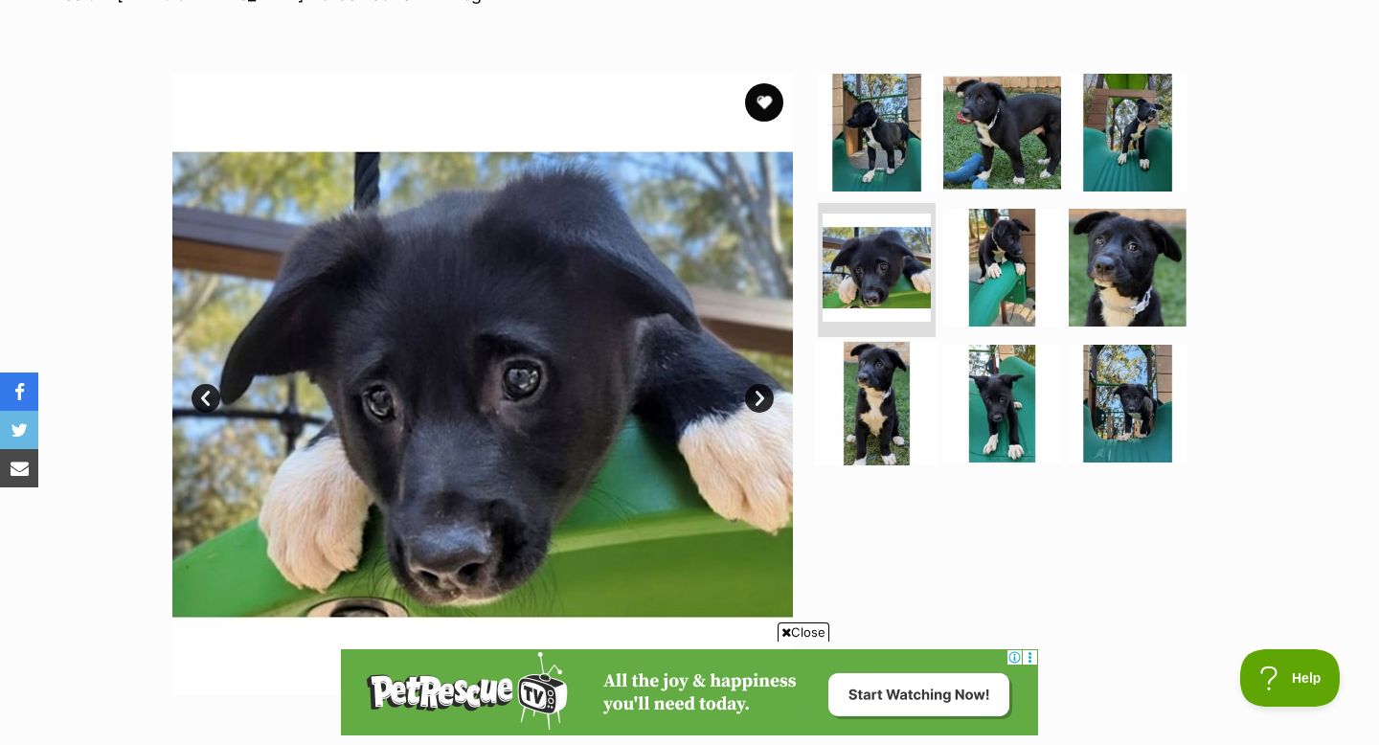
click at [905, 356] on img at bounding box center [877, 404] width 124 height 124
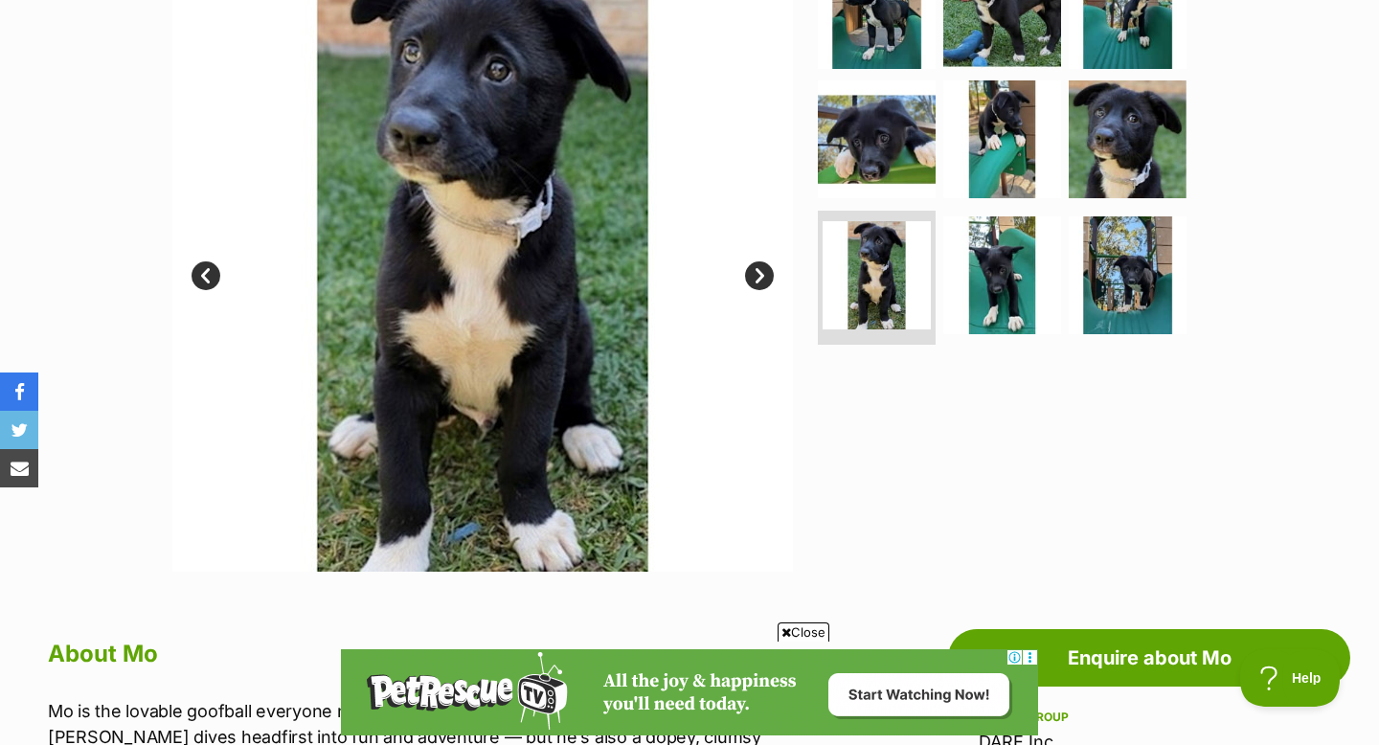
scroll to position [448, 0]
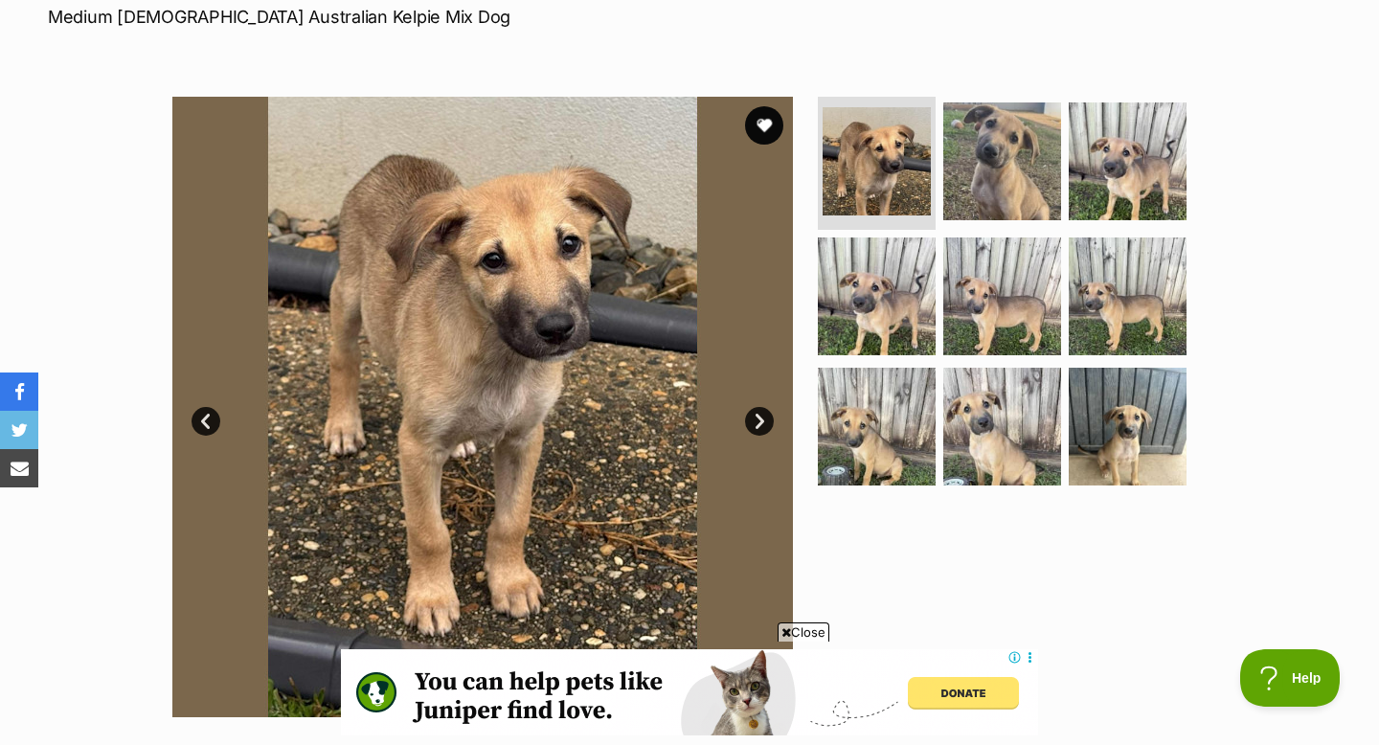
scroll to position [225, 0]
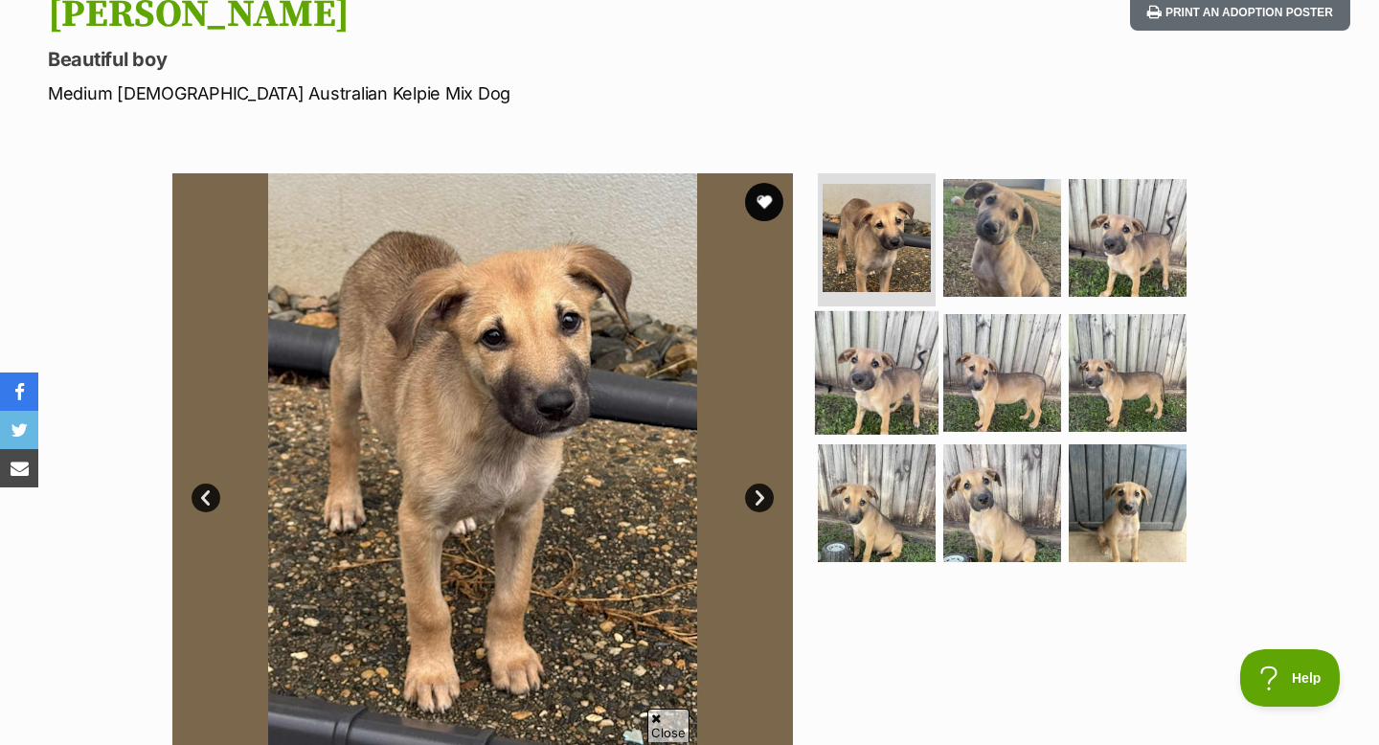
click at [883, 386] on img at bounding box center [877, 373] width 124 height 124
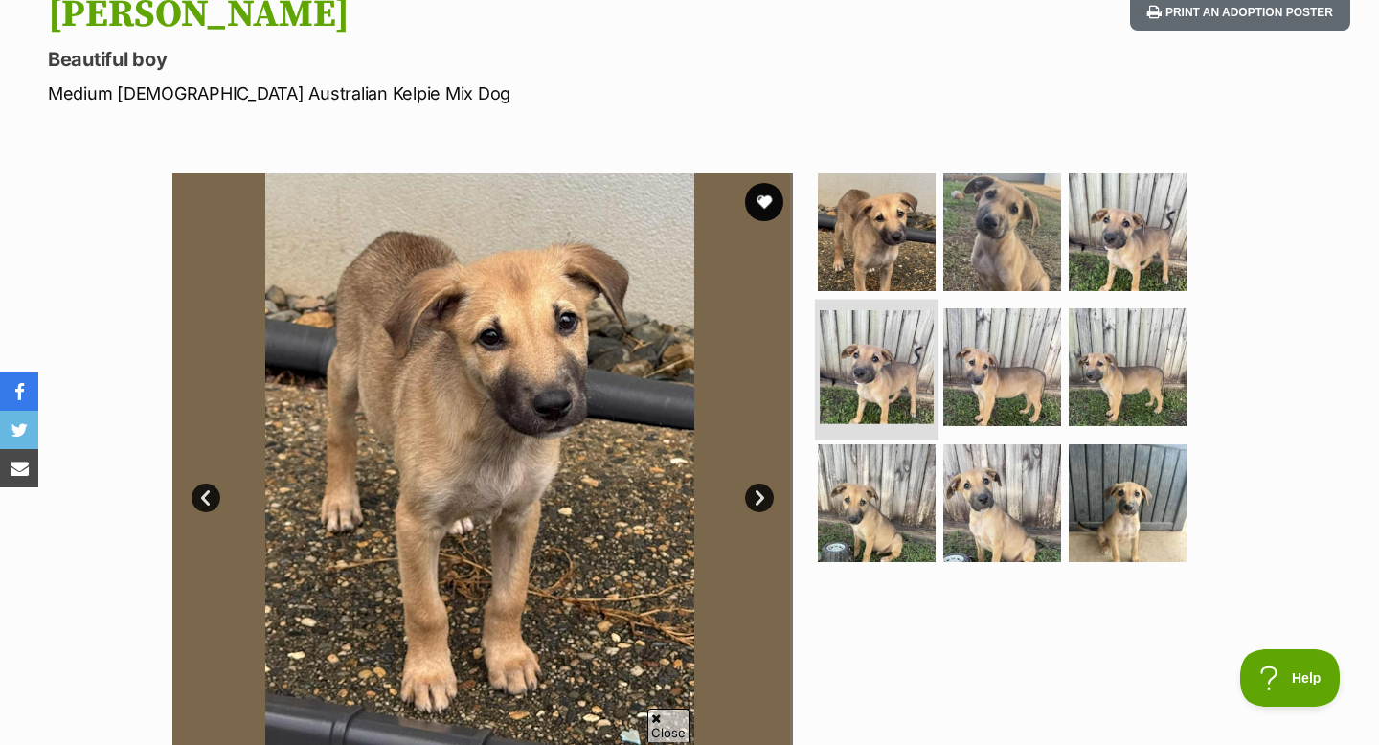
scroll to position [0, 0]
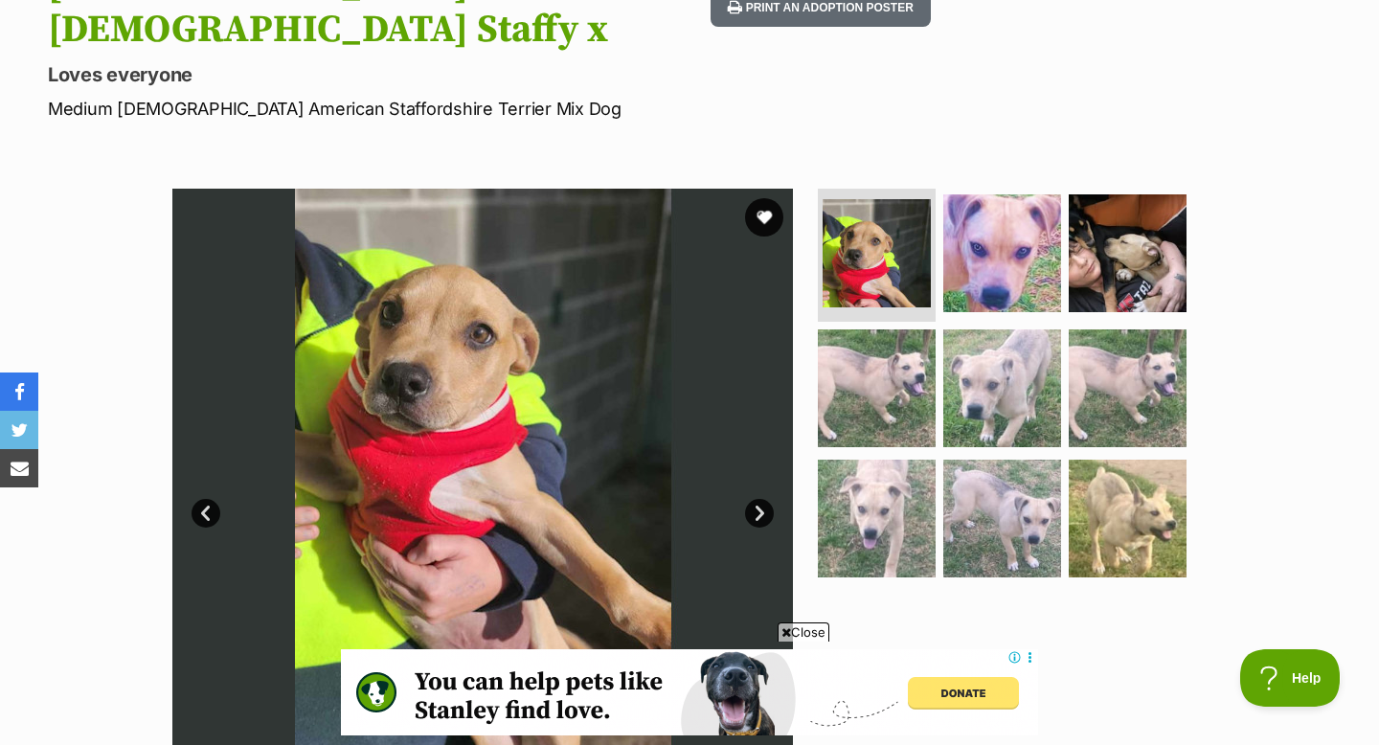
scroll to position [295, 0]
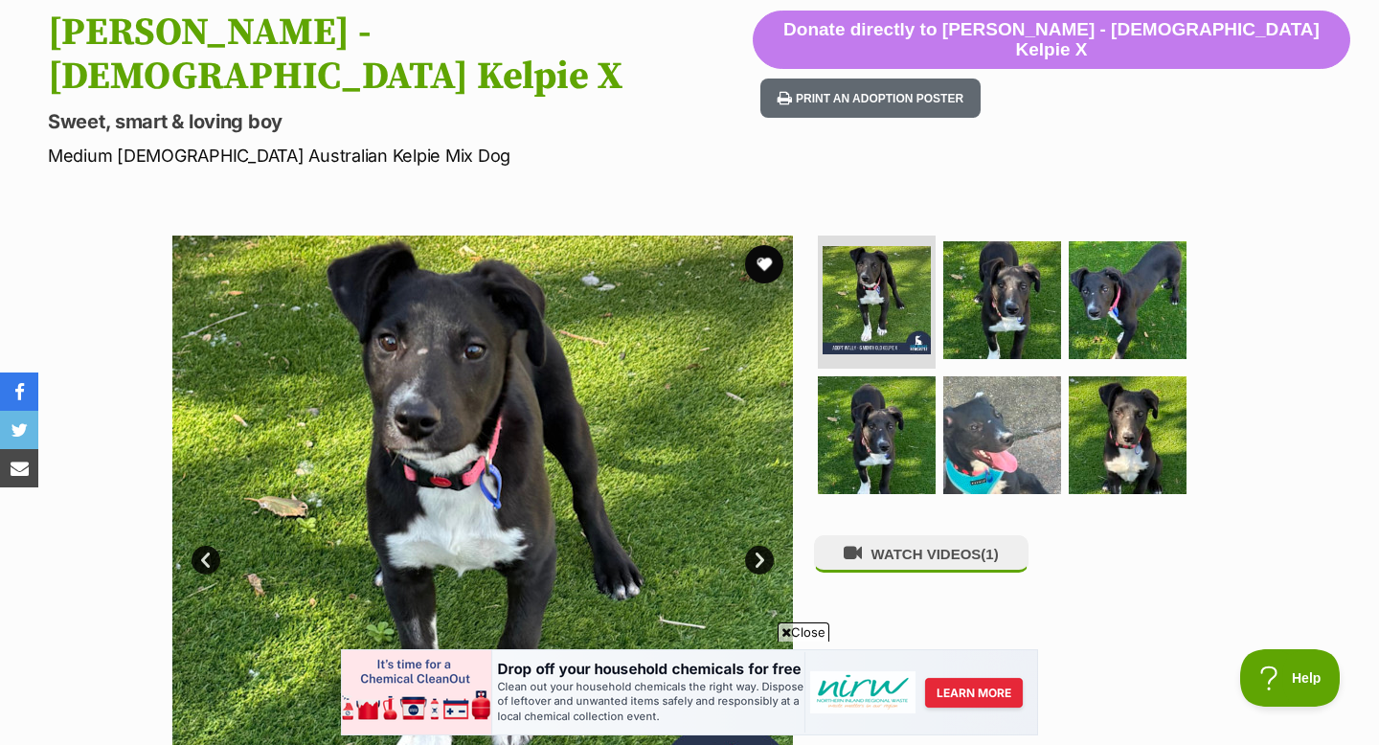
scroll to position [261, 0]
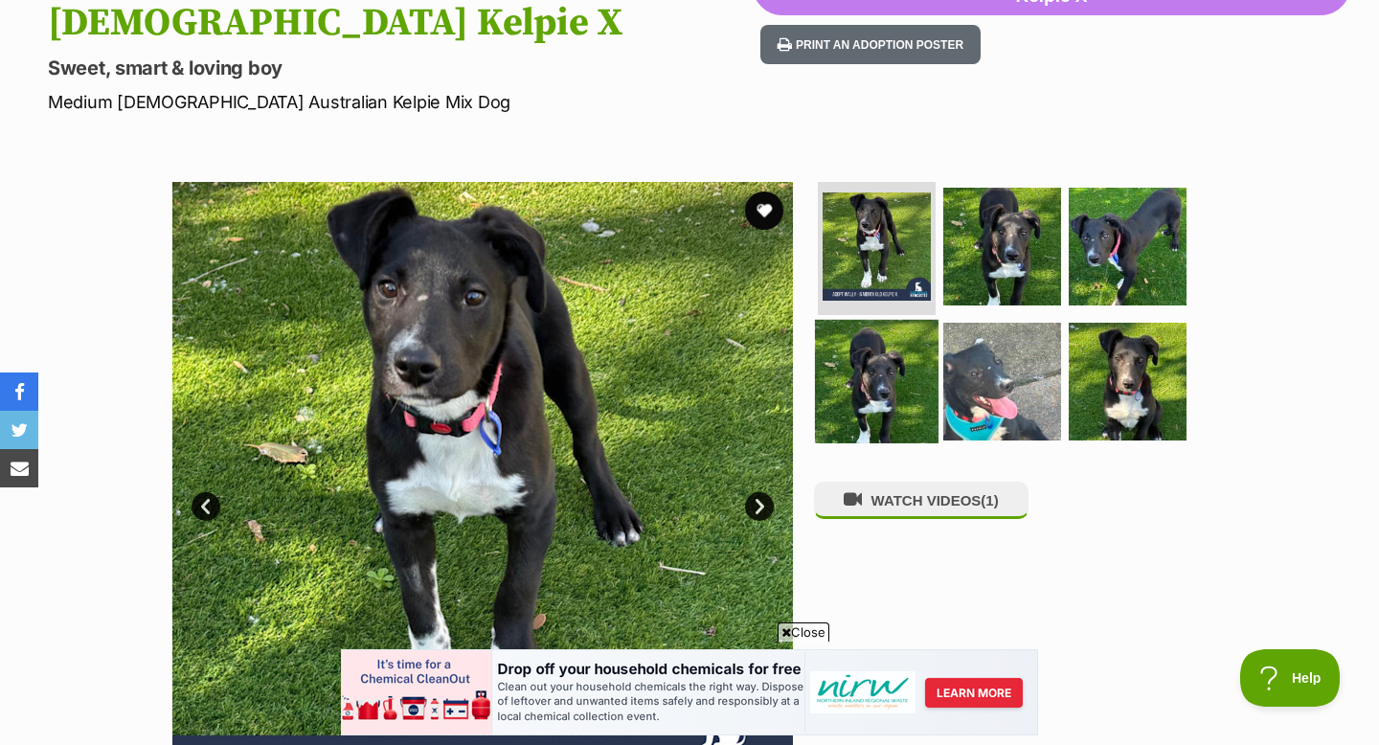
click at [934, 320] on img at bounding box center [877, 382] width 124 height 124
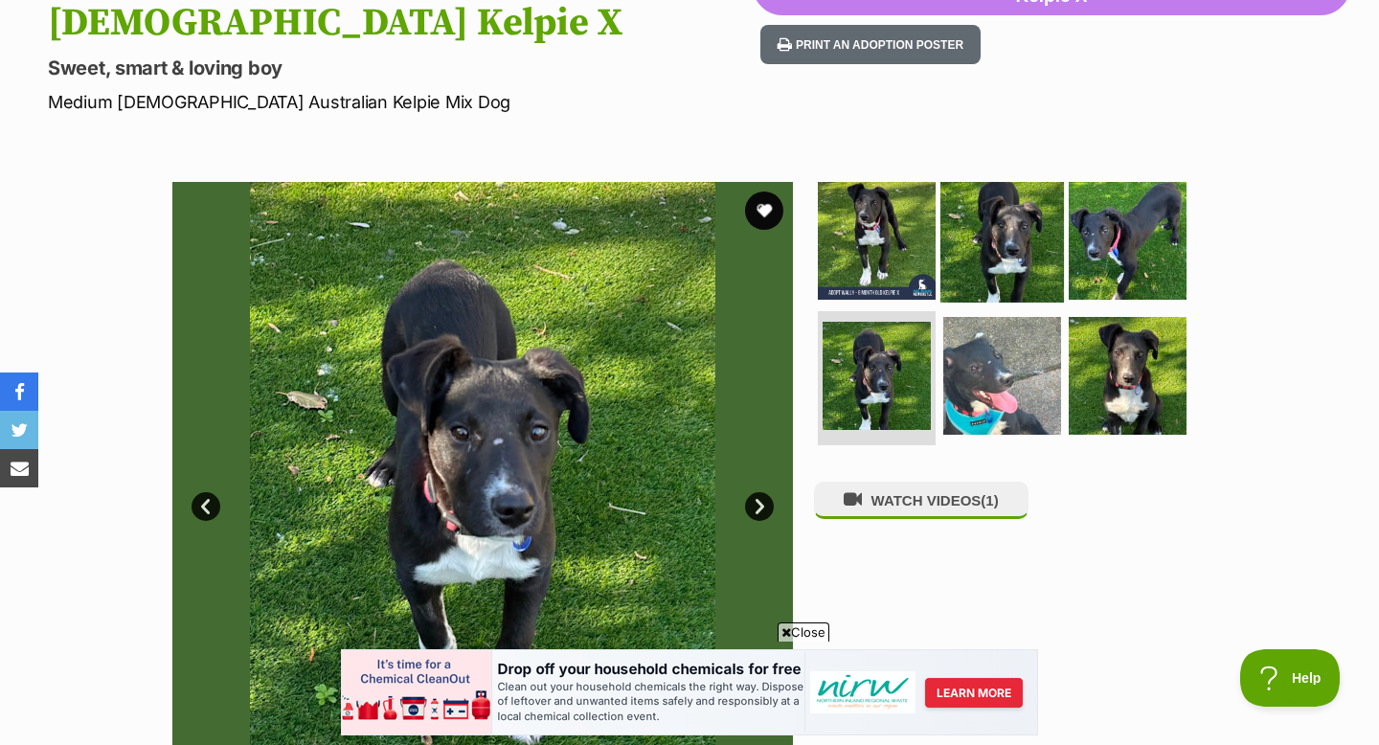
click at [1009, 212] on img at bounding box center [1003, 240] width 124 height 124
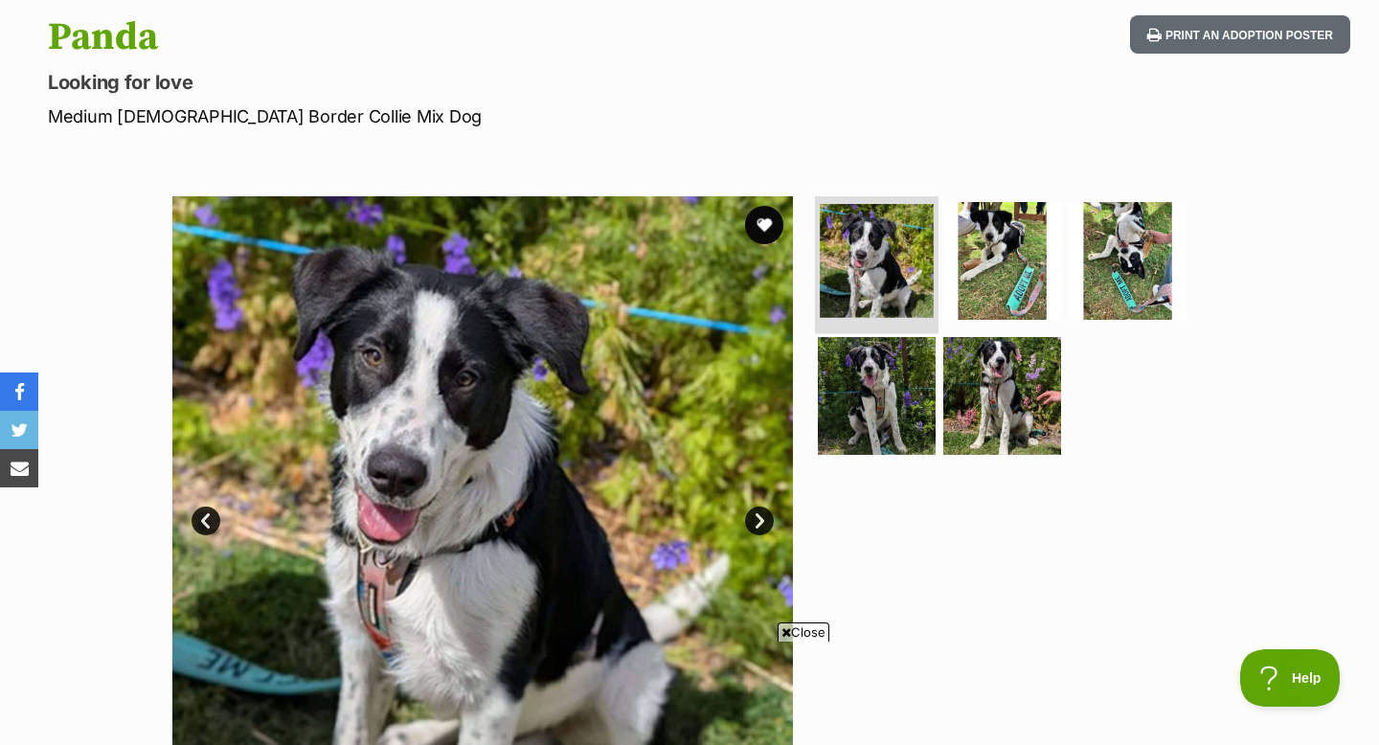
scroll to position [204, 0]
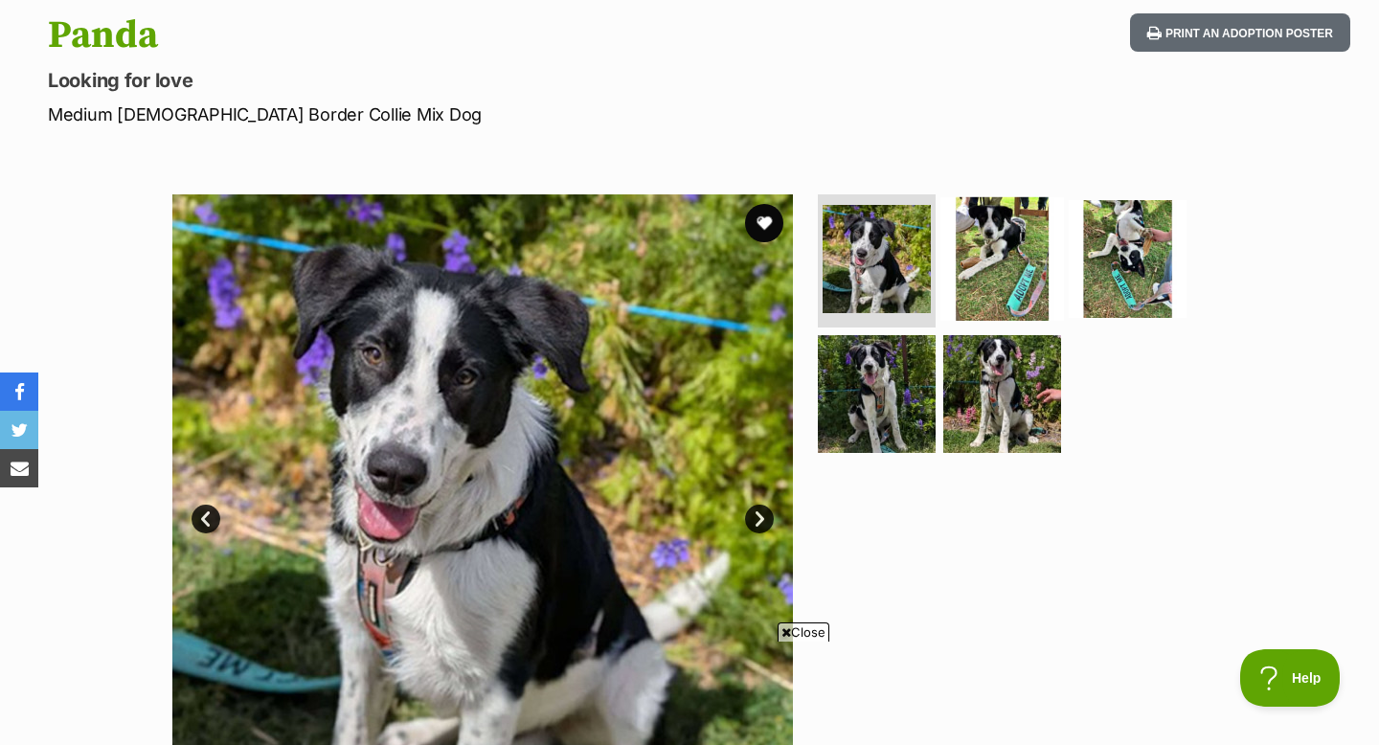
click at [991, 241] on img at bounding box center [1003, 258] width 124 height 124
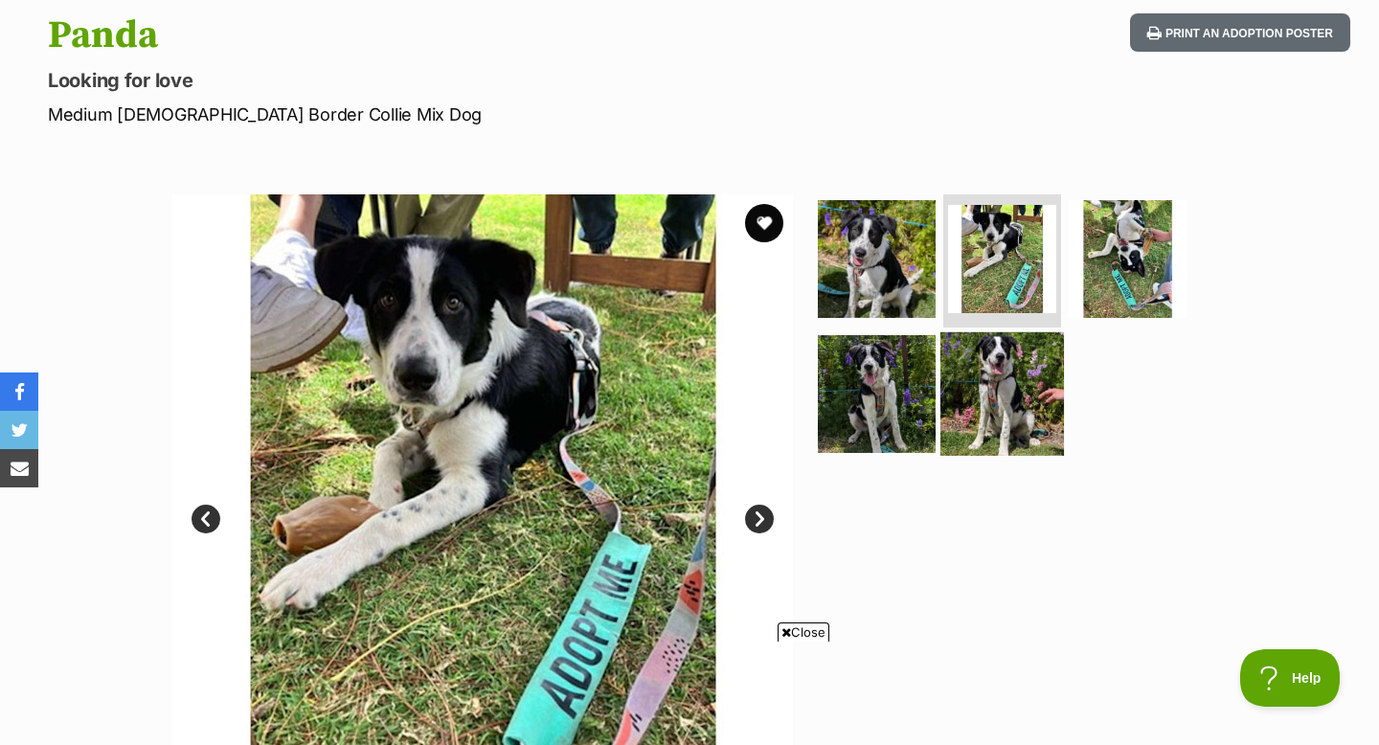
scroll to position [267, 0]
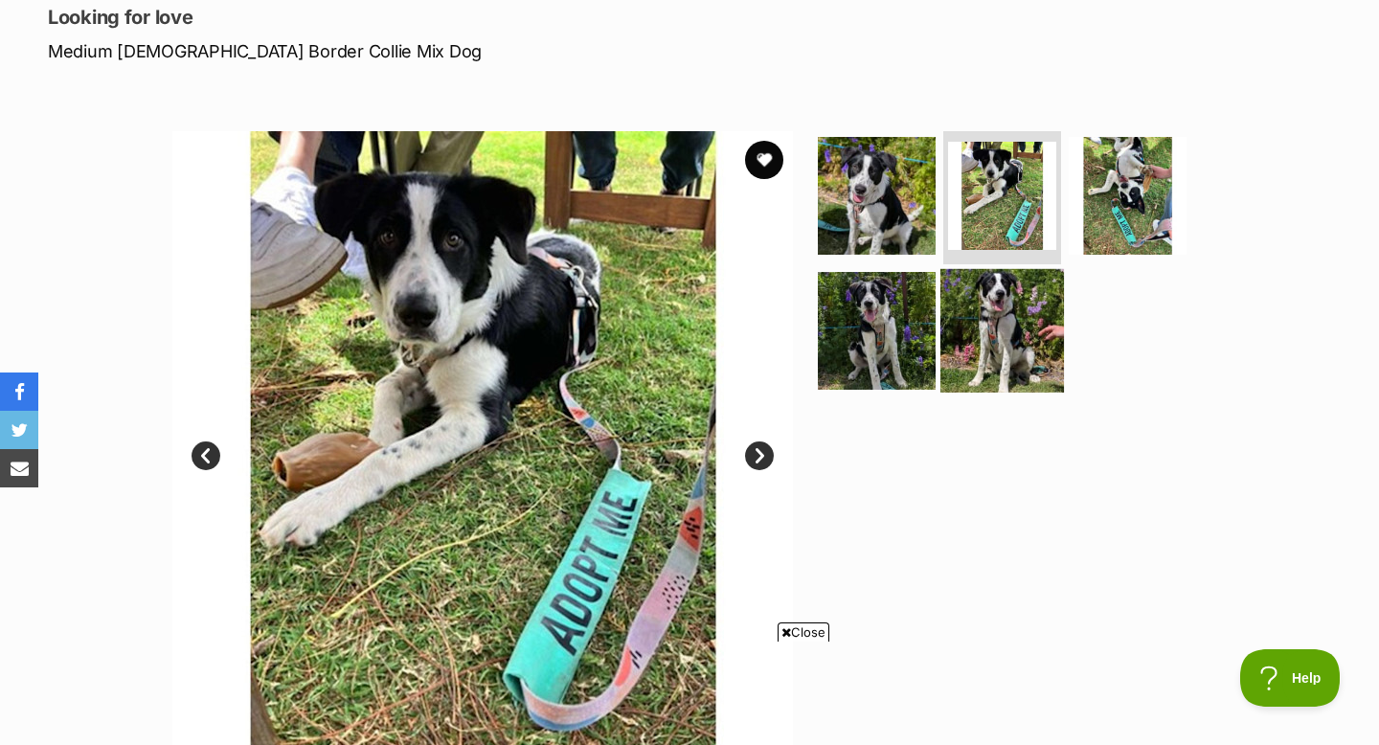
click at [987, 321] on img at bounding box center [1003, 331] width 124 height 124
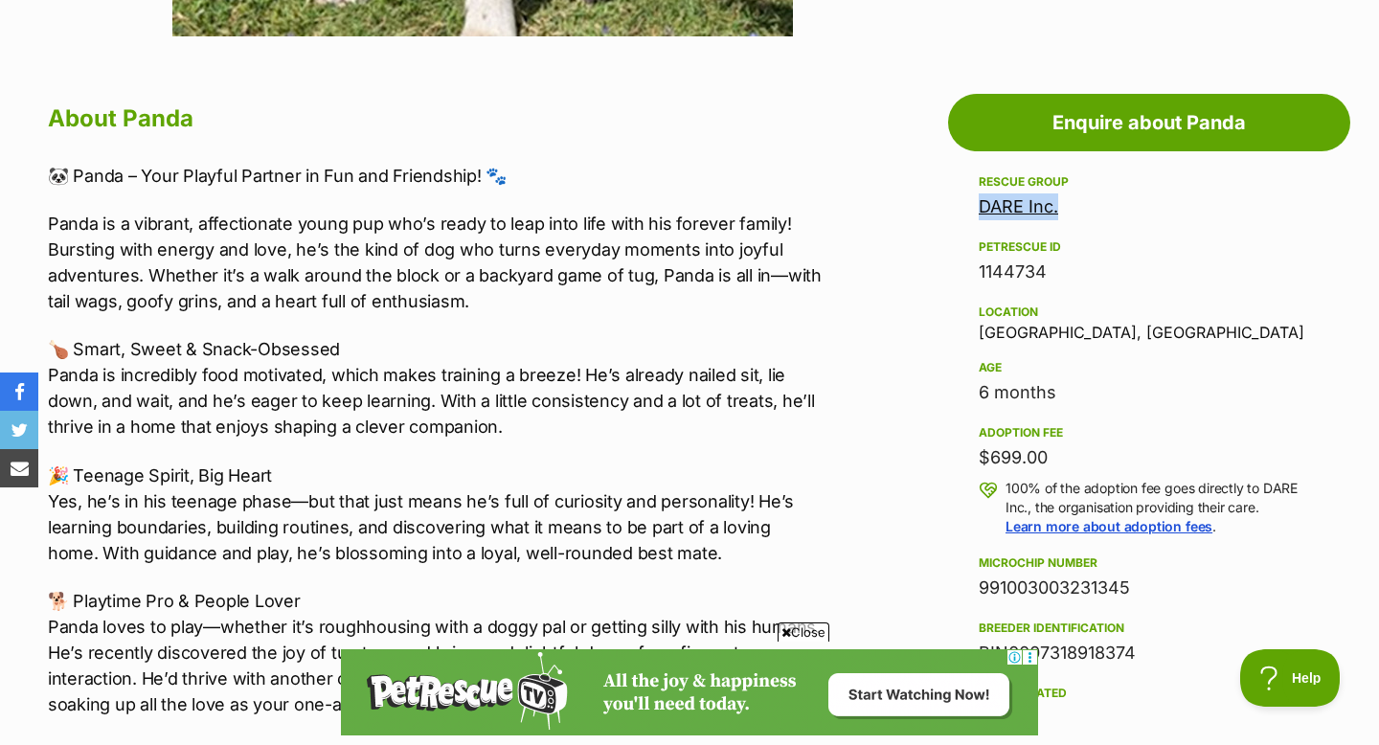
scroll to position [985, 0]
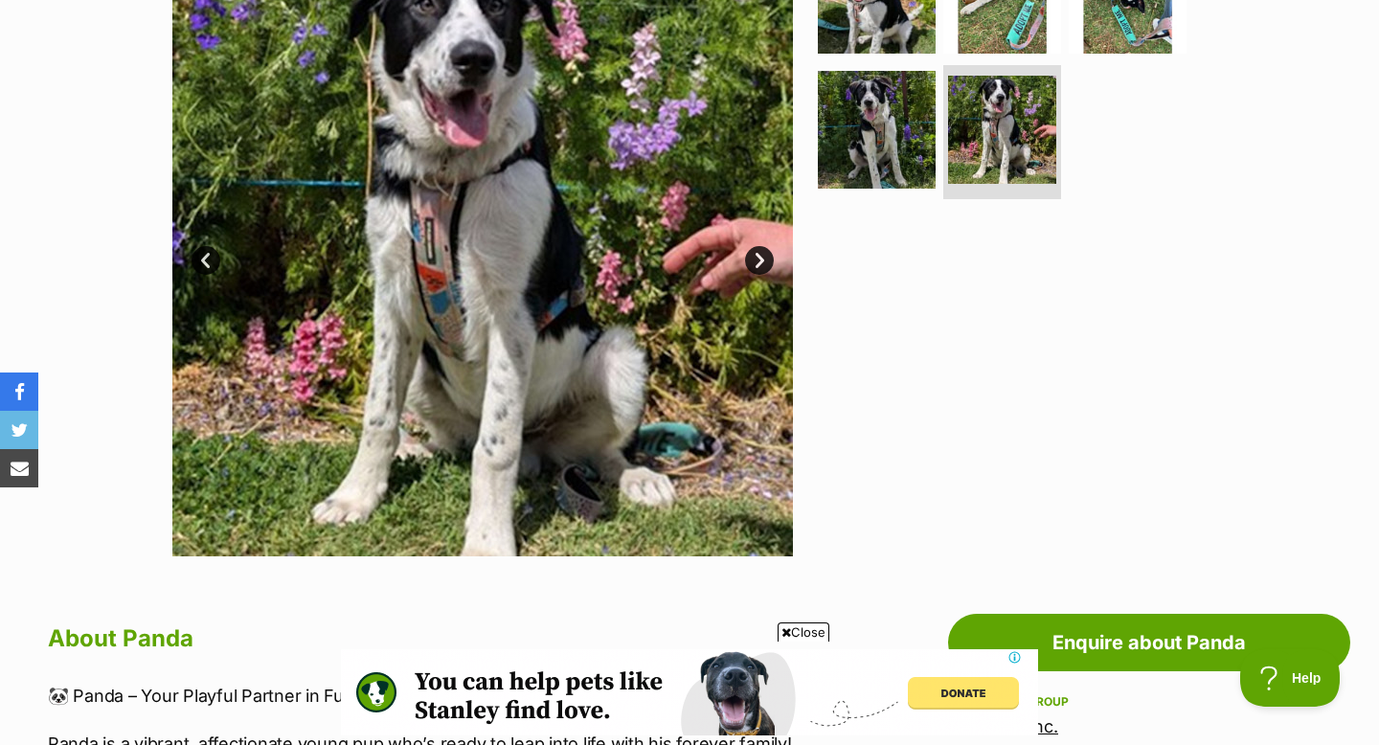
scroll to position [0, 0]
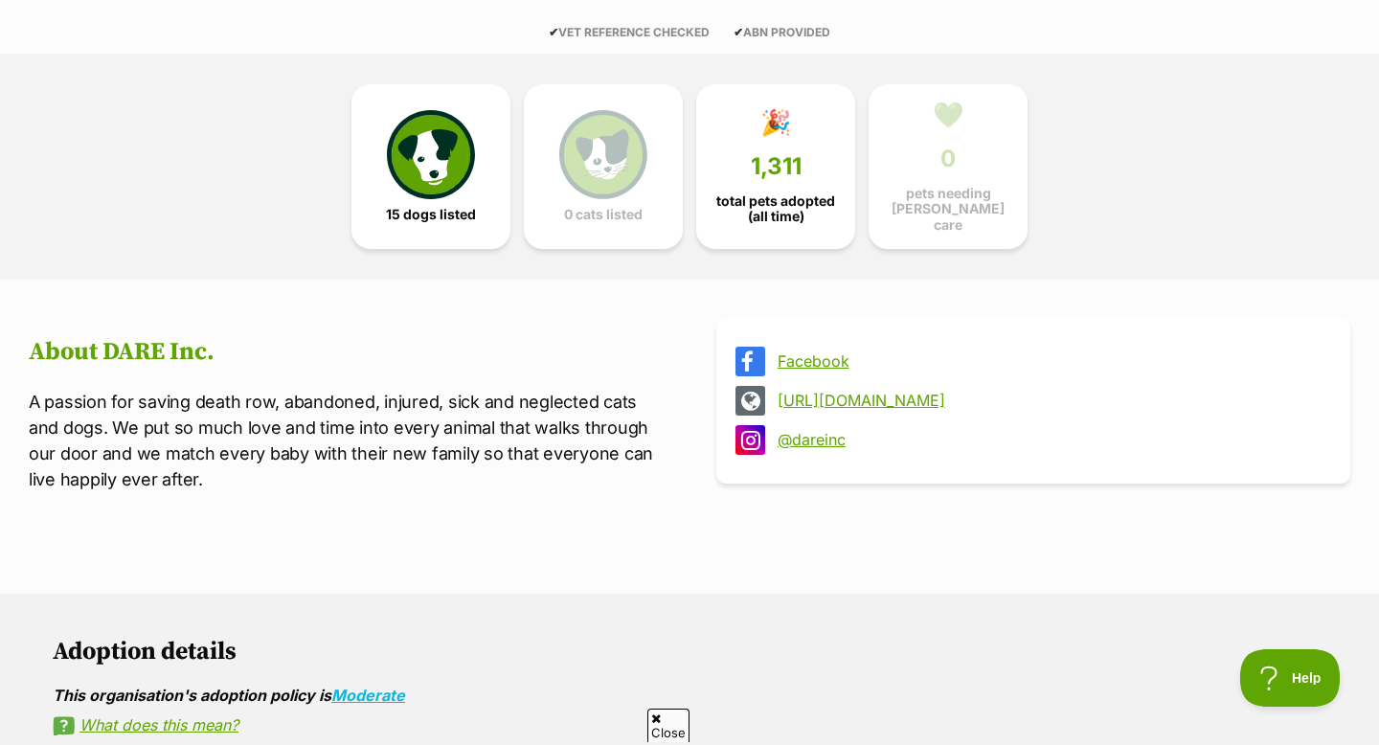
click at [890, 392] on link "[URL][DOMAIN_NAME]" at bounding box center [1051, 400] width 546 height 17
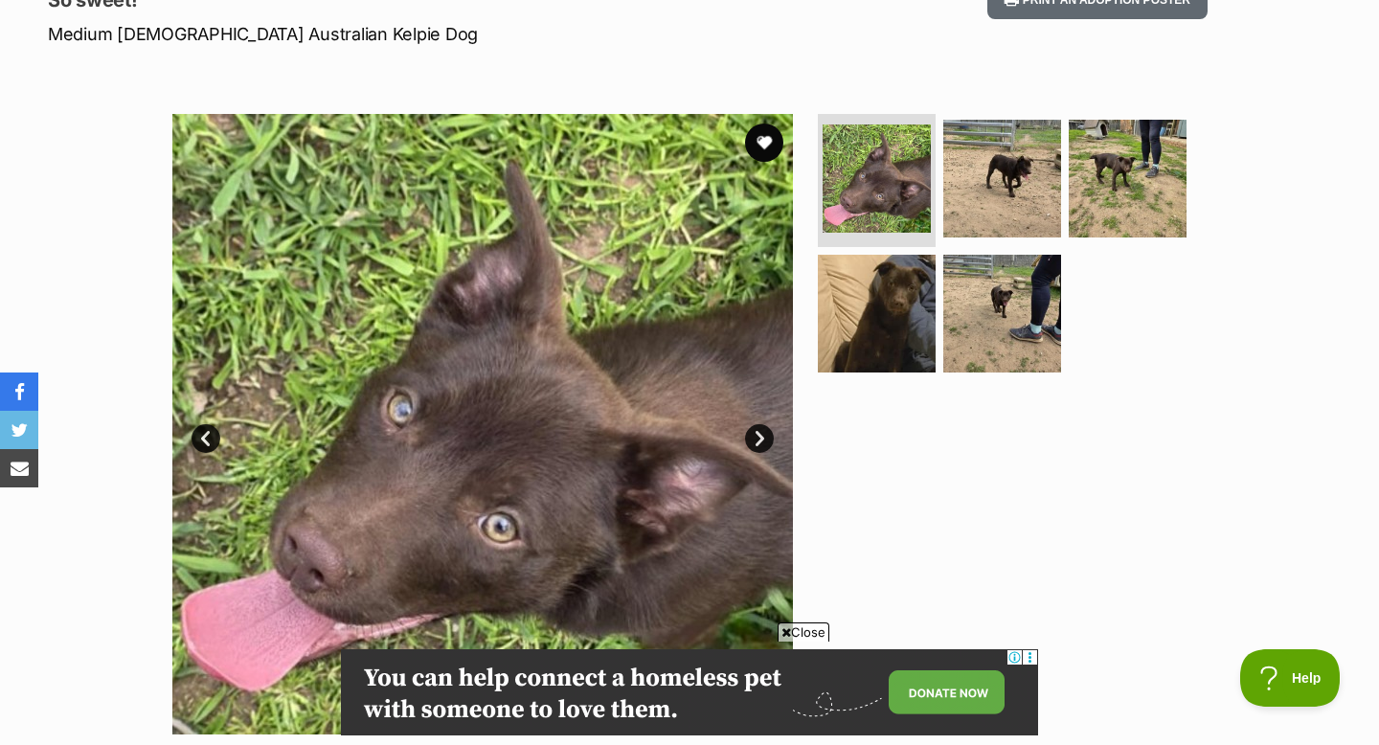
scroll to position [289, 0]
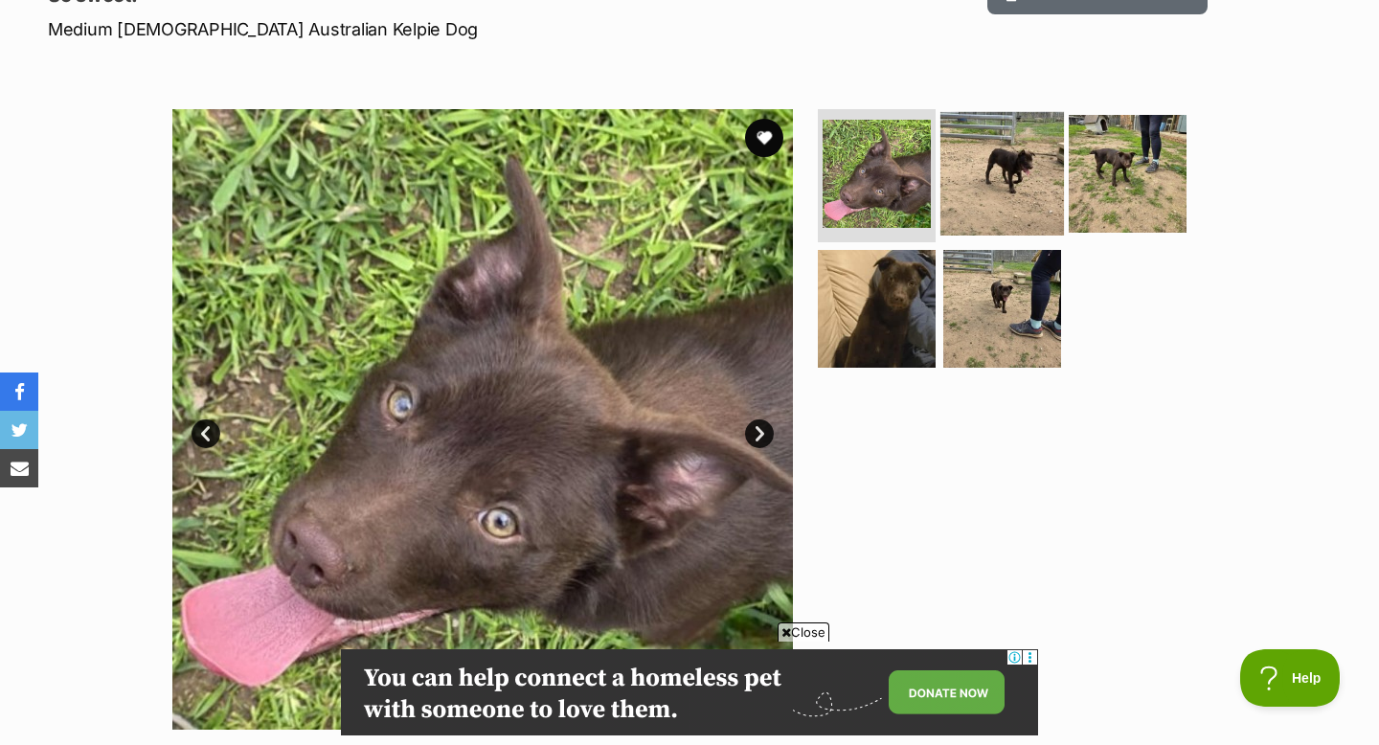
click at [1002, 184] on img at bounding box center [1003, 173] width 124 height 124
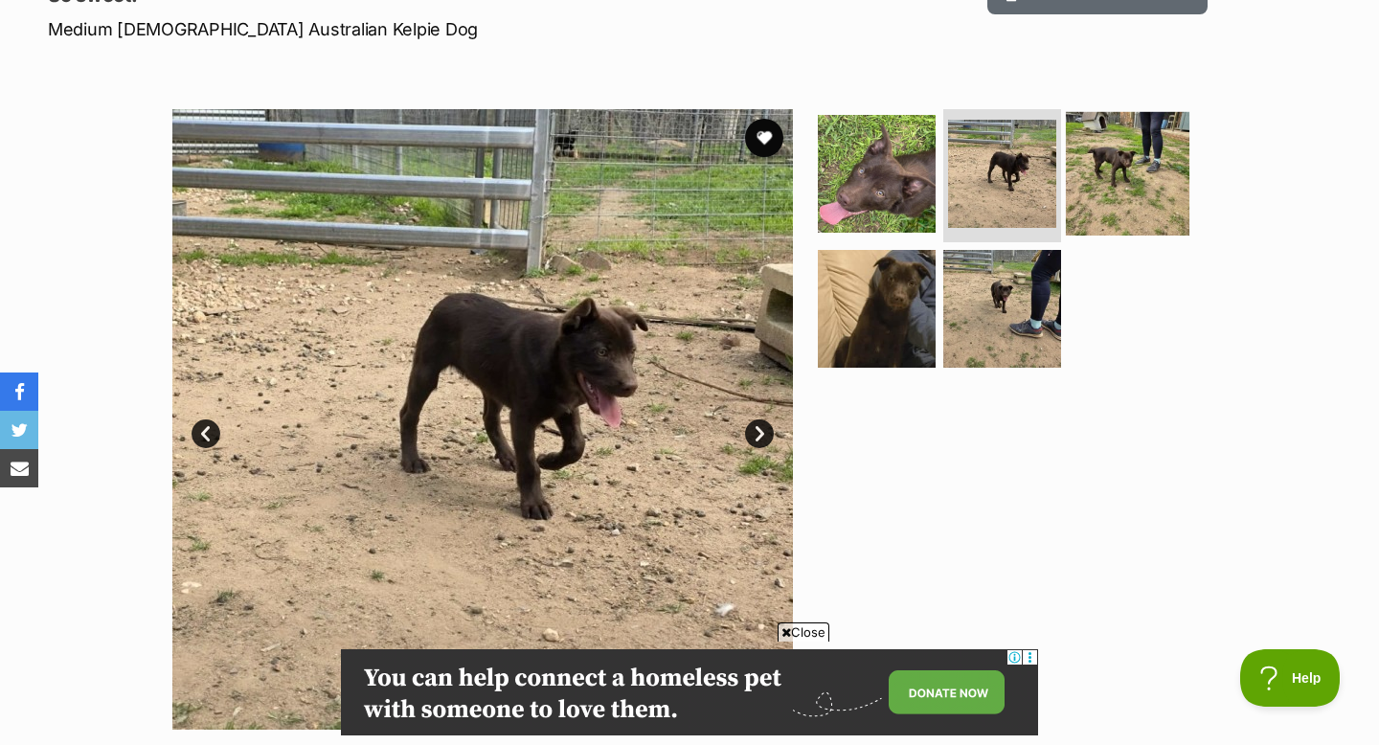
click at [1137, 182] on img at bounding box center [1128, 173] width 124 height 124
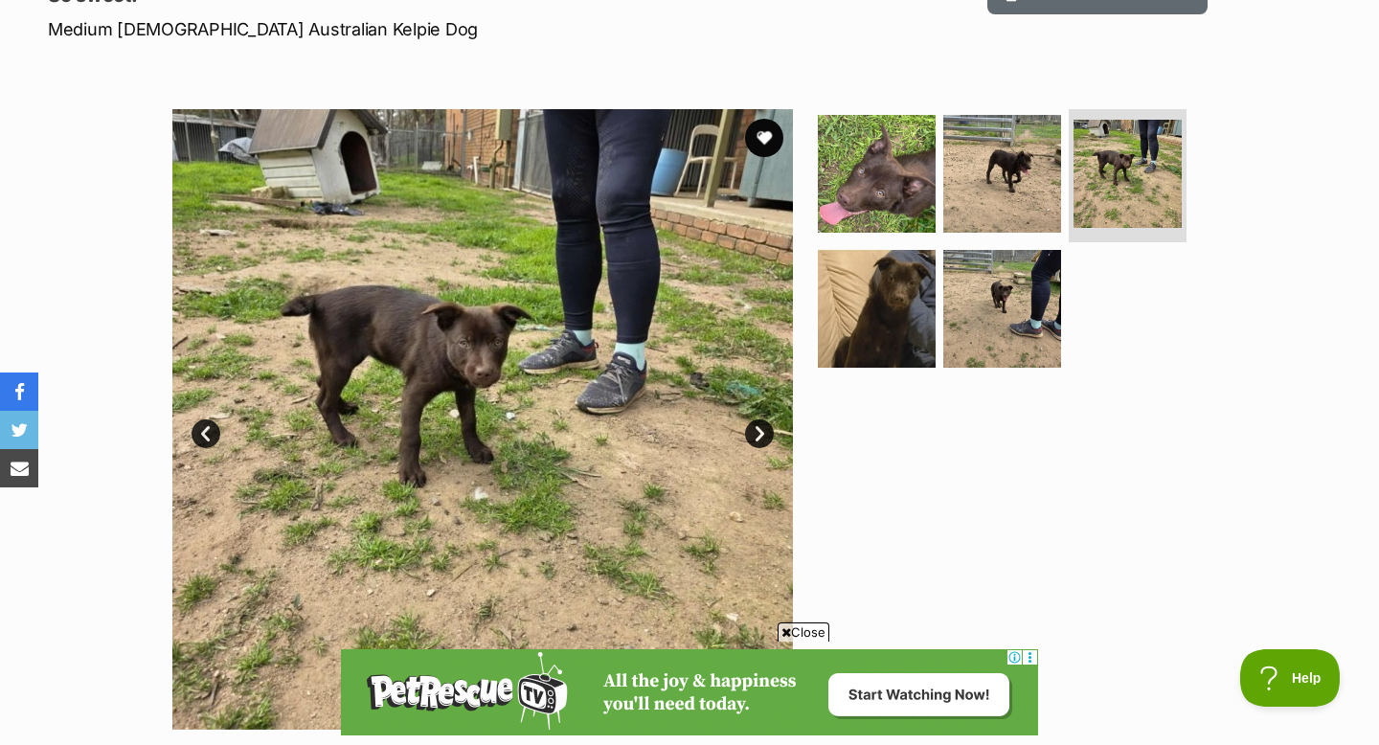
scroll to position [0, 0]
click at [874, 304] on img at bounding box center [877, 309] width 124 height 124
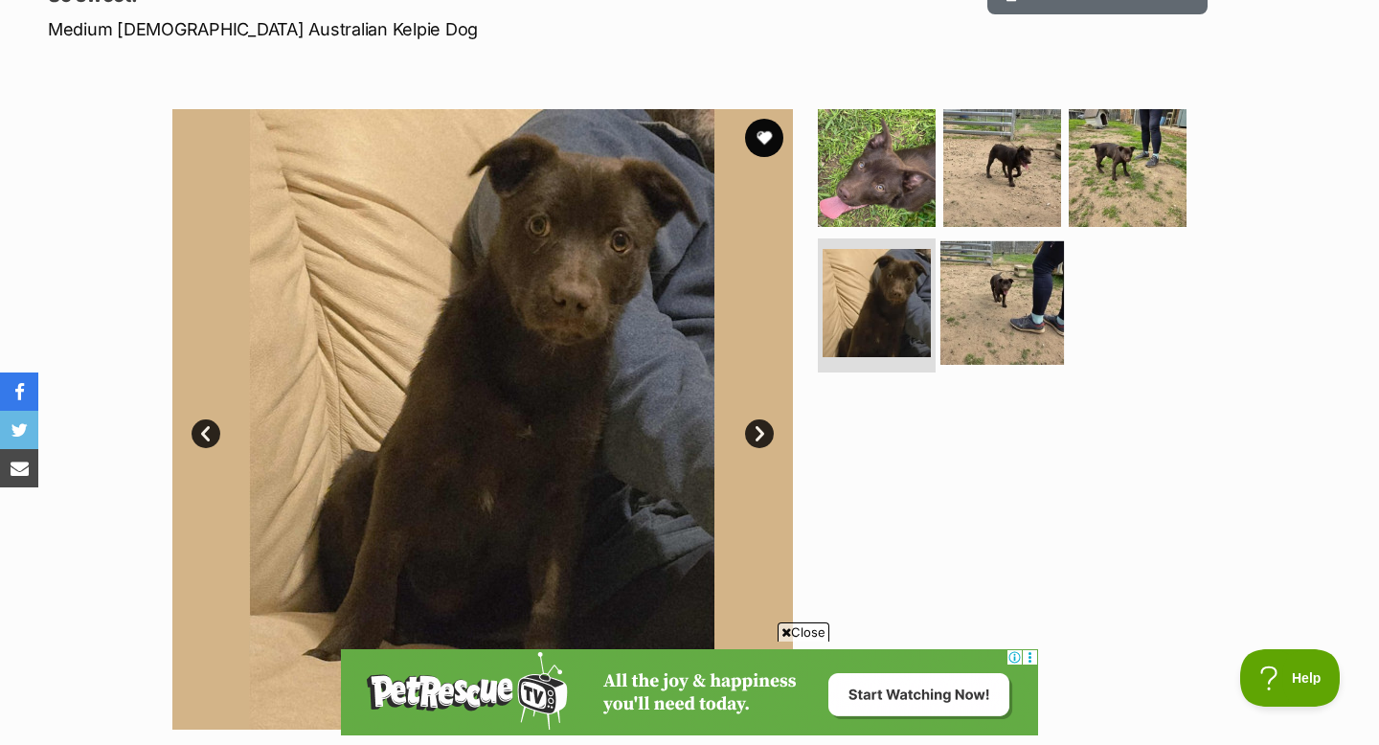
click at [1020, 283] on img at bounding box center [1003, 303] width 124 height 124
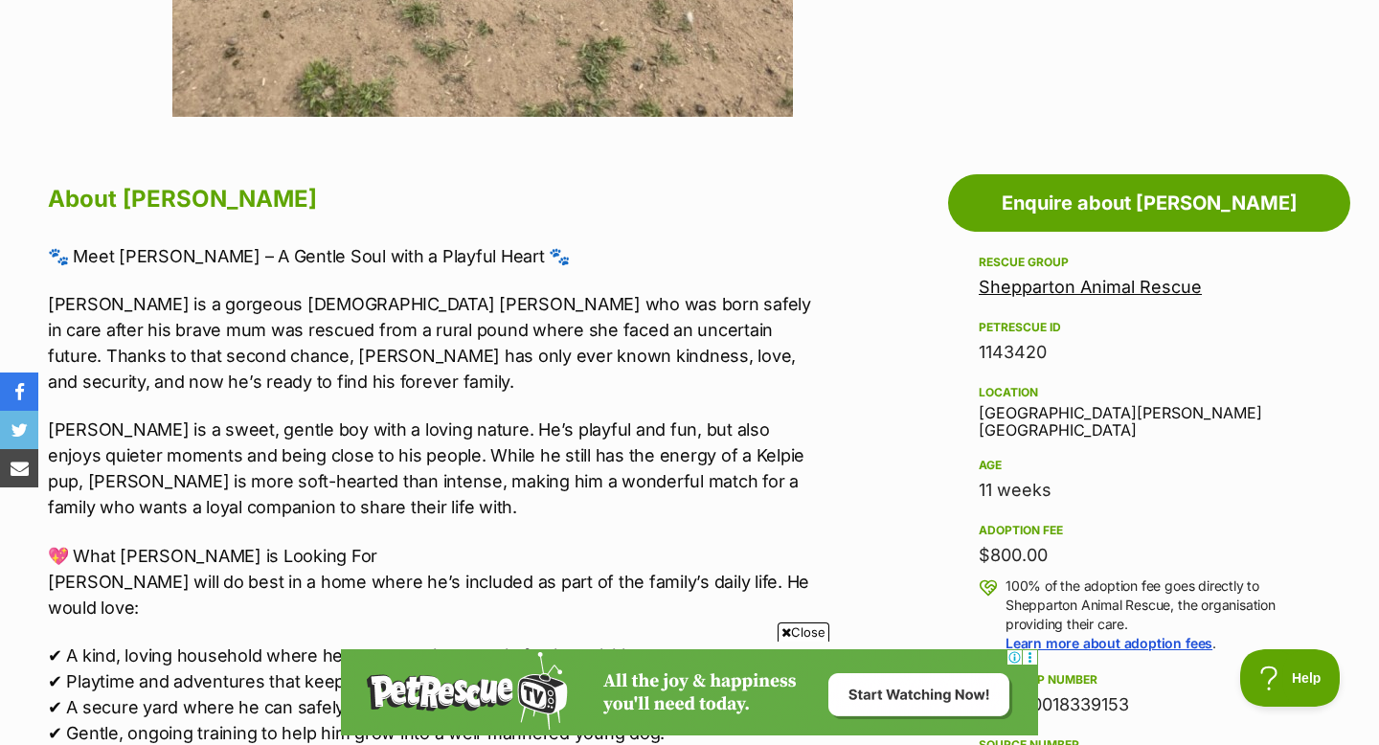
scroll to position [909, 0]
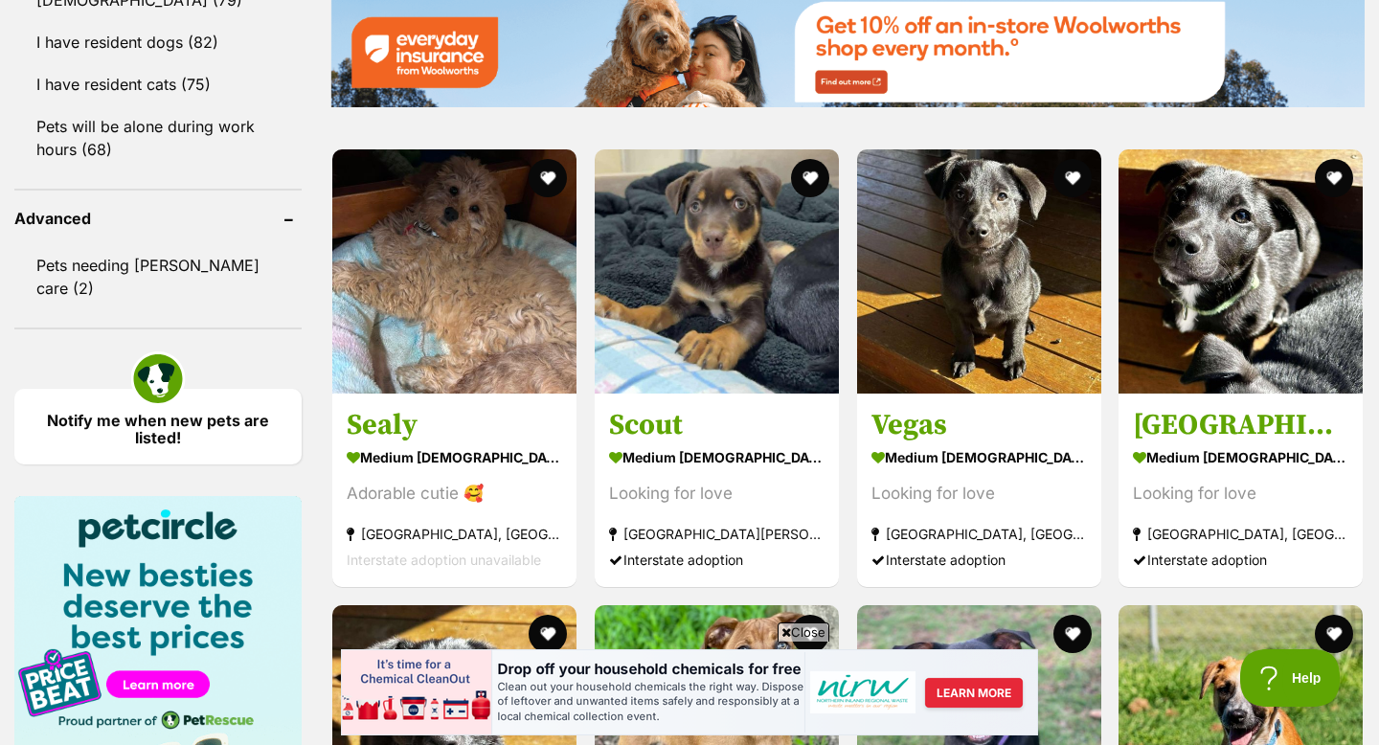
scroll to position [2429, 0]
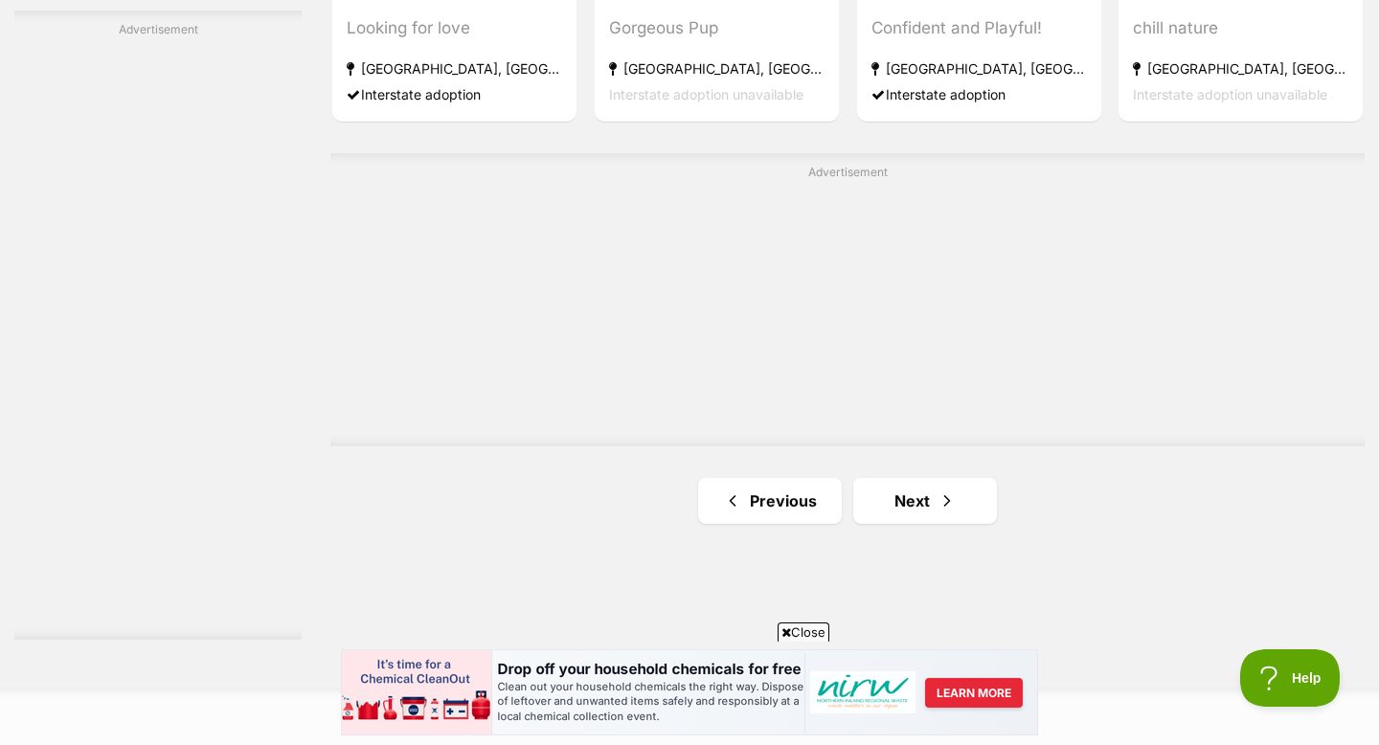
scroll to position [3354, 0]
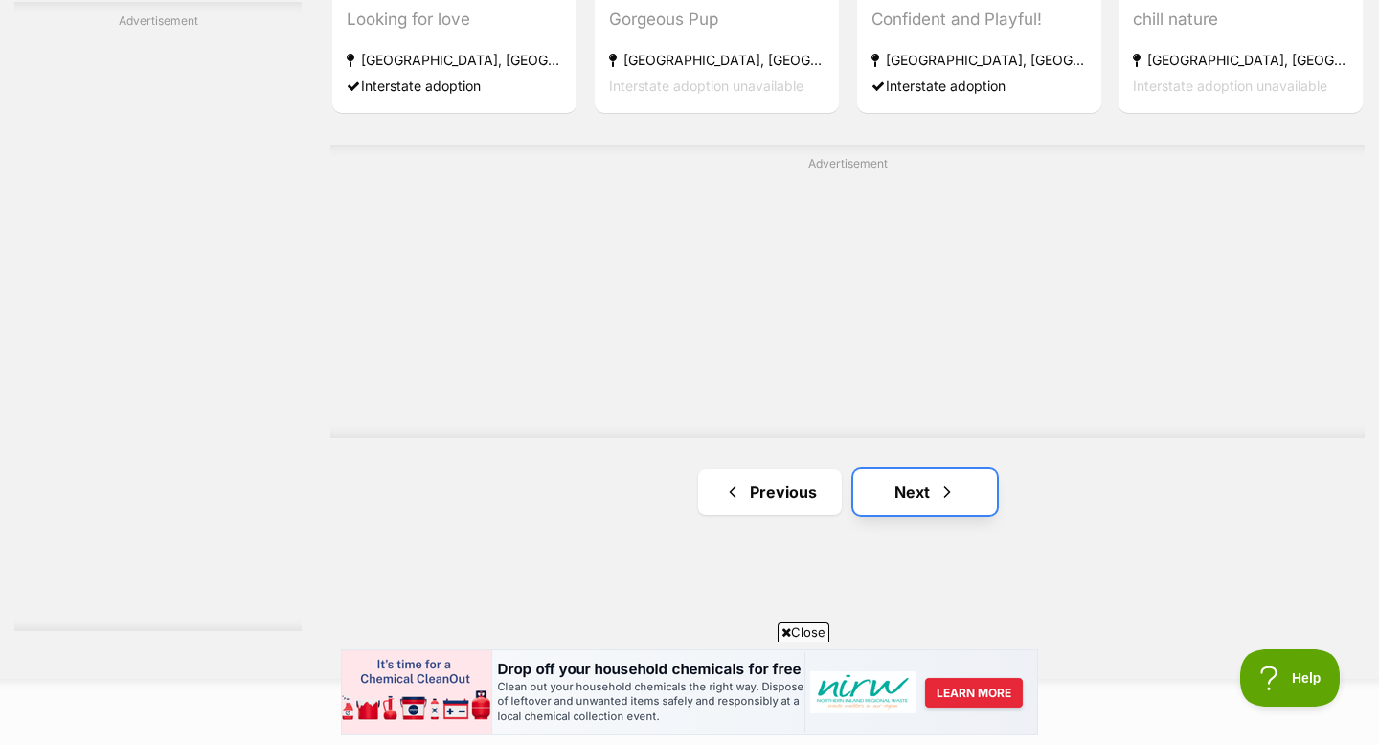
click at [922, 469] on link "Next" at bounding box center [925, 492] width 144 height 46
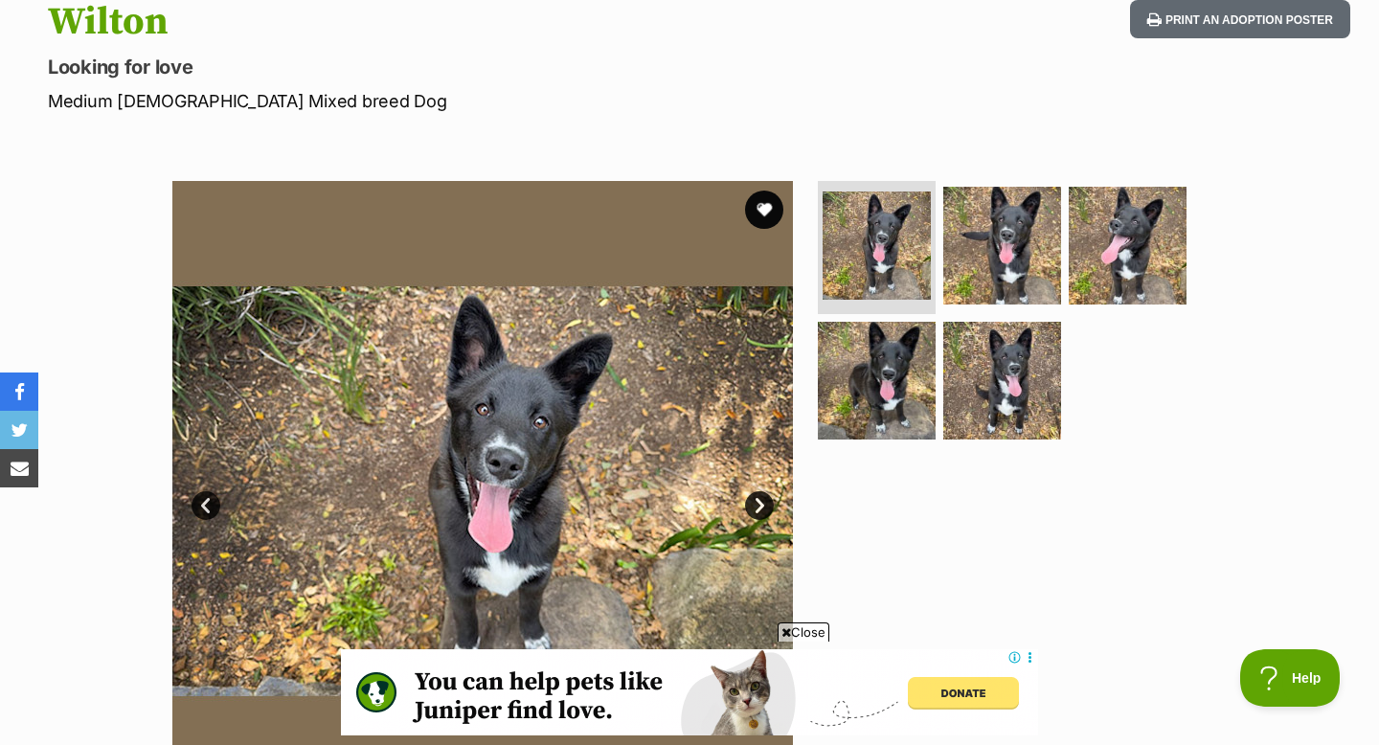
scroll to position [220, 0]
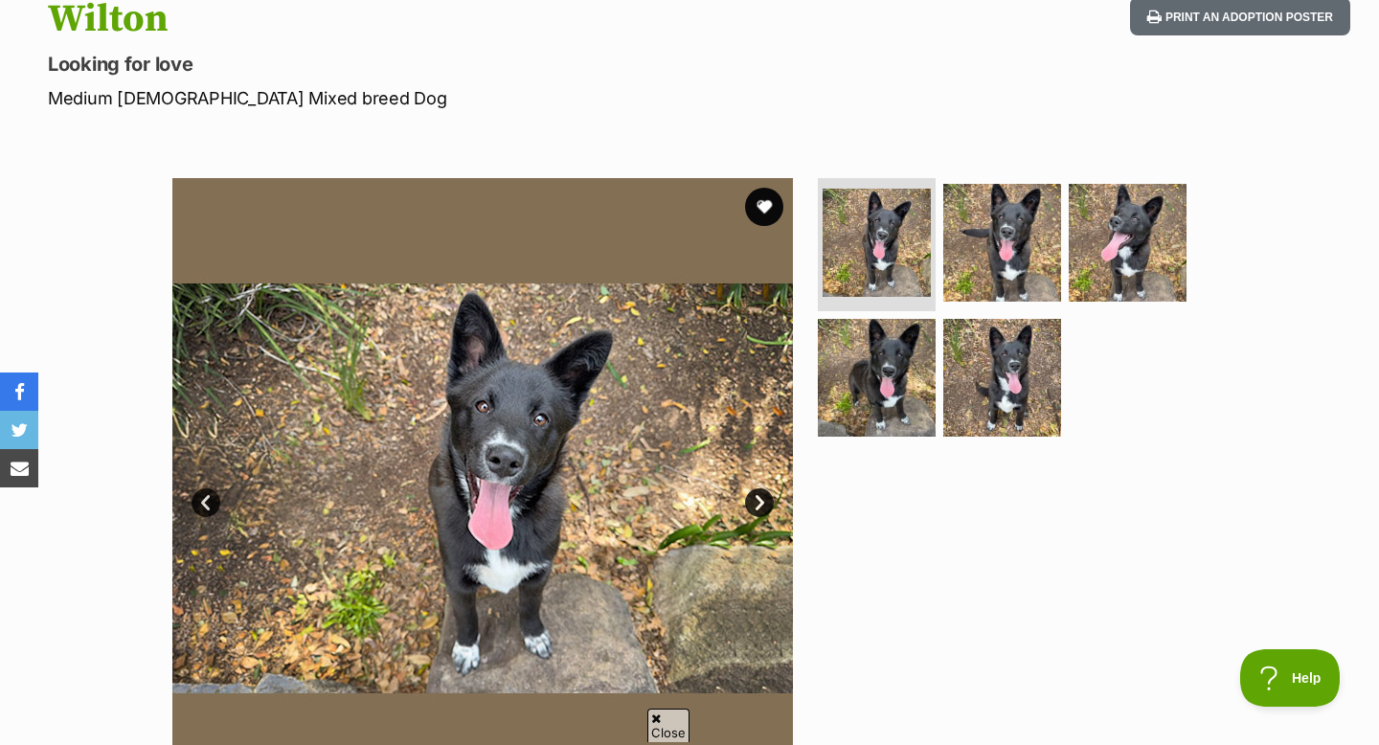
click at [922, 313] on ul at bounding box center [1010, 314] width 393 height 272
click at [959, 255] on img at bounding box center [1003, 242] width 124 height 124
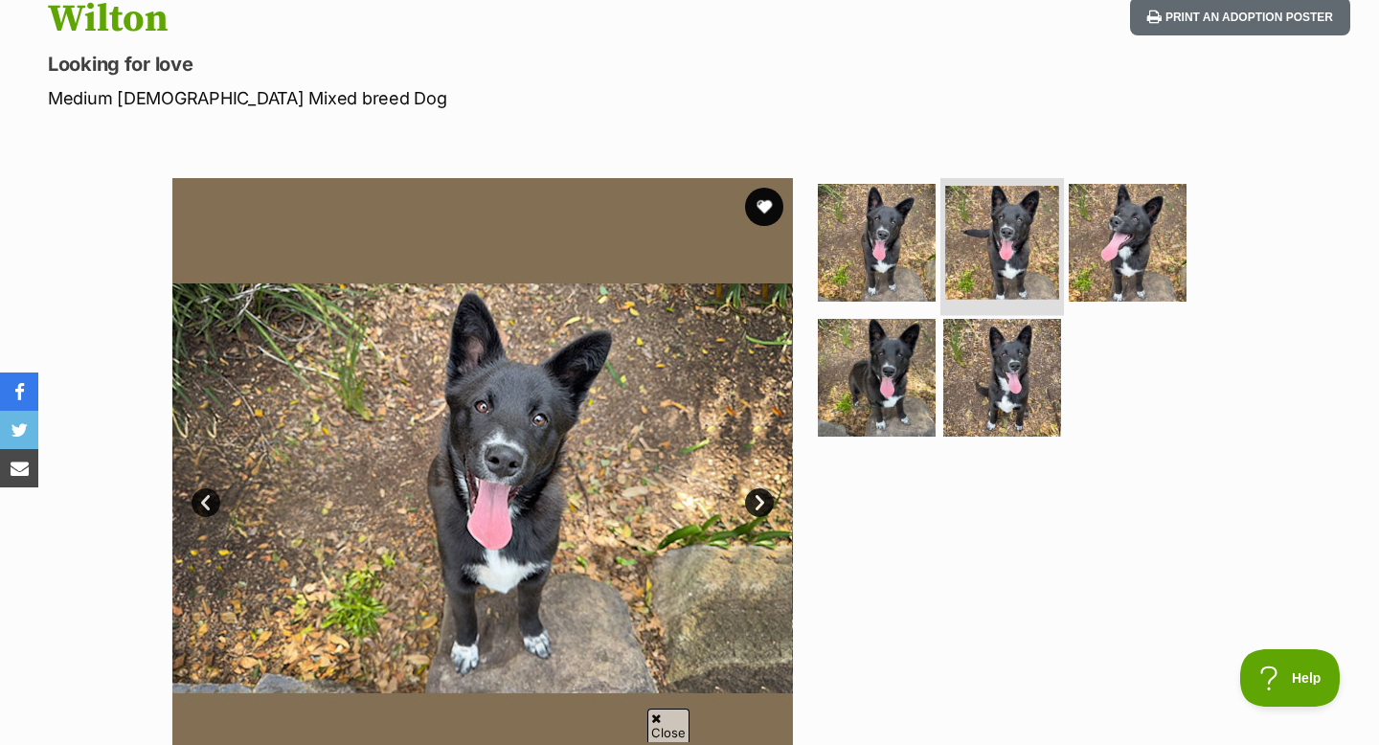
scroll to position [0, 0]
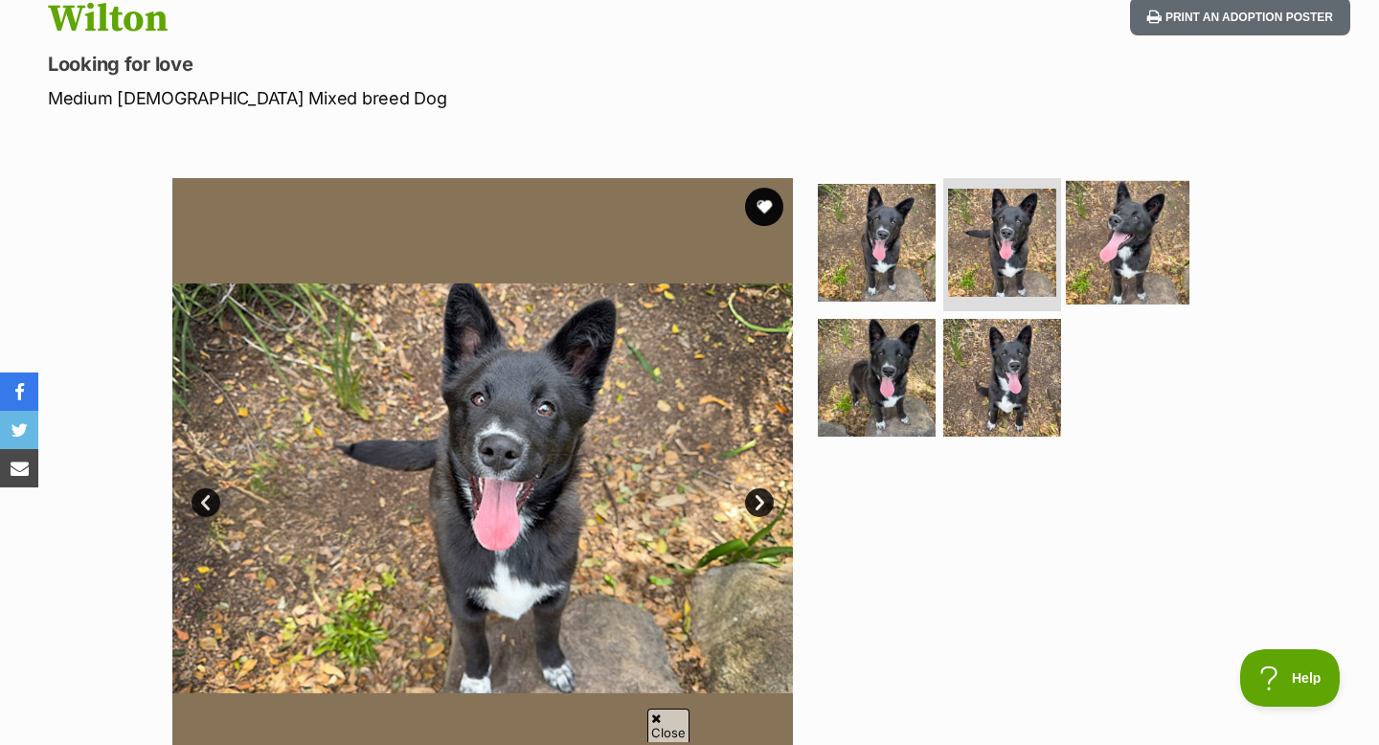
click at [1123, 230] on img at bounding box center [1128, 242] width 124 height 124
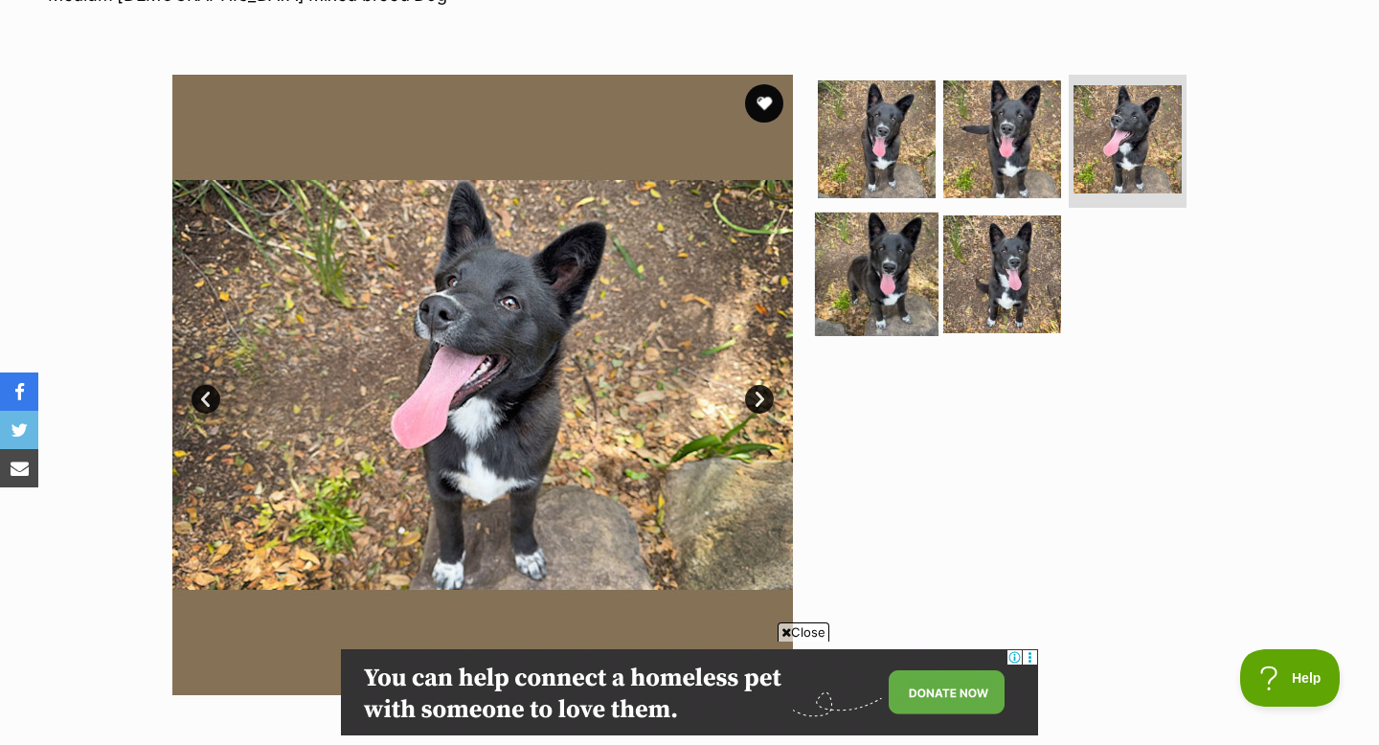
click at [905, 285] on img at bounding box center [877, 275] width 124 height 124
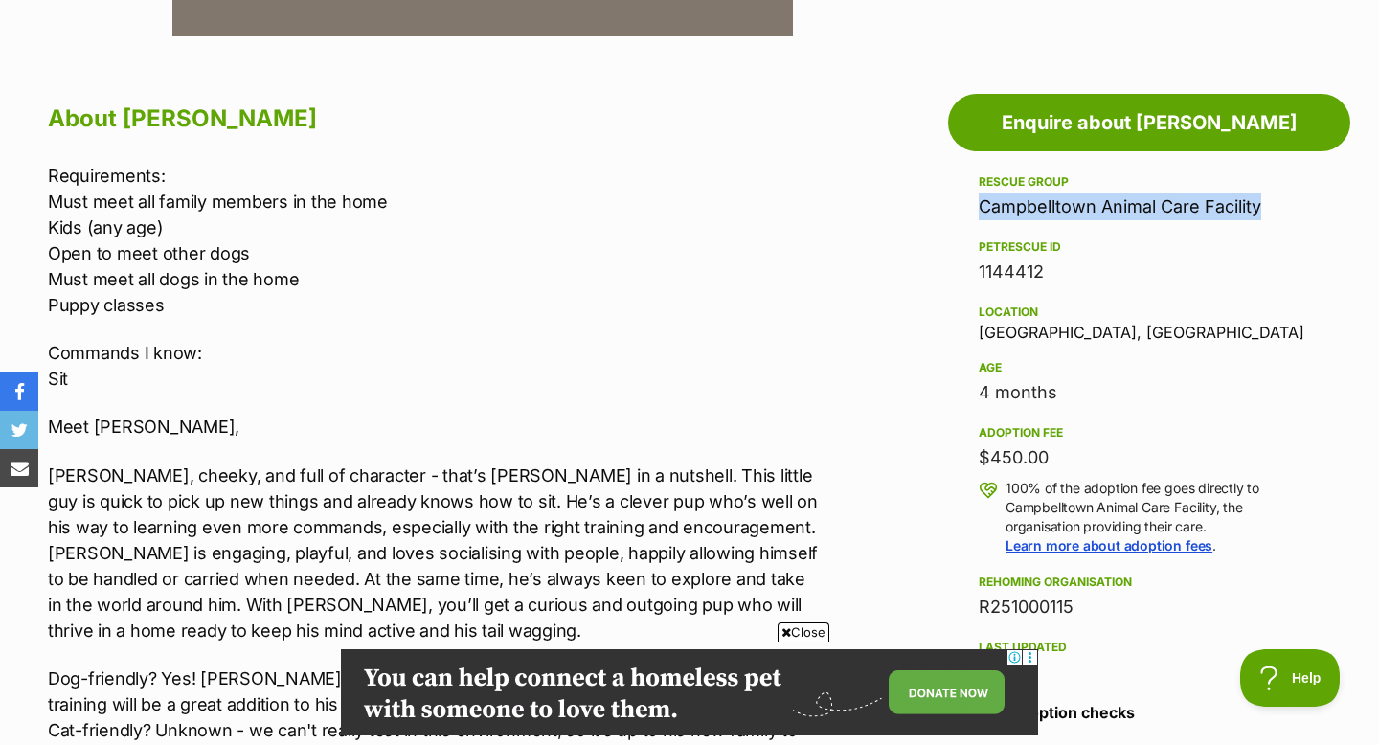
scroll to position [947, 0]
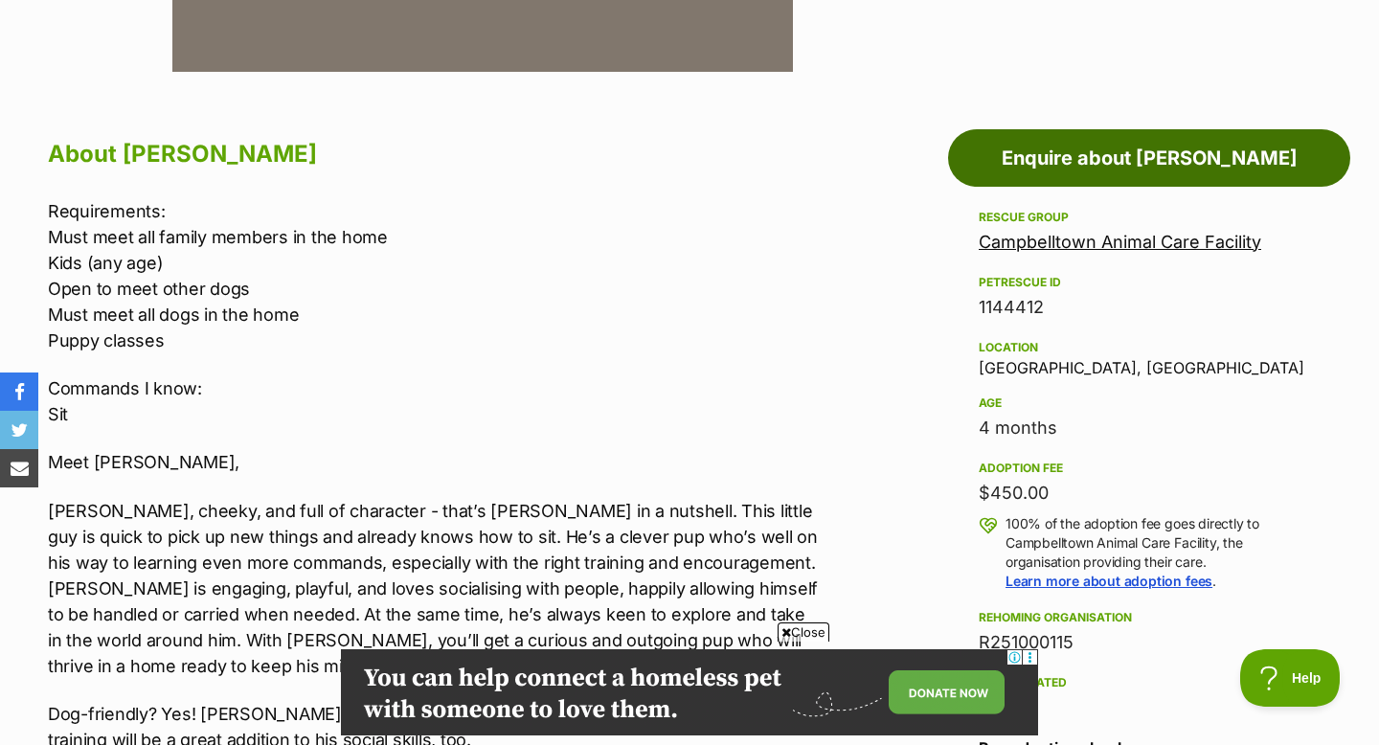
click at [1029, 152] on link "Enquire about [PERSON_NAME]" at bounding box center [1149, 157] width 402 height 57
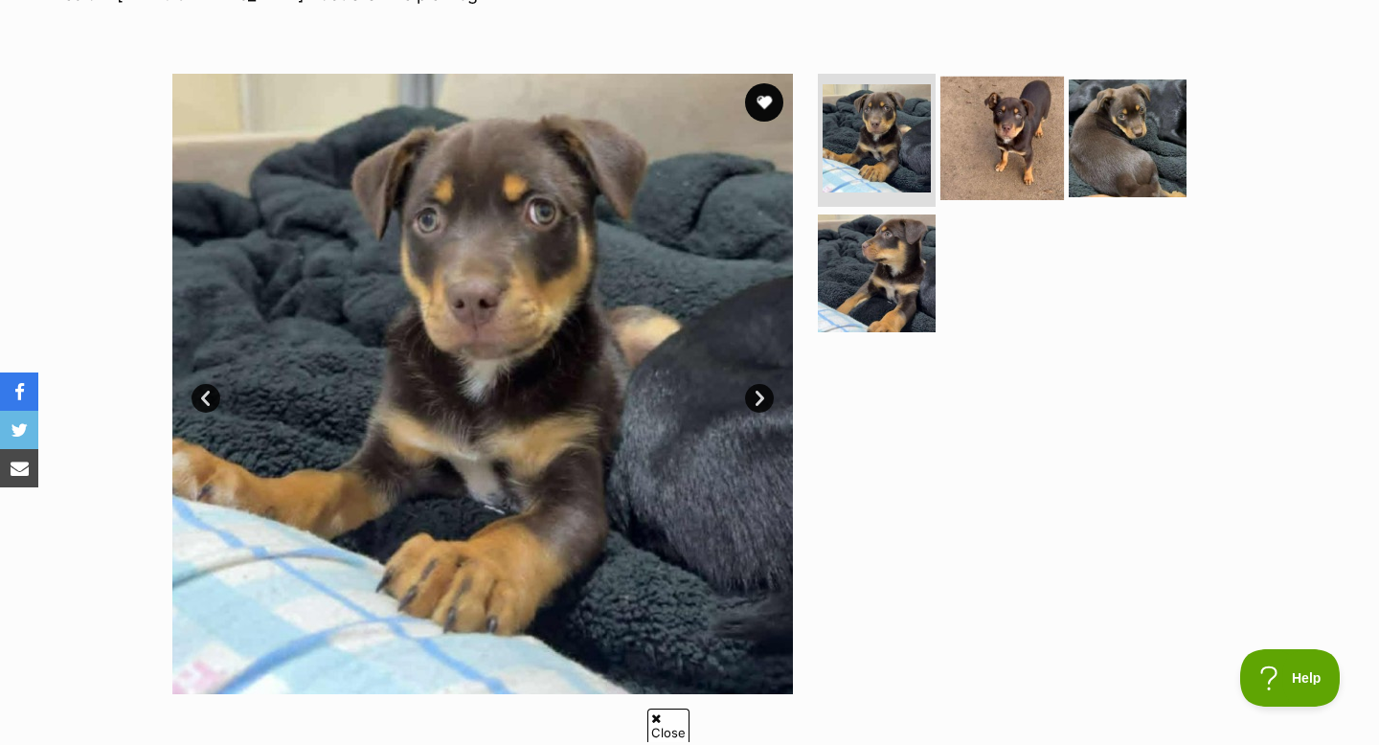
click at [969, 194] on img at bounding box center [1003, 138] width 124 height 124
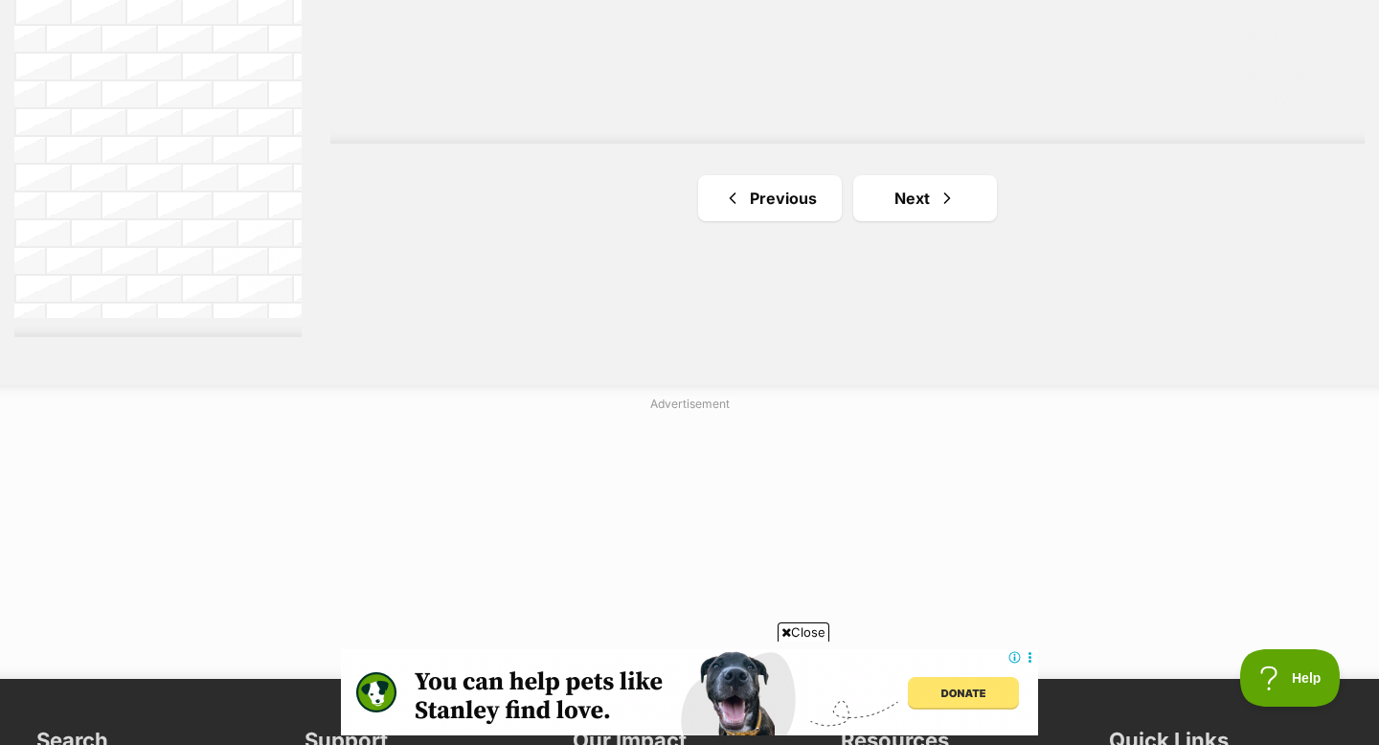
scroll to position [3655, 0]
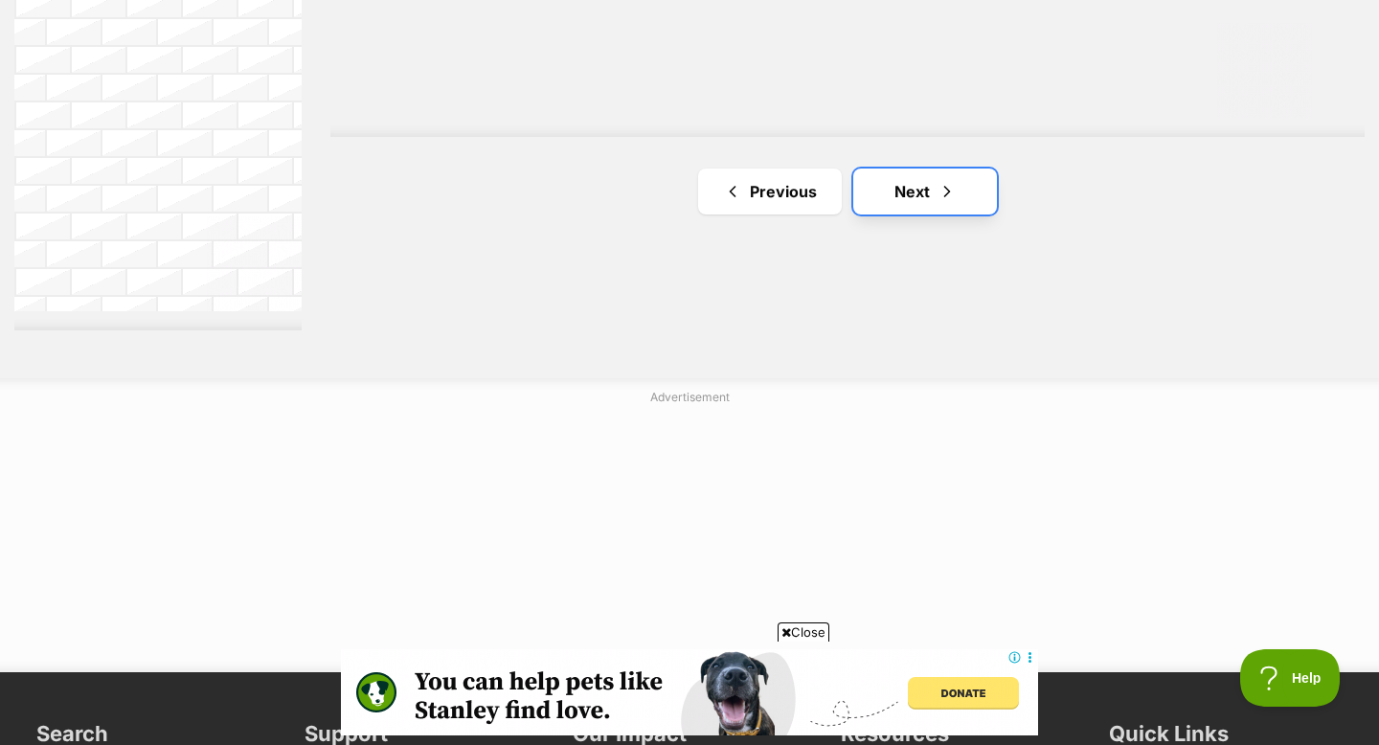
click at [926, 169] on link "Next" at bounding box center [925, 192] width 144 height 46
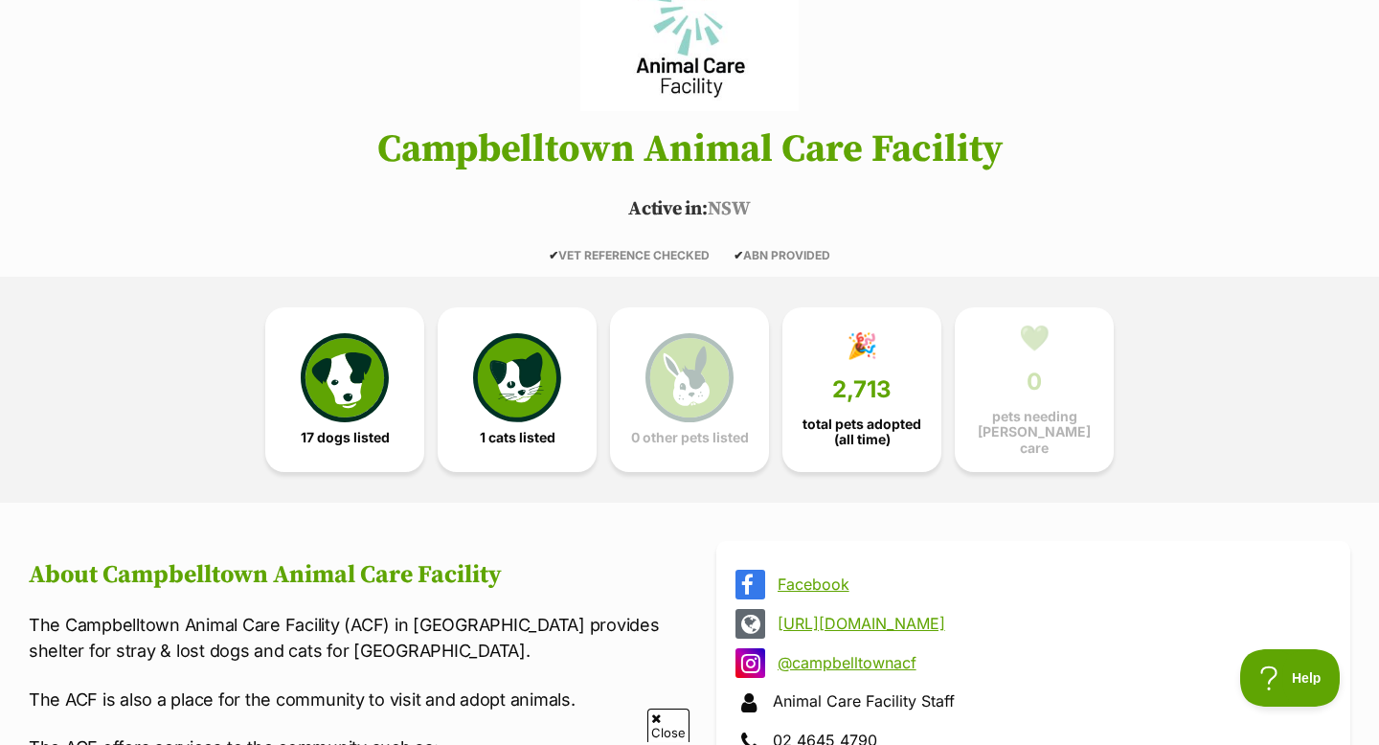
click at [855, 615] on link "[URL][DOMAIN_NAME]" at bounding box center [1051, 623] width 546 height 17
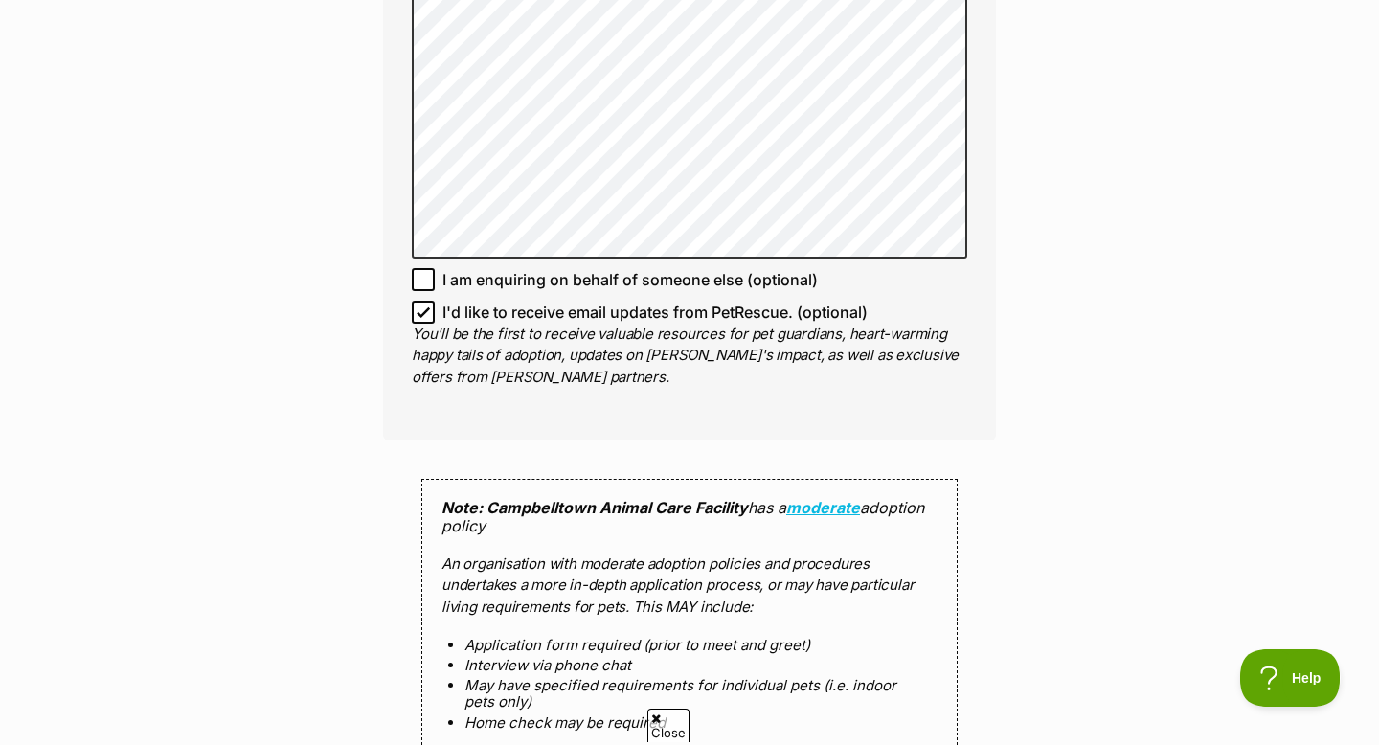
click at [421, 318] on icon at bounding box center [423, 312] width 13 height 13
click at [421, 318] on input "I'd like to receive email updates from PetRescue. (optional)" at bounding box center [423, 312] width 23 height 23
checkbox input "false"
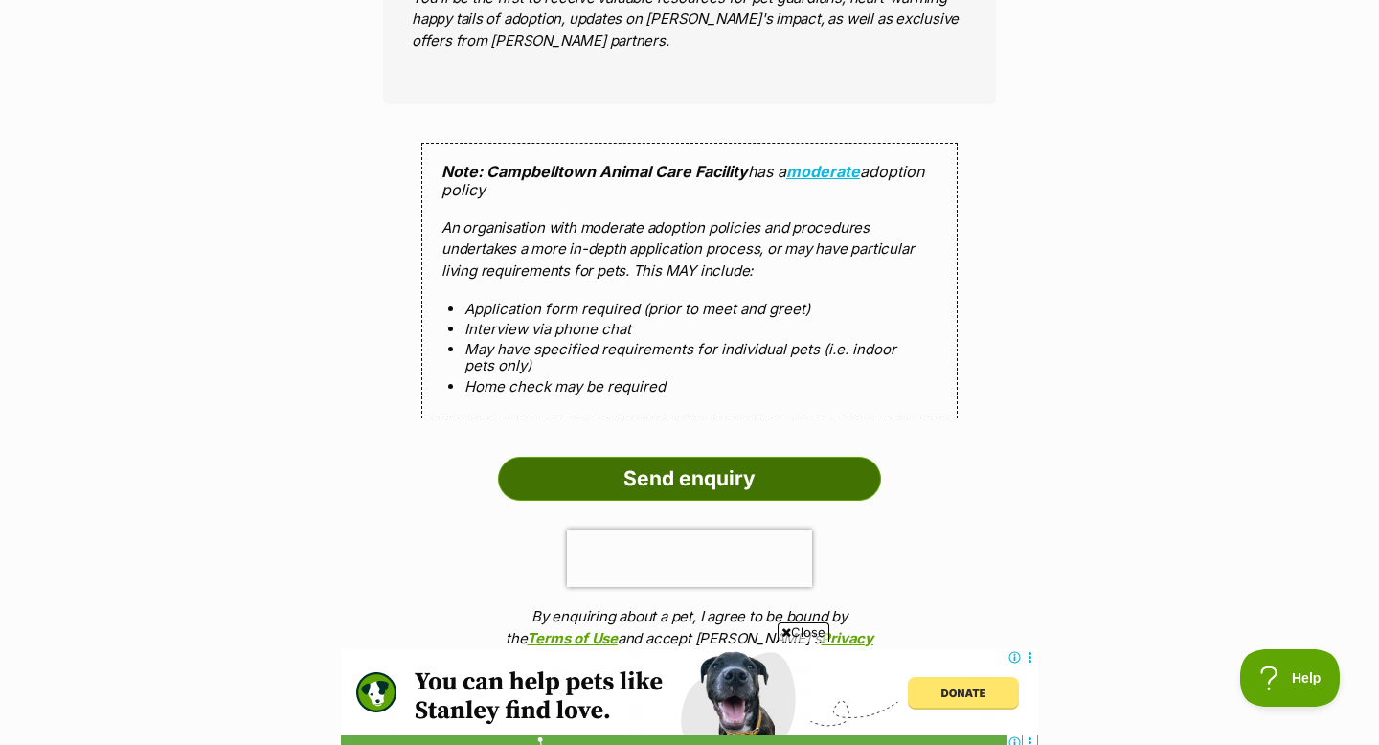
click at [544, 466] on input "Send enquiry" at bounding box center [689, 479] width 383 height 44
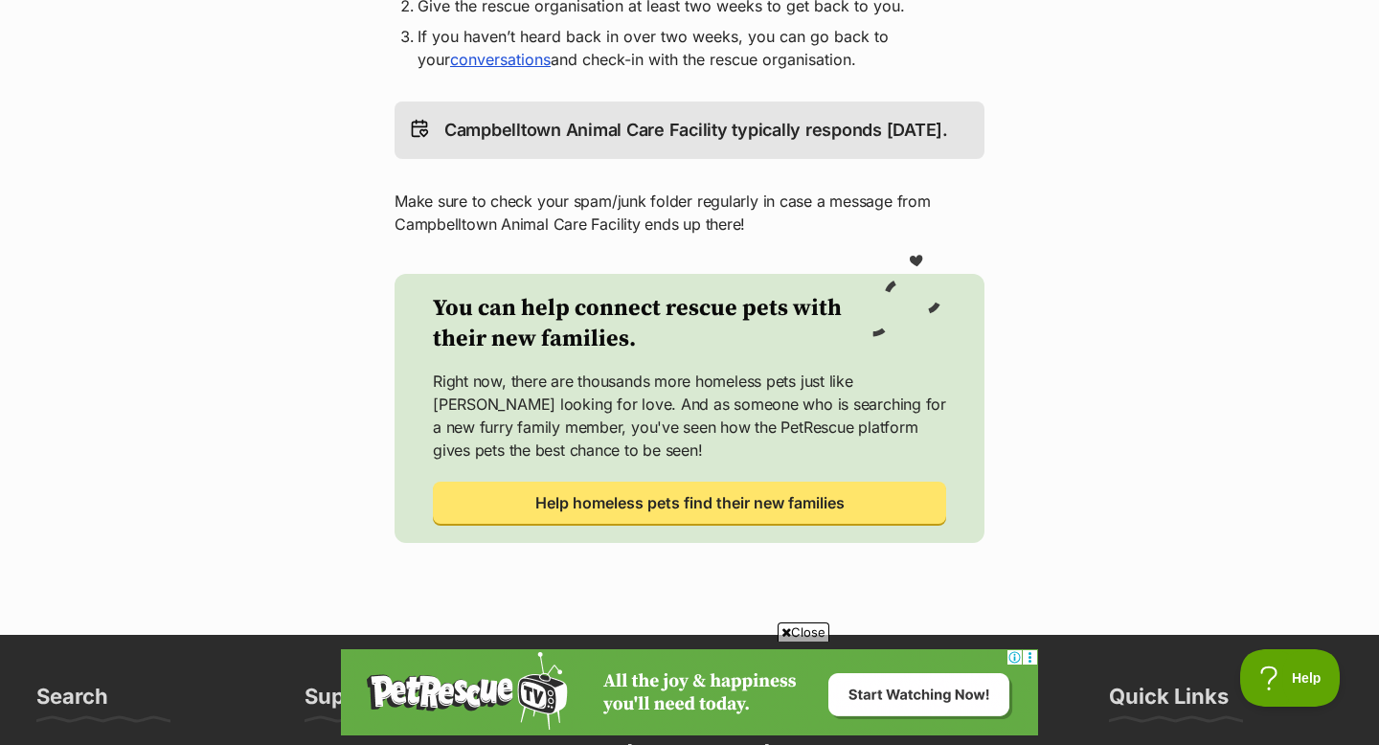
scroll to position [594, 0]
